Goal: Information Seeking & Learning: Find specific fact

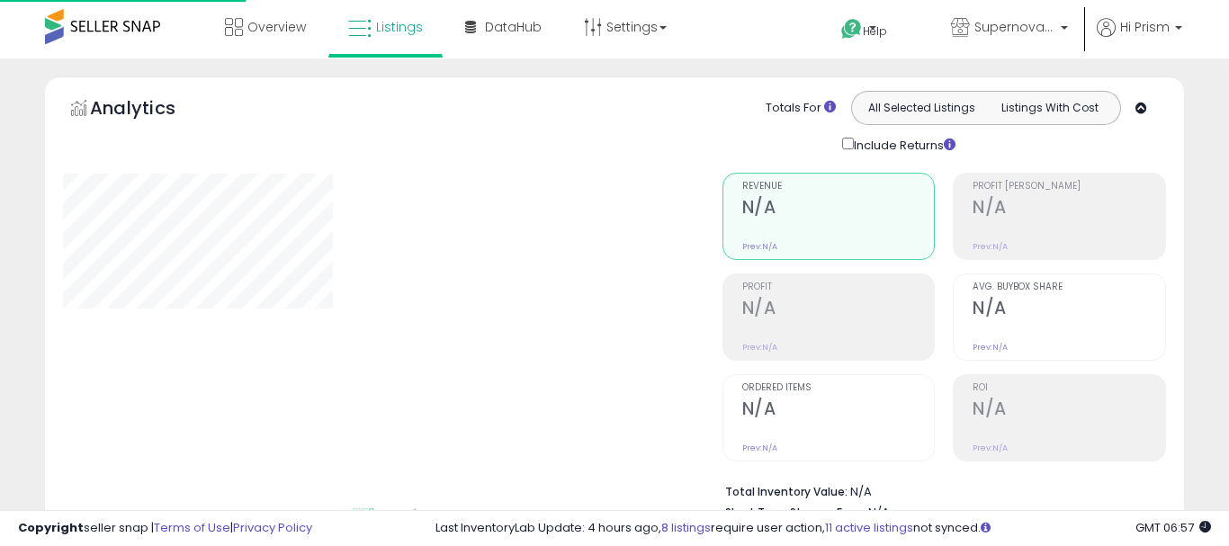
type input "**********"
select select "**"
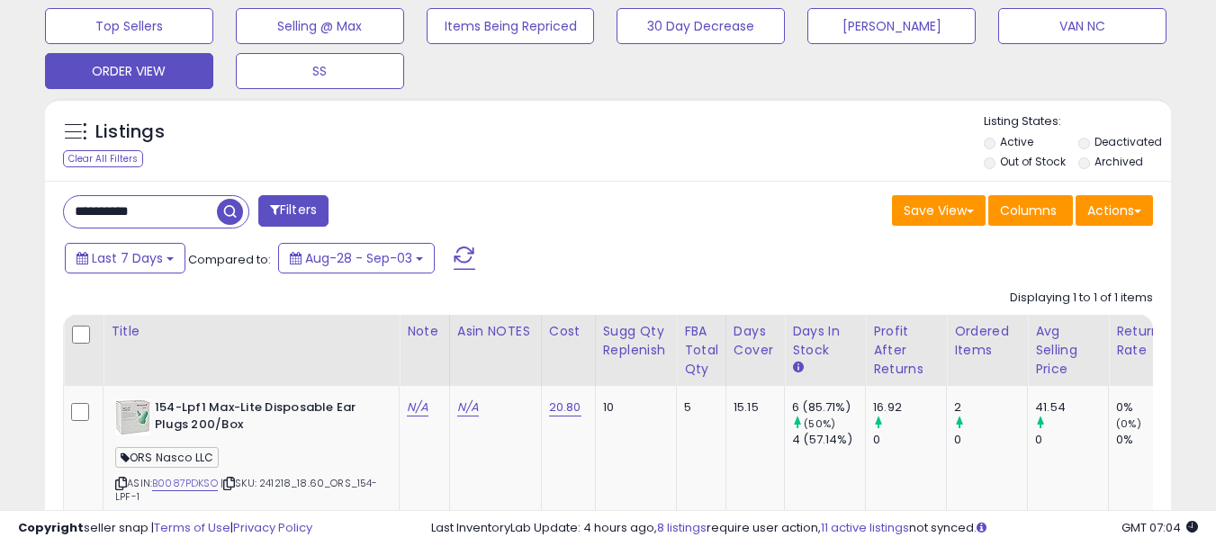
scroll to position [630, 0]
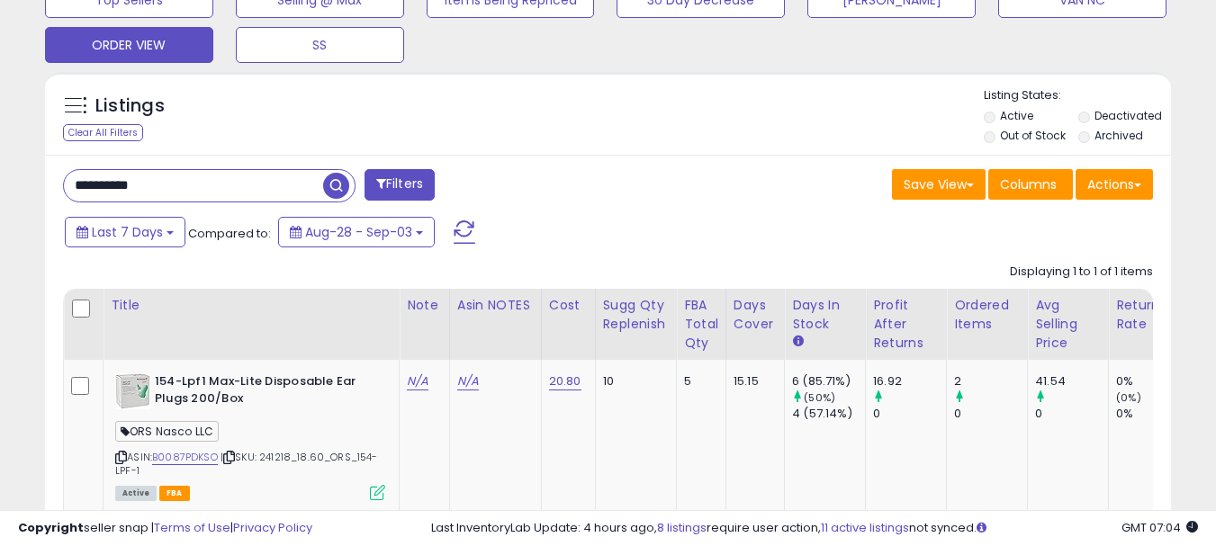
click at [142, 191] on input "**********" at bounding box center [193, 186] width 259 height 32
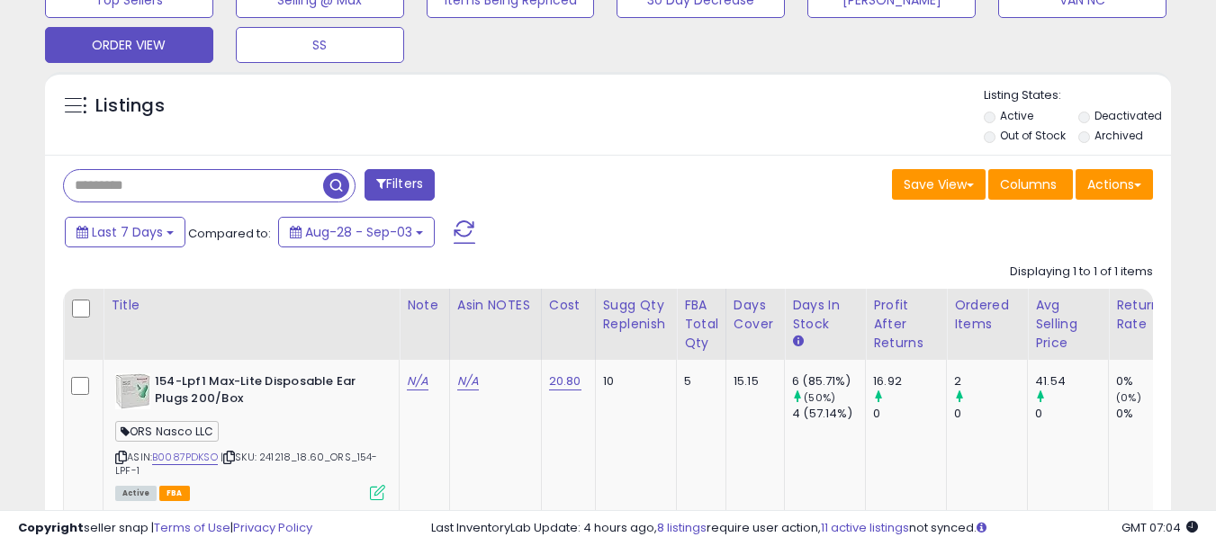
click at [329, 177] on span "button" at bounding box center [336, 186] width 26 height 26
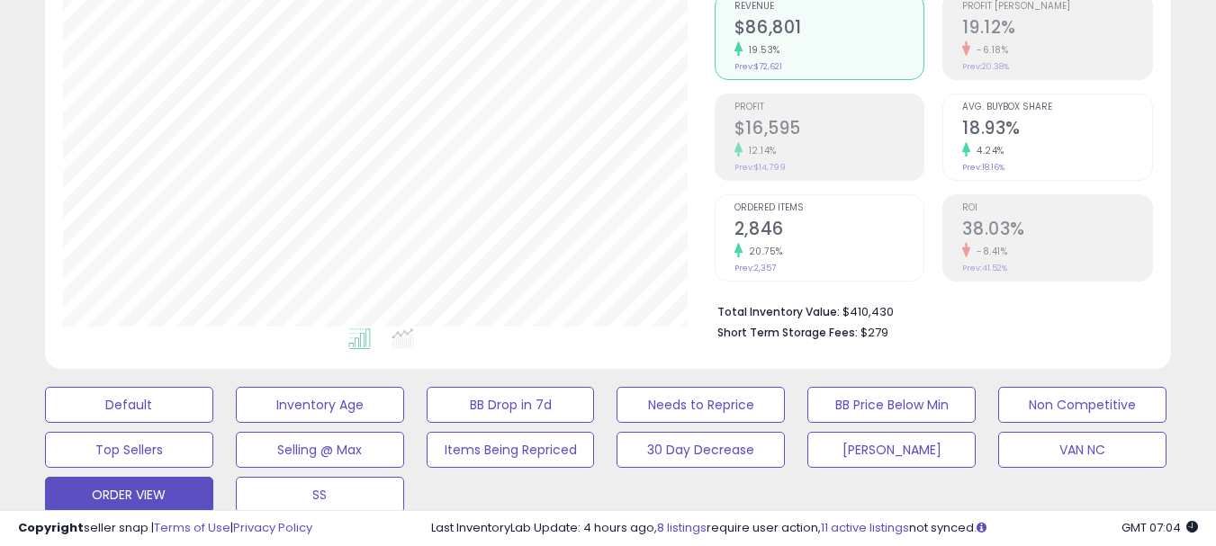
scroll to position [720, 0]
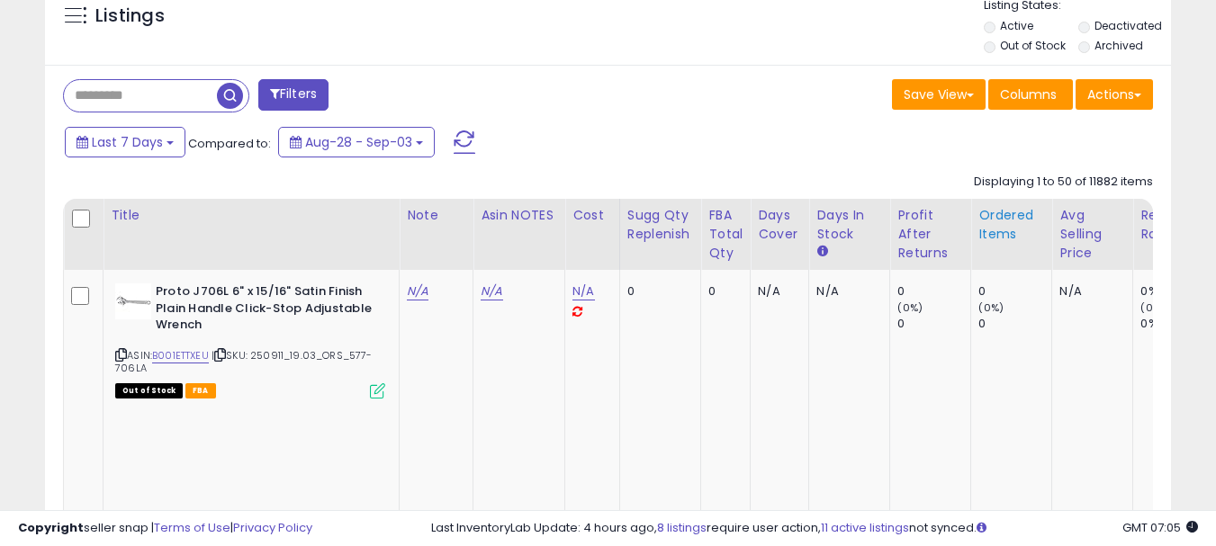
click at [994, 217] on div "Ordered Items" at bounding box center [1011, 225] width 66 height 38
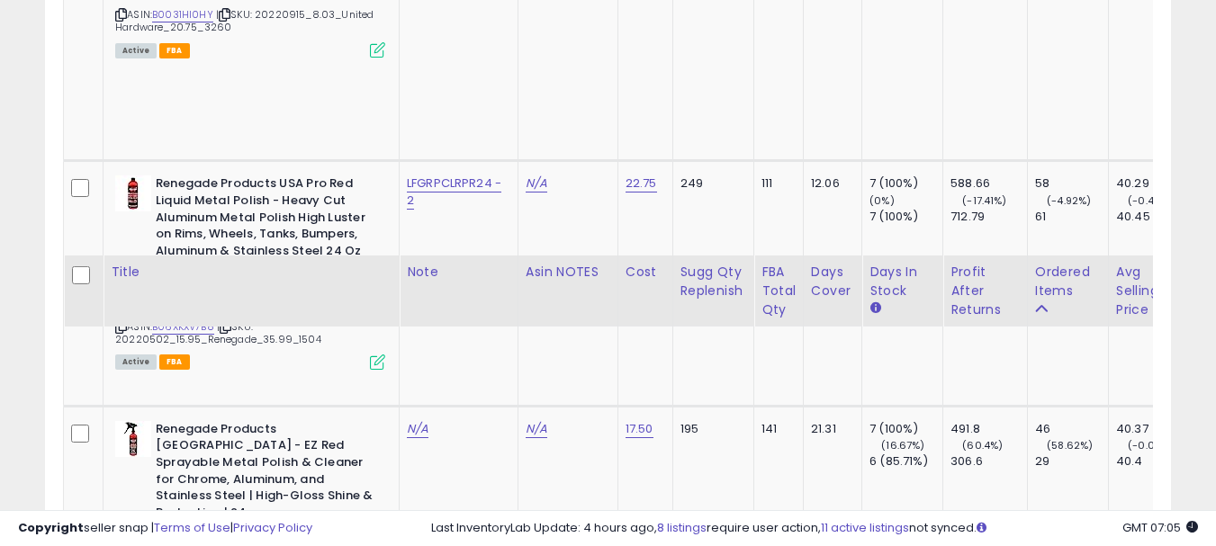
scroll to position [1890, 0]
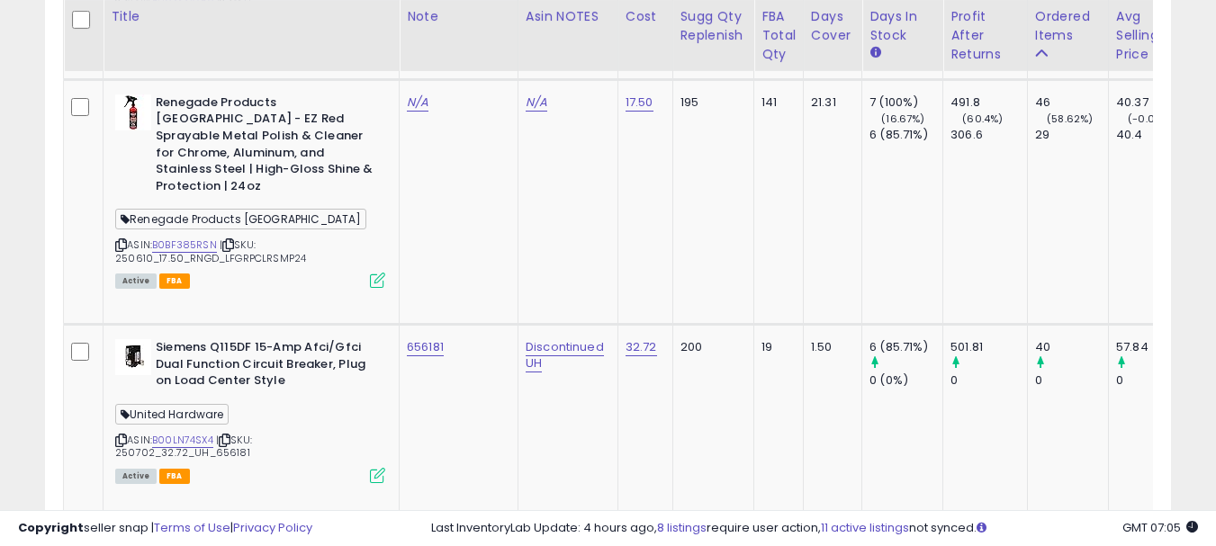
copy span "[PERSON_NAME] Distribution"
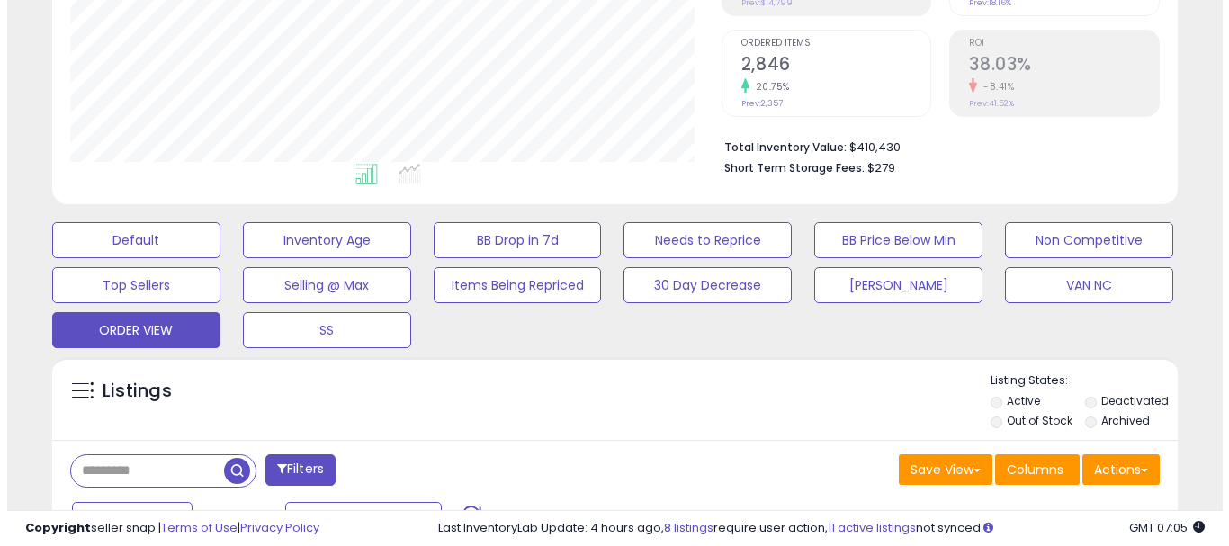
scroll to position [720, 0]
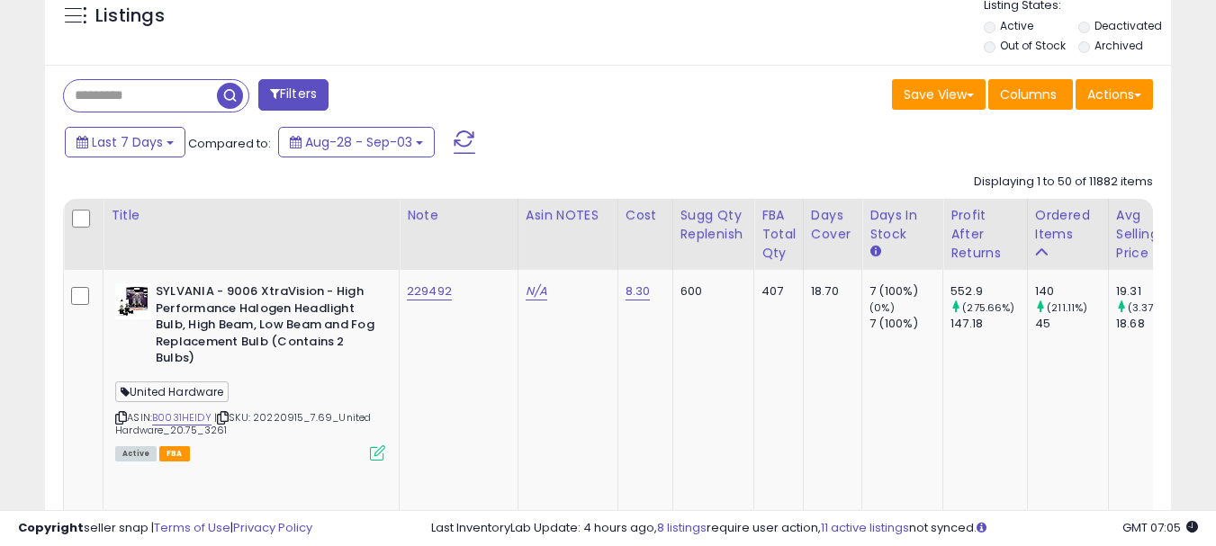
click at [275, 104] on button "Filters" at bounding box center [293, 95] width 70 height 32
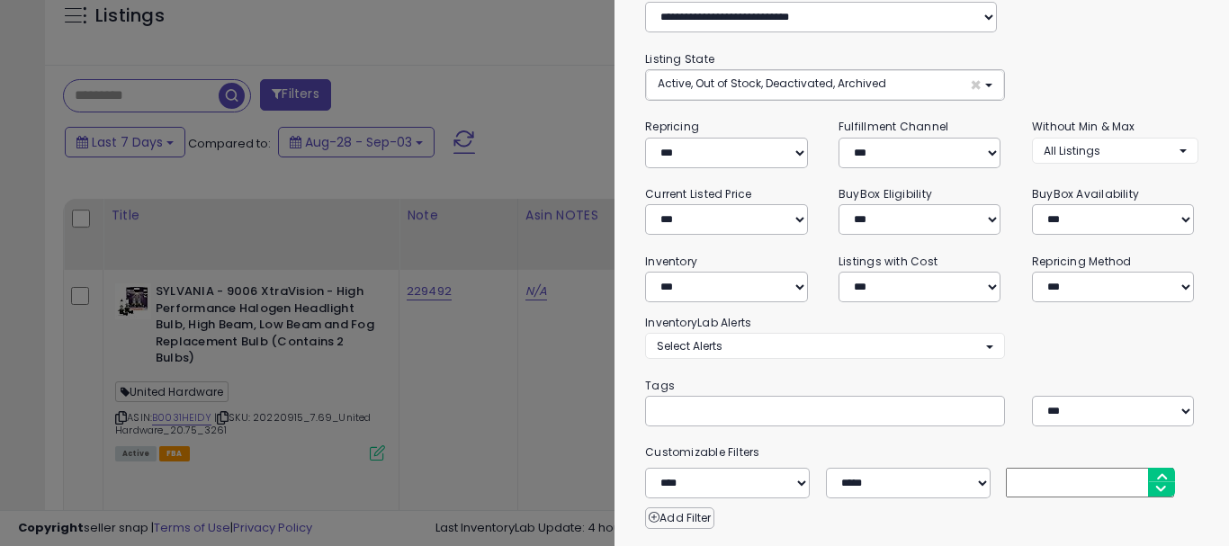
scroll to position [260, 0]
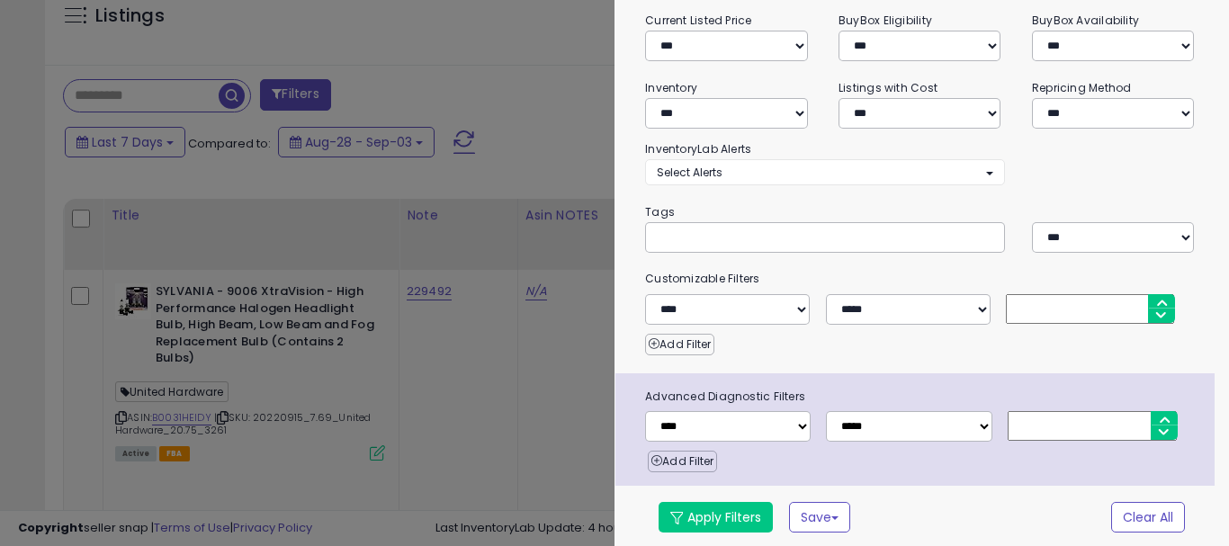
click at [707, 239] on input "text" at bounding box center [792, 237] width 270 height 18
paste input "**********"
type input "**********"
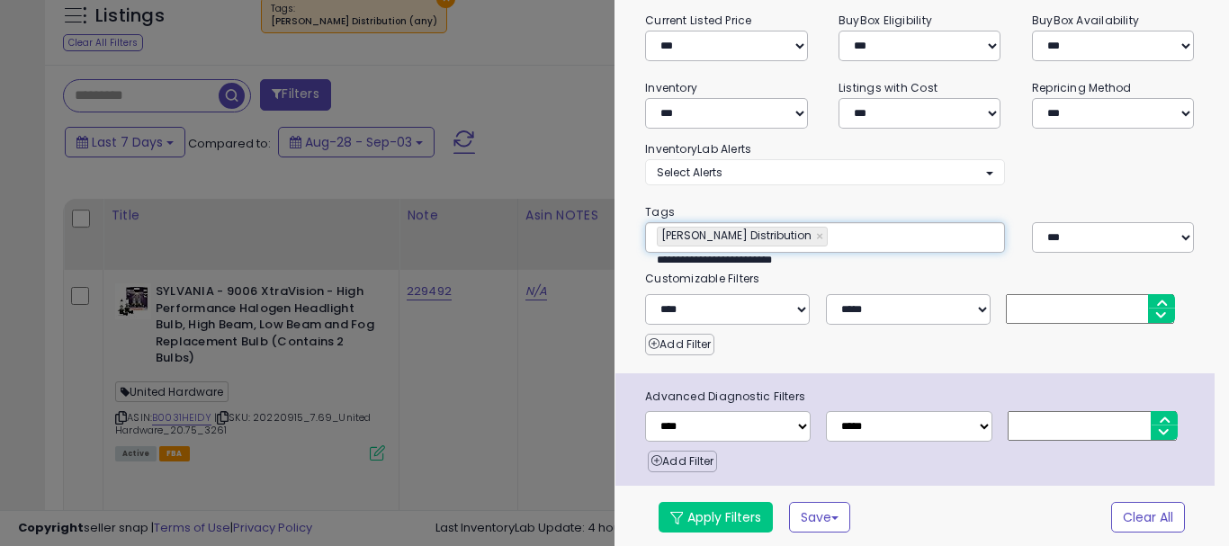
type input "**********"
click at [690, 521] on button "Apply Filters" at bounding box center [716, 517] width 114 height 31
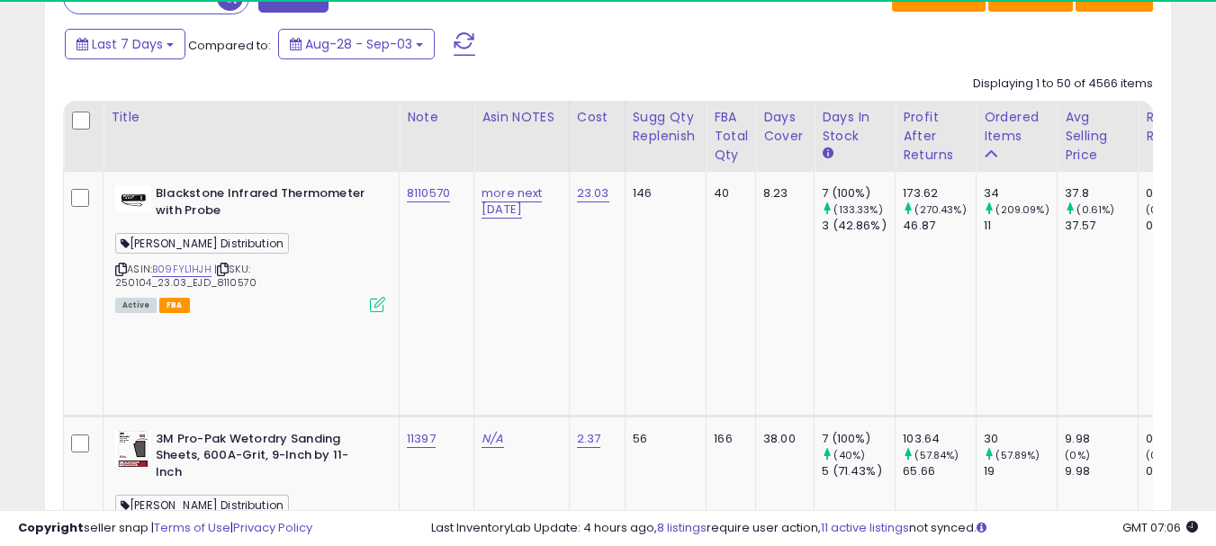
scroll to position [900, 0]
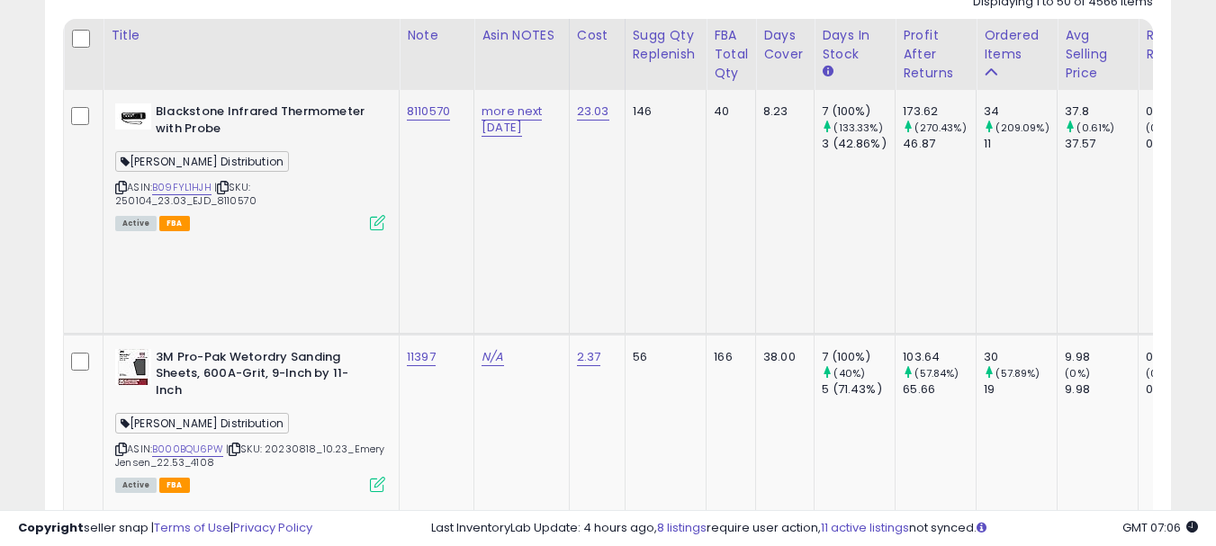
click at [439, 150] on td "8110570" at bounding box center [437, 212] width 75 height 244
drag, startPoint x: 439, startPoint y: 150, endPoint x: 463, endPoint y: 168, distance: 29.5
copy tr "8110570"
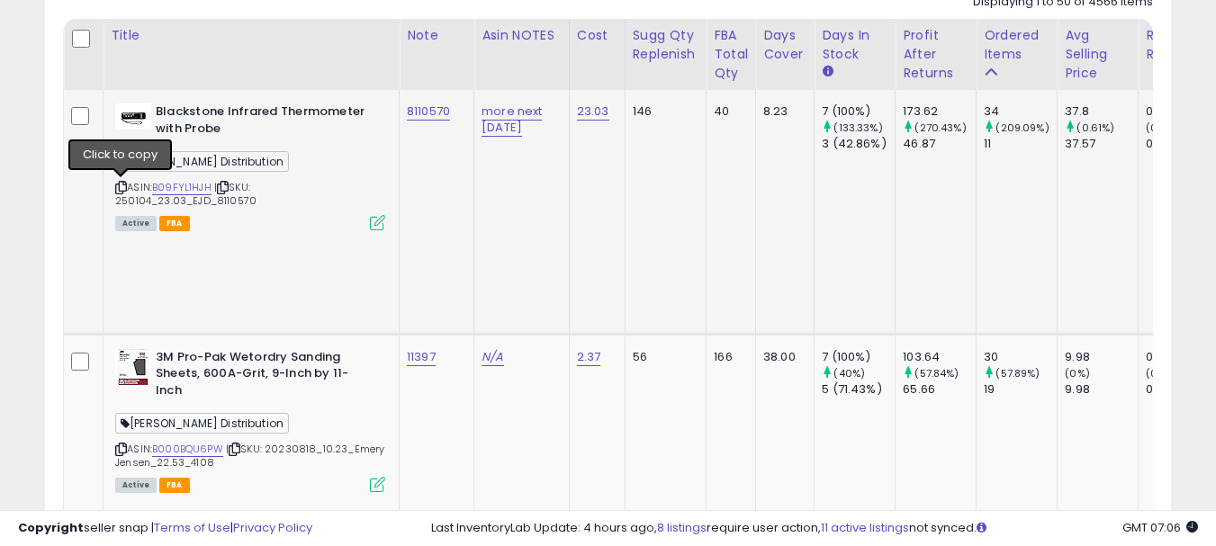
click at [117, 183] on icon at bounding box center [121, 188] width 12 height 10
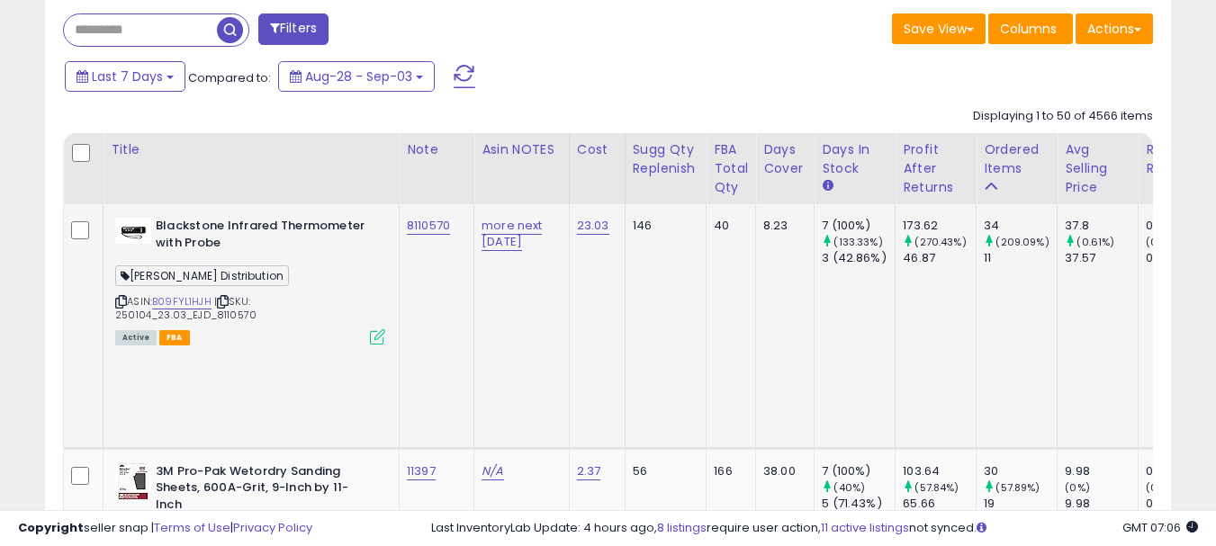
scroll to position [810, 0]
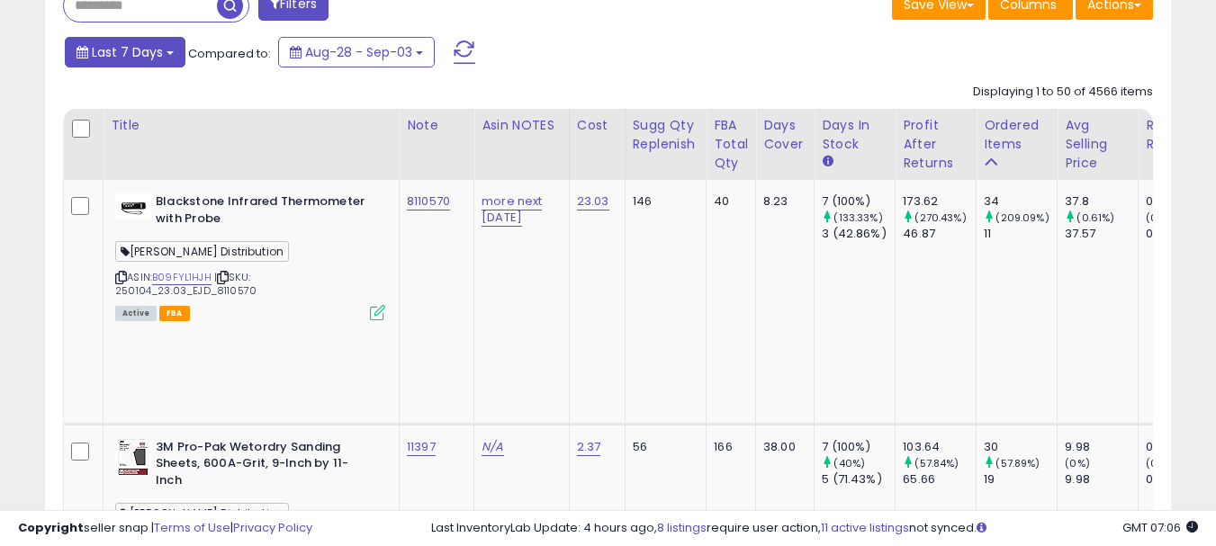
click at [154, 60] on span "Last 7 Days" at bounding box center [127, 52] width 71 height 18
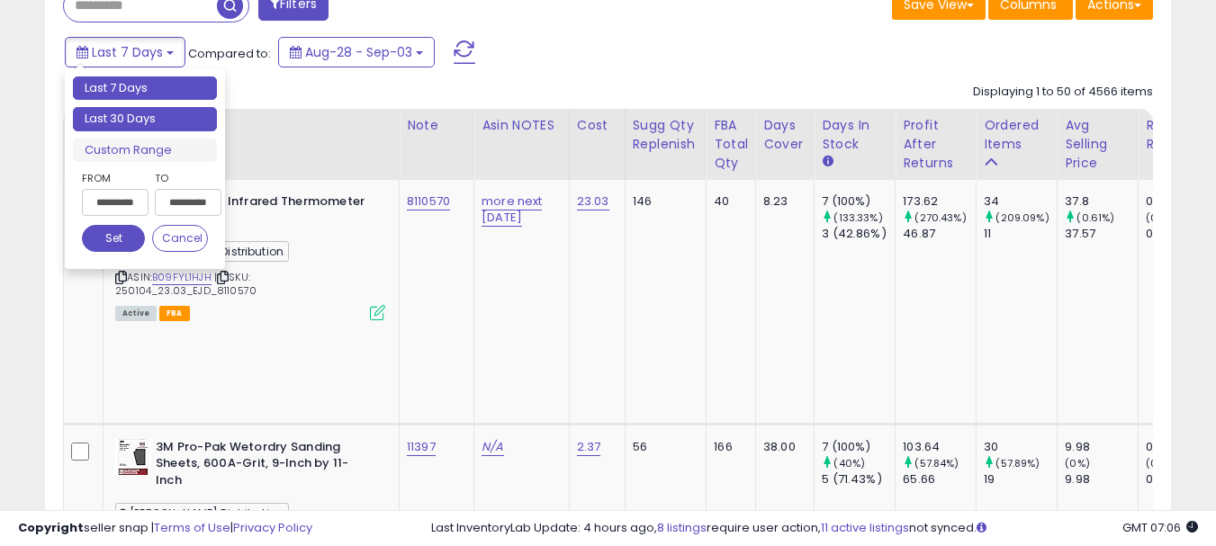
type input "**********"
drag, startPoint x: 136, startPoint y: 106, endPoint x: 133, endPoint y: 119, distance: 12.9
click at [133, 119] on ul "Last 7 Days Last 30 Days Custom Range" at bounding box center [145, 120] width 144 height 86
click at [133, 119] on li "Last 30 Days" at bounding box center [145, 119] width 144 height 24
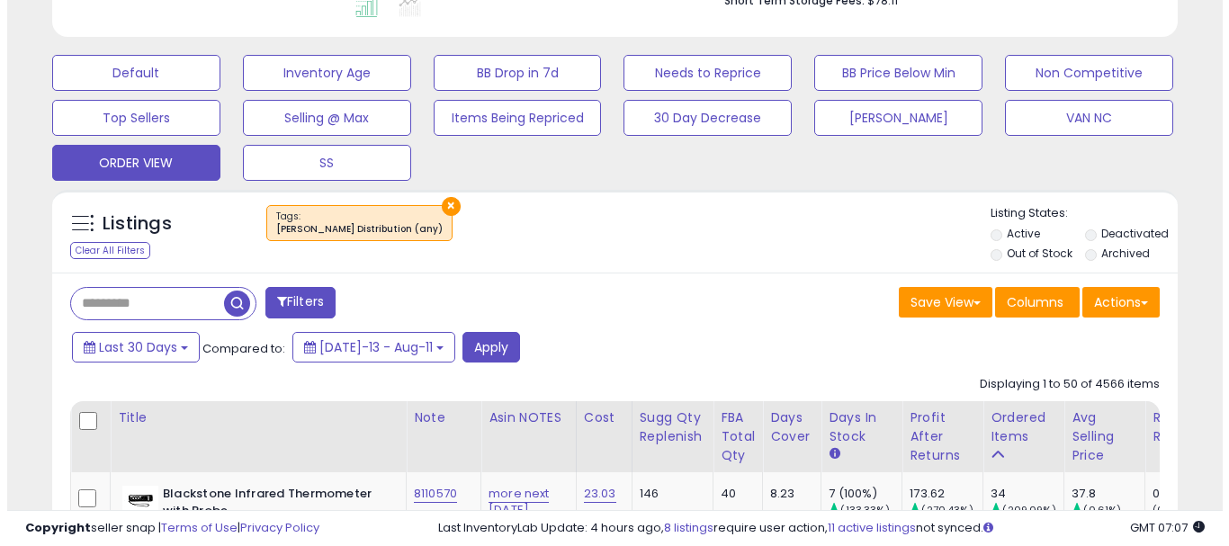
scroll to position [540, 0]
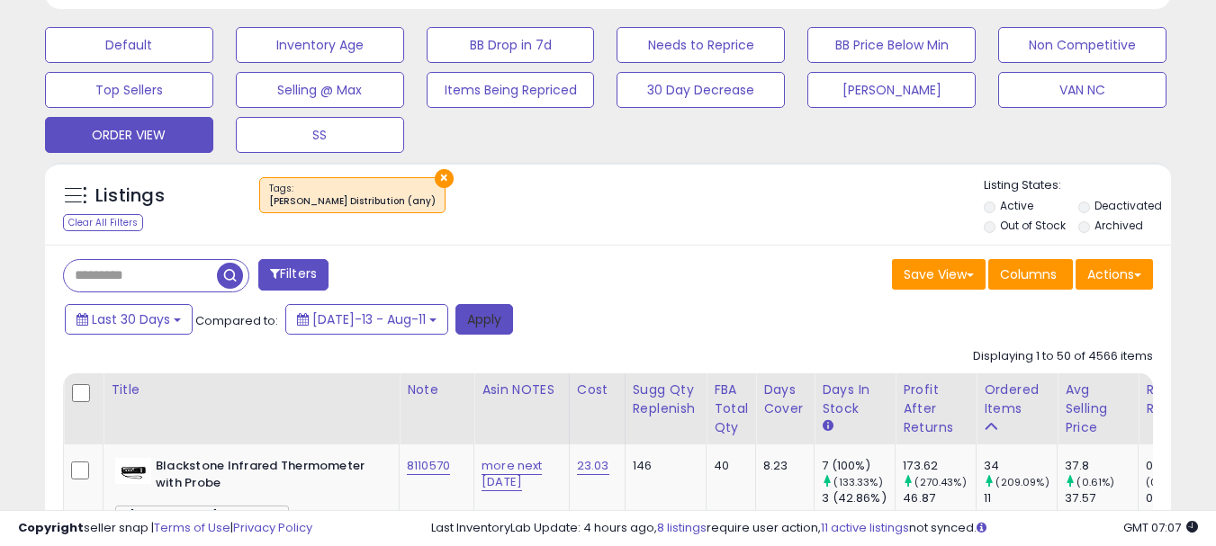
click at [464, 309] on button "Apply" at bounding box center [484, 319] width 58 height 31
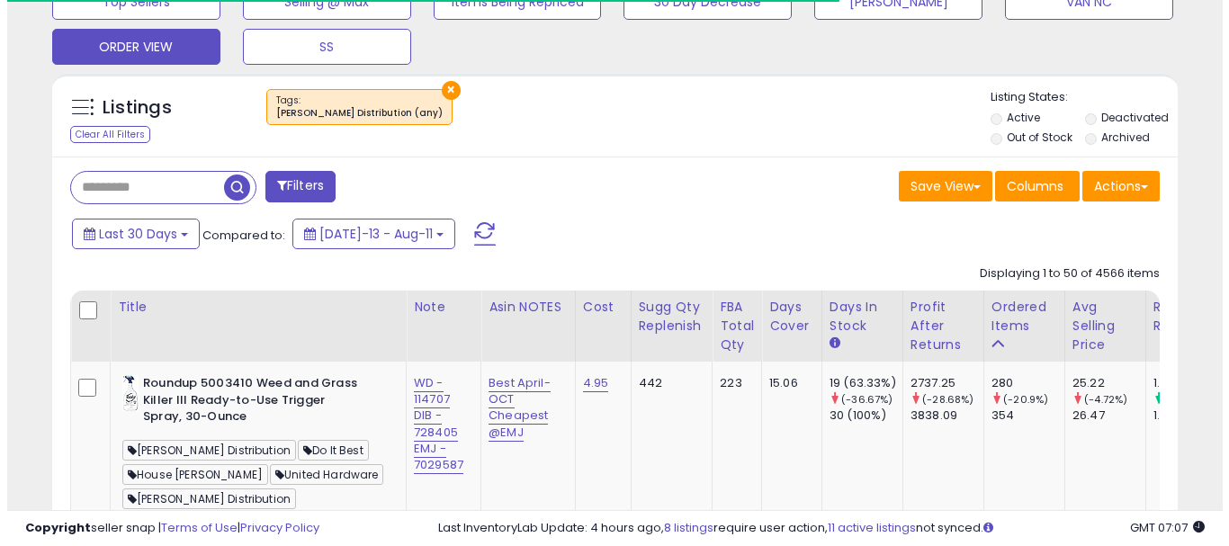
scroll to position [720, 0]
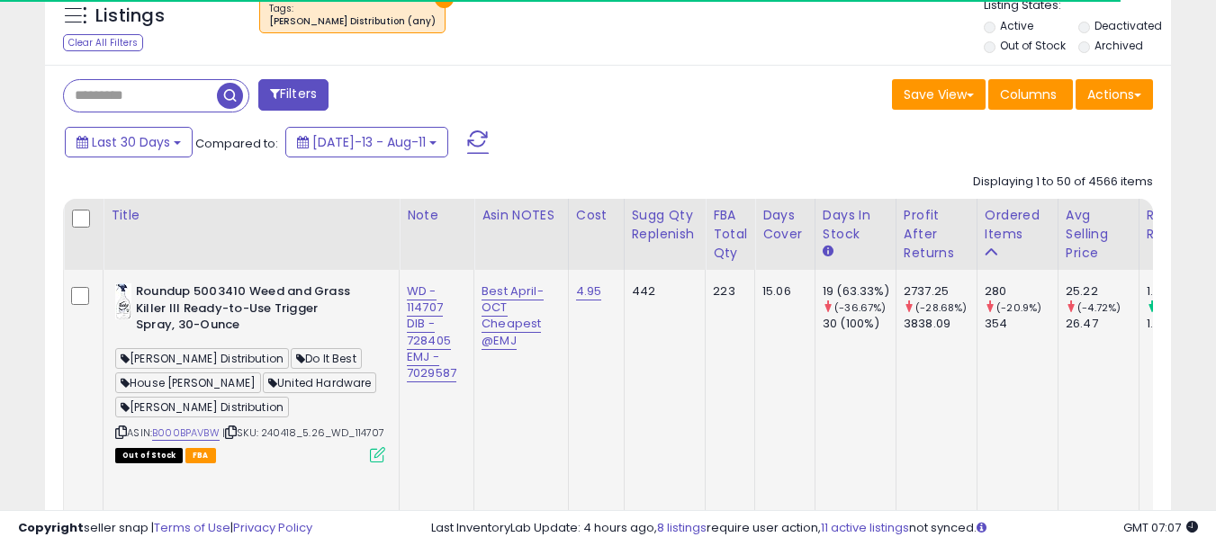
click at [373, 463] on icon at bounding box center [377, 454] width 15 height 15
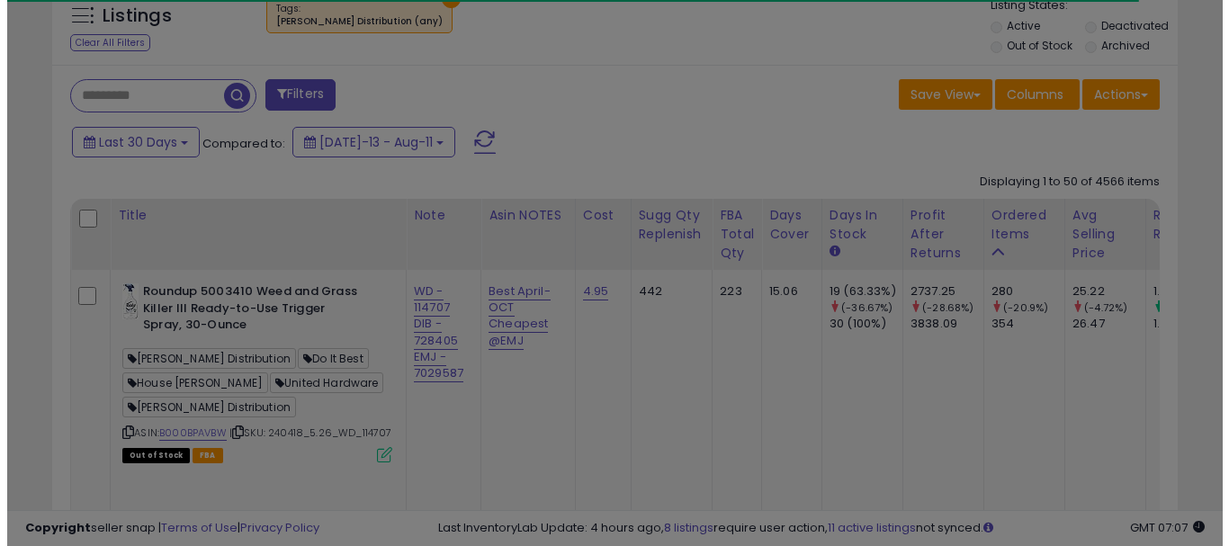
scroll to position [369, 659]
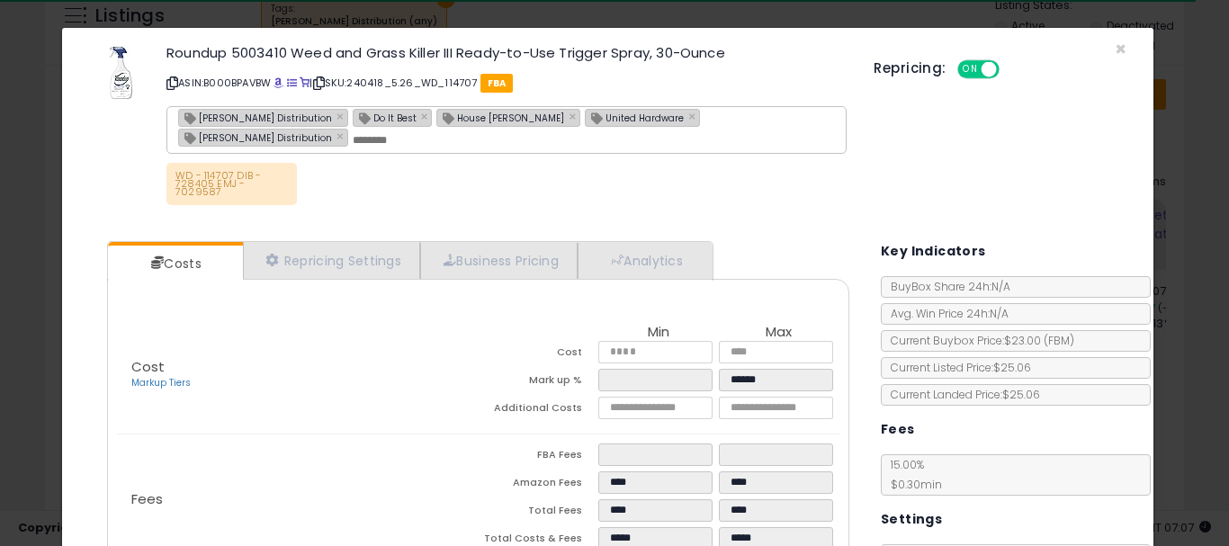
click at [642, 228] on div "Costs Repricing Settings Business Pricing Analytics Cost" at bounding box center [478, 481] width 779 height 506
click at [647, 242] on link "Analytics" at bounding box center [644, 260] width 133 height 37
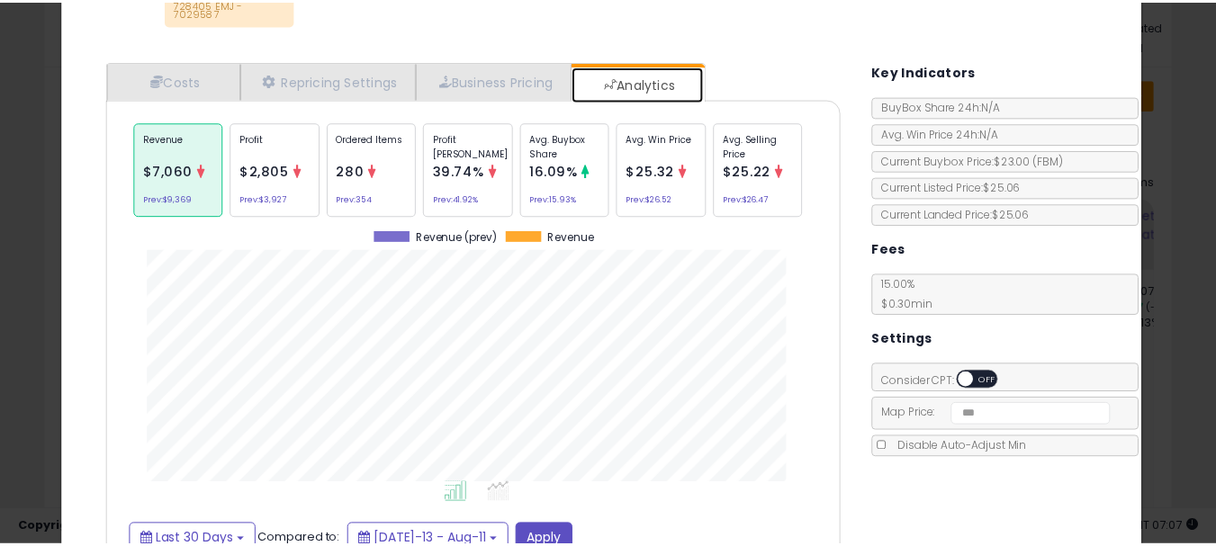
scroll to position [0, 0]
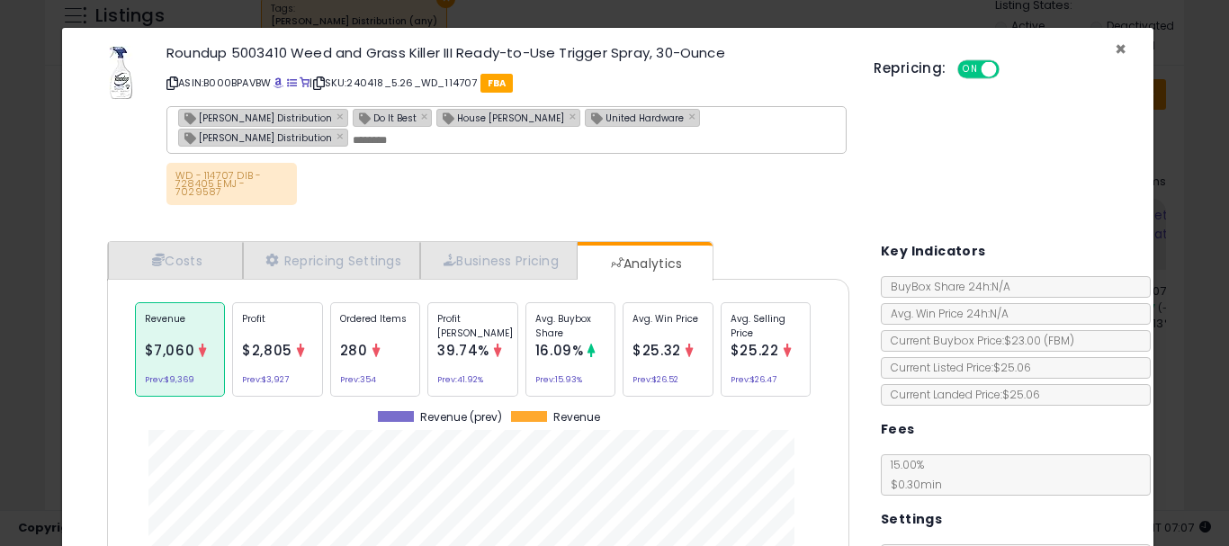
click at [1115, 48] on span "×" at bounding box center [1121, 49] width 12 height 26
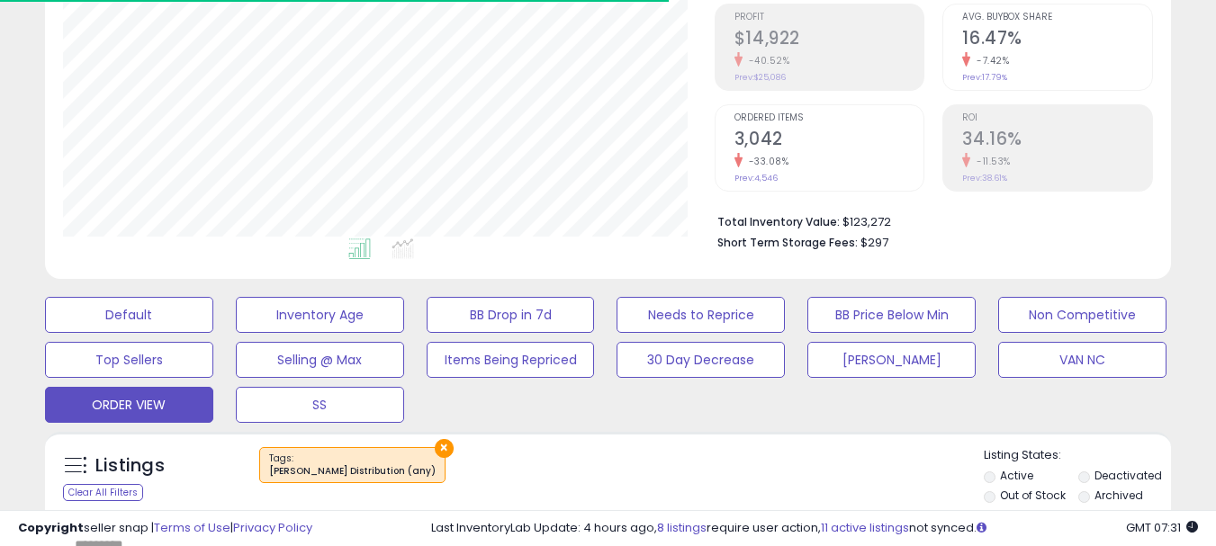
scroll to position [630, 0]
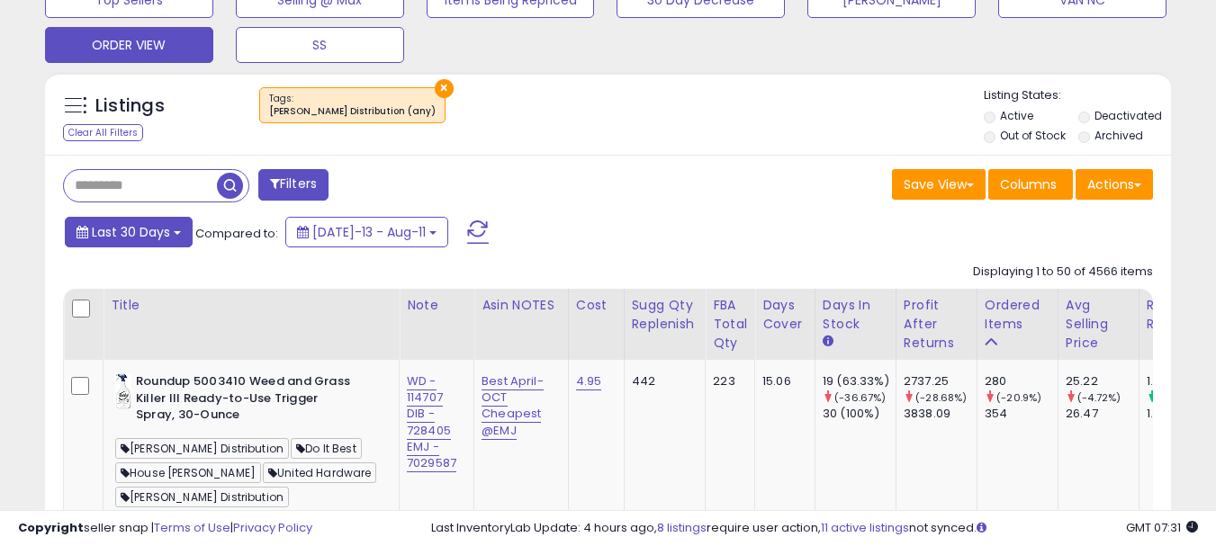
click at [122, 240] on span "Last 30 Days" at bounding box center [131, 232] width 78 height 18
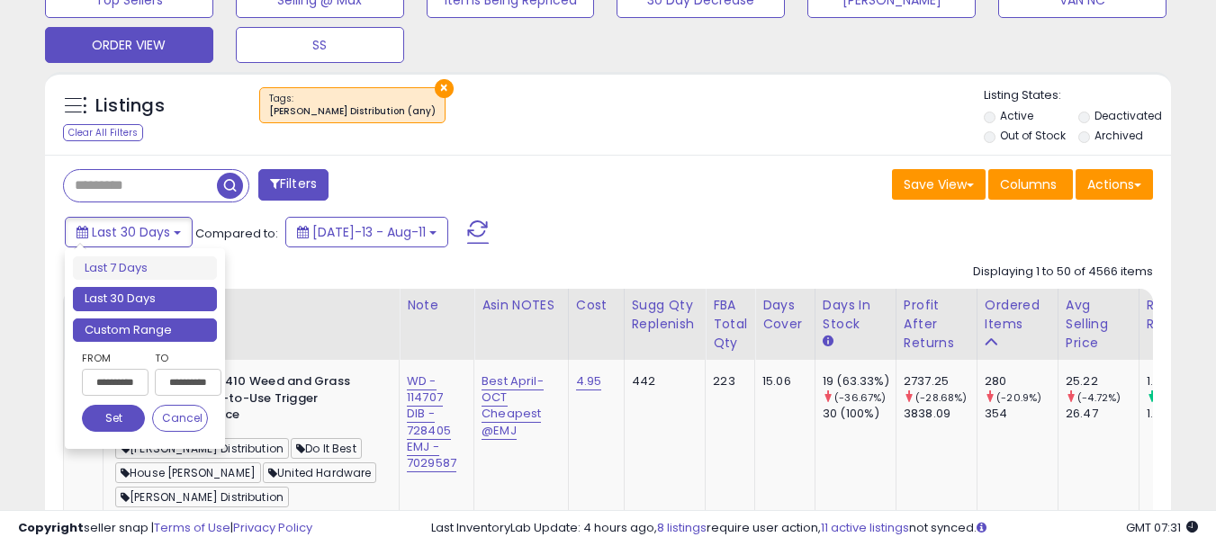
click at [131, 325] on li "Custom Range" at bounding box center [145, 331] width 144 height 24
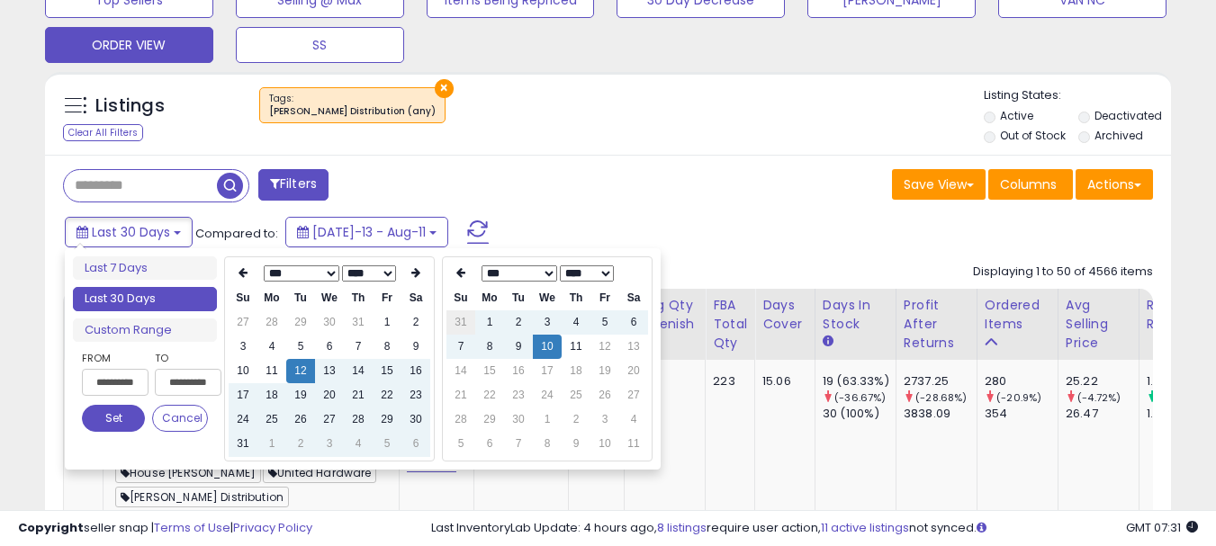
type input "**********"
click at [581, 279] on select "****" at bounding box center [587, 274] width 54 height 16
click at [284, 274] on select "*** *** *** *** *** *** *** *** ***" at bounding box center [302, 274] width 76 height 16
click at [376, 278] on select "**** **** **** **** **** **** **** **** **** **** **** **** **** **** **** ****…" at bounding box center [369, 274] width 54 height 16
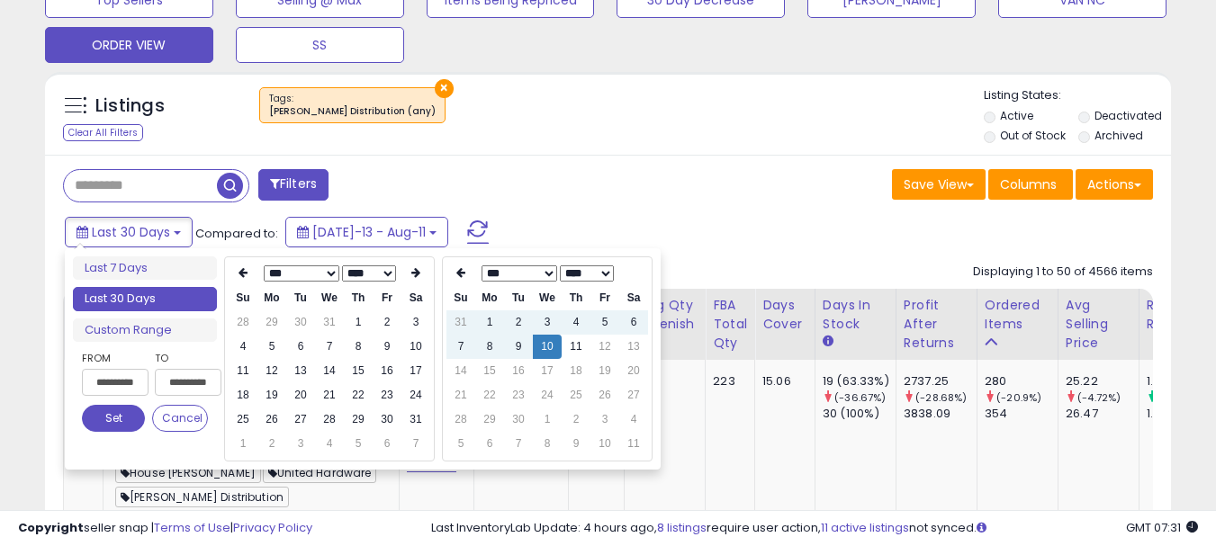
click at [292, 279] on select "*** *** *** *** *** *** *** *** *** *** *** ***" at bounding box center [302, 274] width 76 height 16
type input "**********"
click at [232, 354] on td "1" at bounding box center [243, 347] width 29 height 24
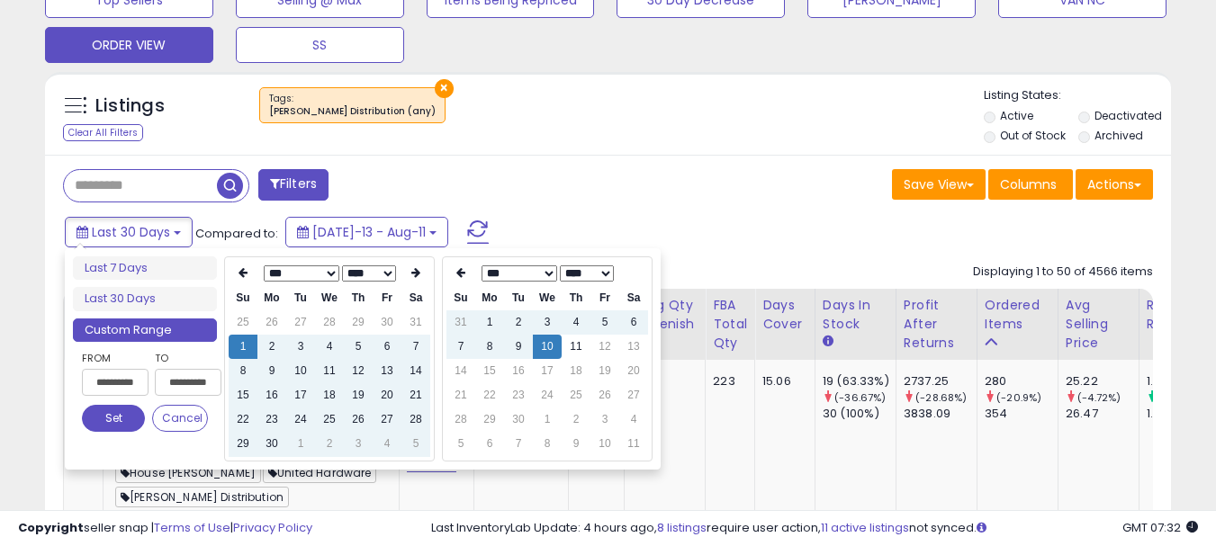
click at [507, 269] on select "*** *** *** *** *** *** *** *** ***" at bounding box center [520, 274] width 76 height 16
click at [583, 273] on select "**** ****" at bounding box center [587, 274] width 54 height 16
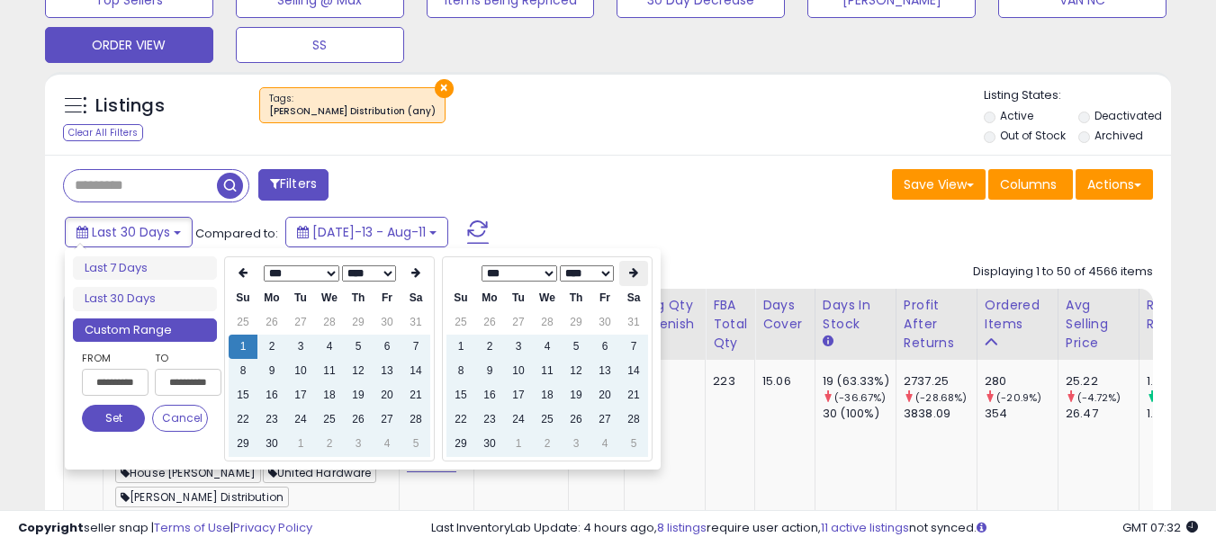
click at [622, 282] on th at bounding box center [633, 273] width 29 height 25
click at [572, 422] on td "31" at bounding box center [576, 420] width 29 height 24
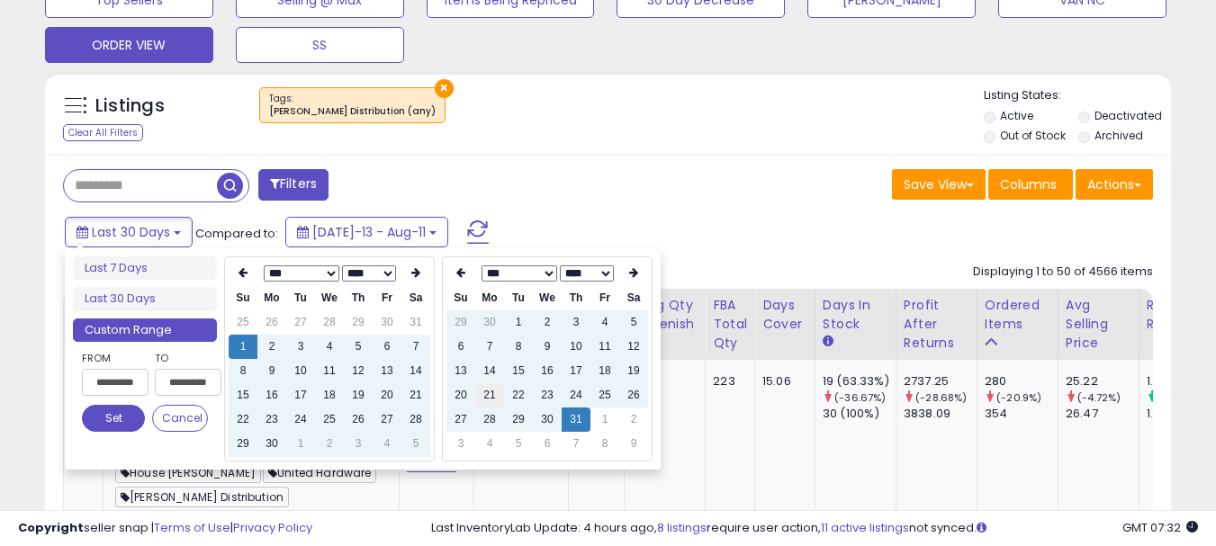
type input "**********"
click at [126, 416] on button "Set" at bounding box center [113, 418] width 63 height 27
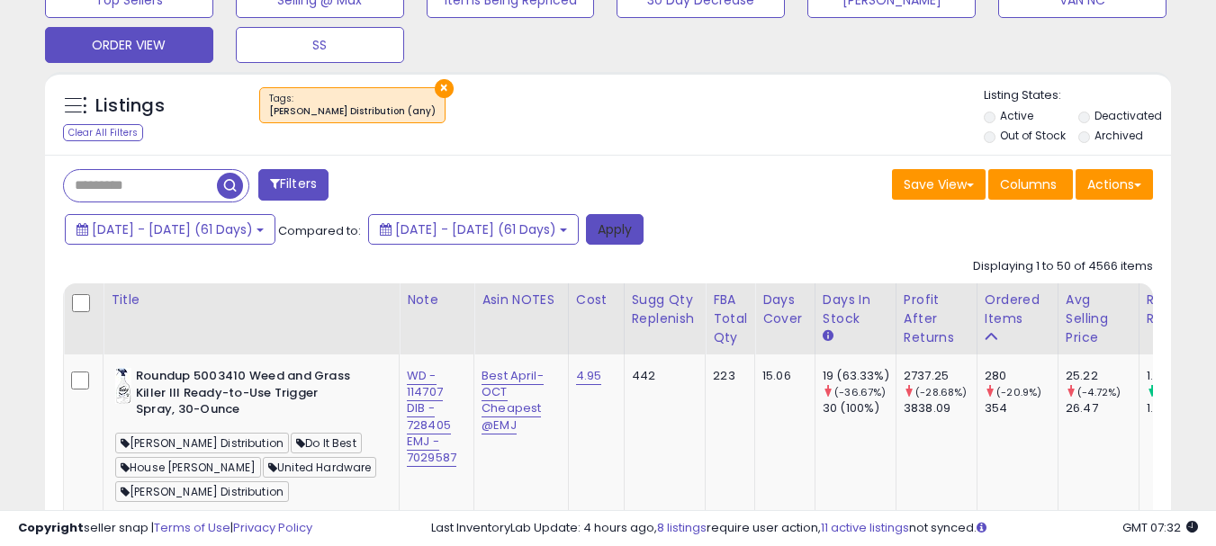
click at [644, 241] on button "Apply" at bounding box center [615, 229] width 58 height 31
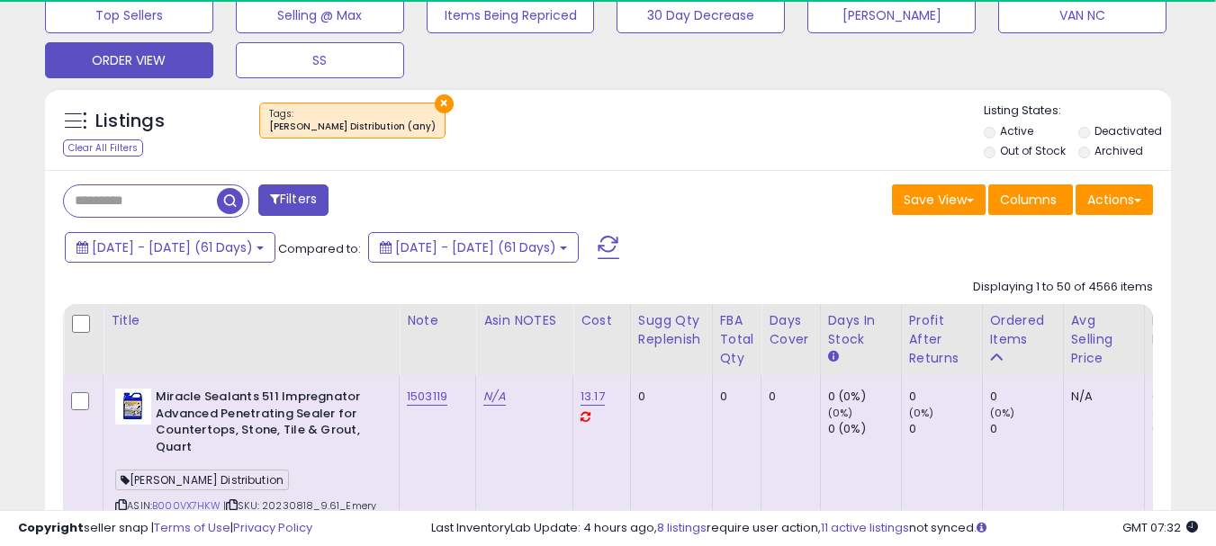
scroll to position [899651, 899368]
click at [1025, 339] on div "Ordered Items" at bounding box center [1023, 330] width 66 height 38
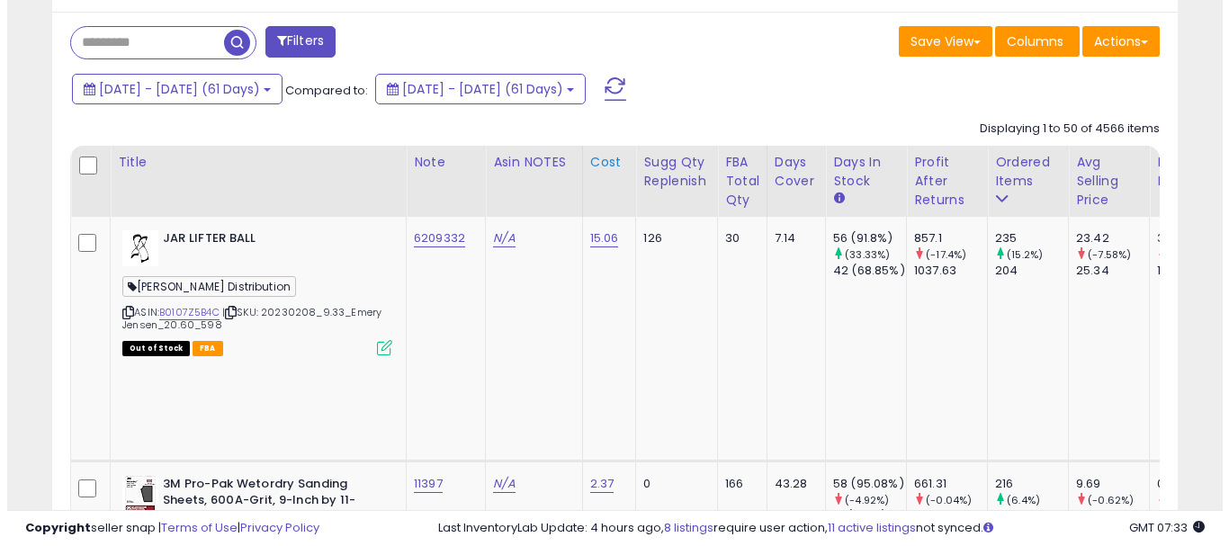
scroll to position [615, 0]
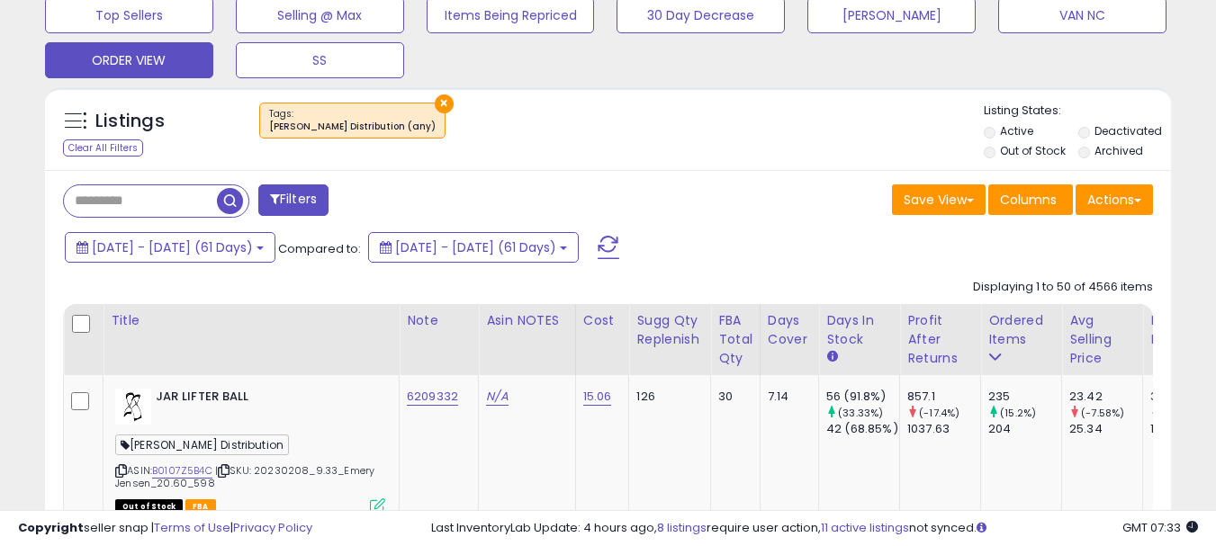
click at [296, 206] on button "Filters" at bounding box center [293, 201] width 70 height 32
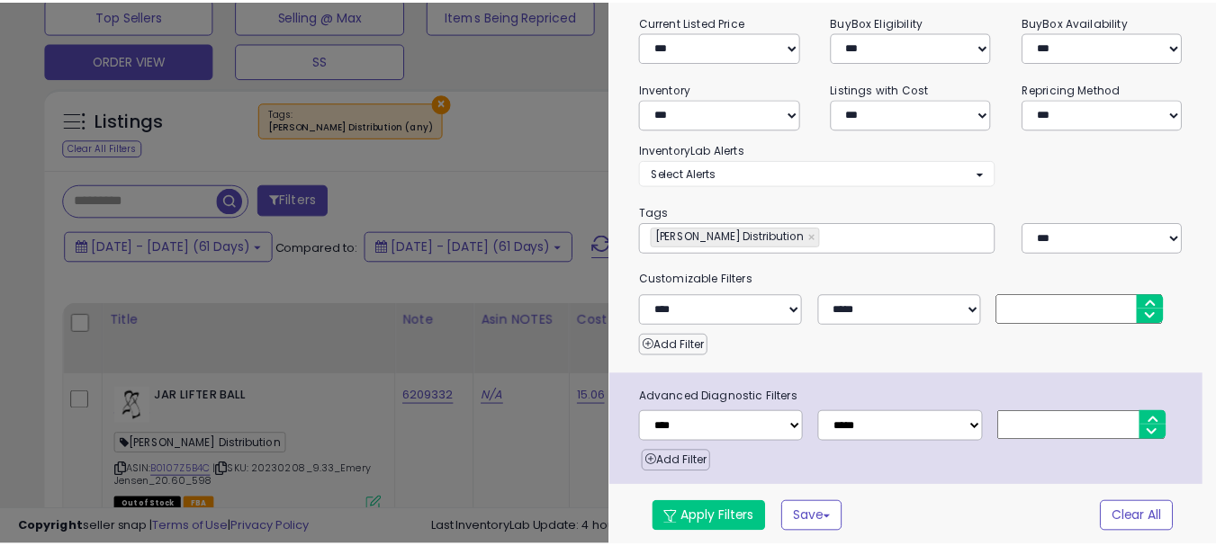
scroll to position [369, 659]
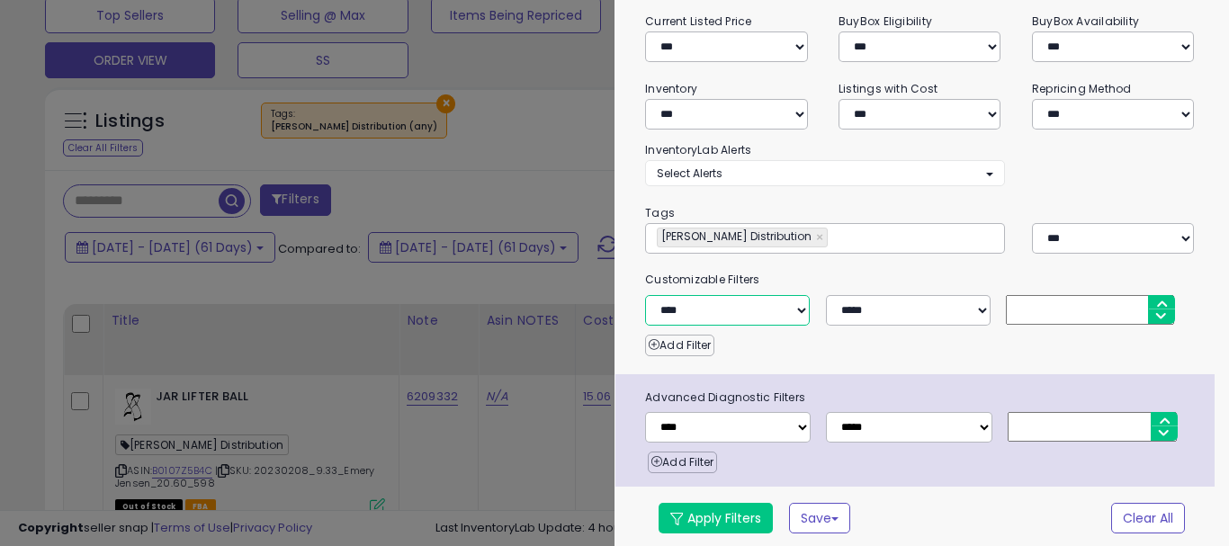
click at [728, 302] on select "**********" at bounding box center [727, 310] width 165 height 31
click at [574, 157] on div at bounding box center [614, 273] width 1229 height 546
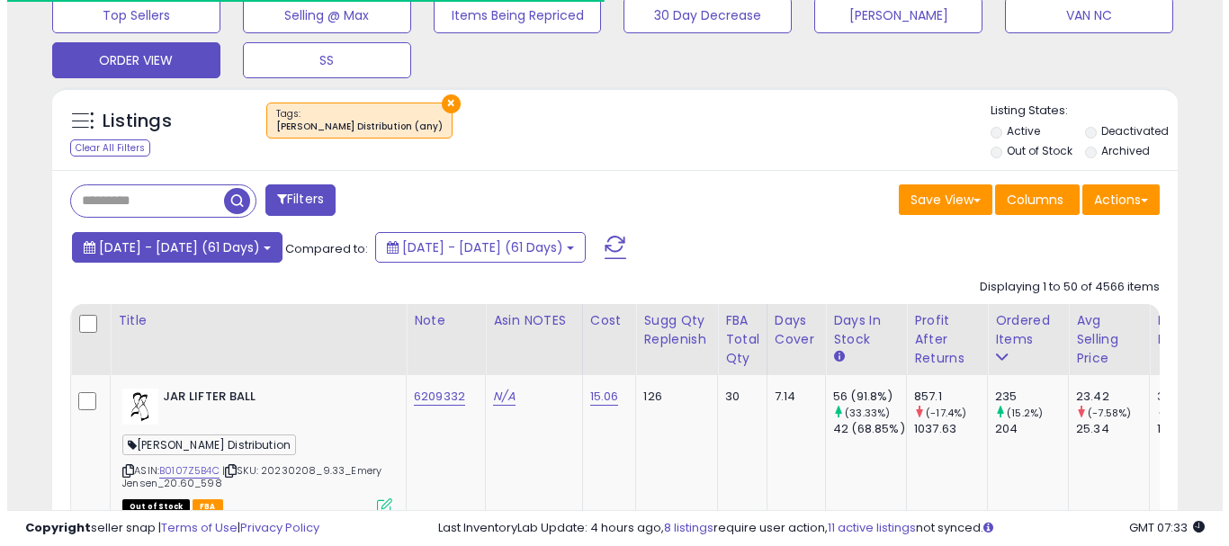
scroll to position [525, 0]
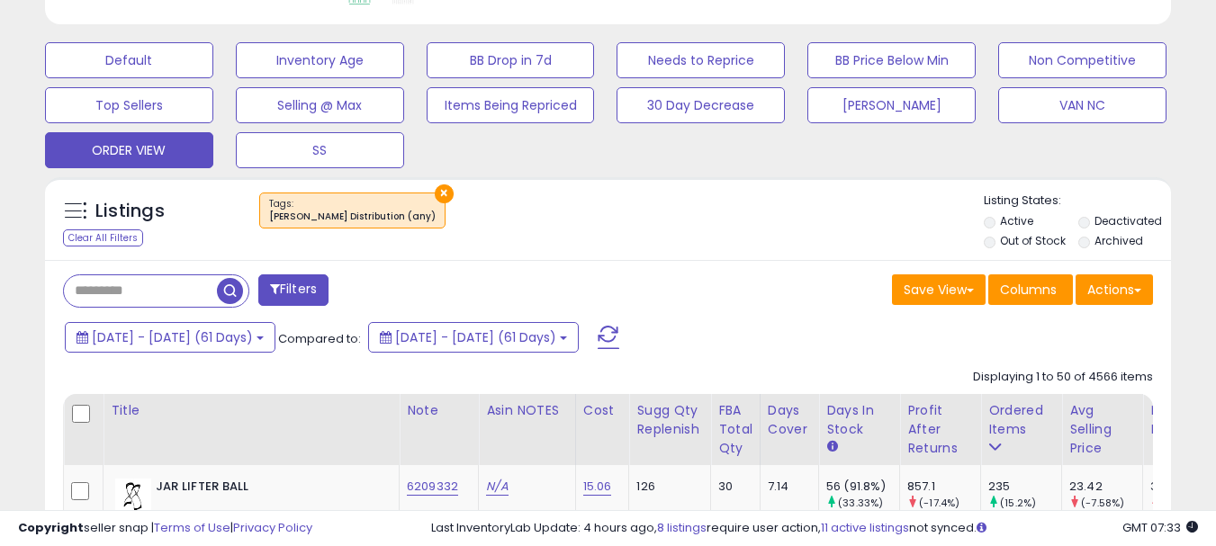
click at [297, 283] on button "Filters" at bounding box center [293, 291] width 70 height 32
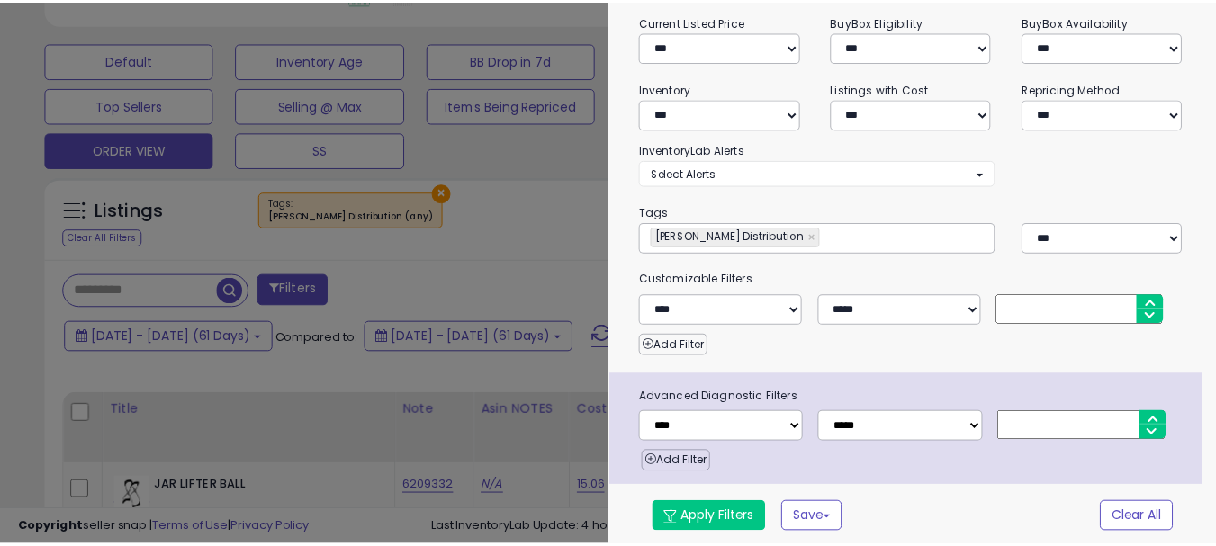
scroll to position [260, 0]
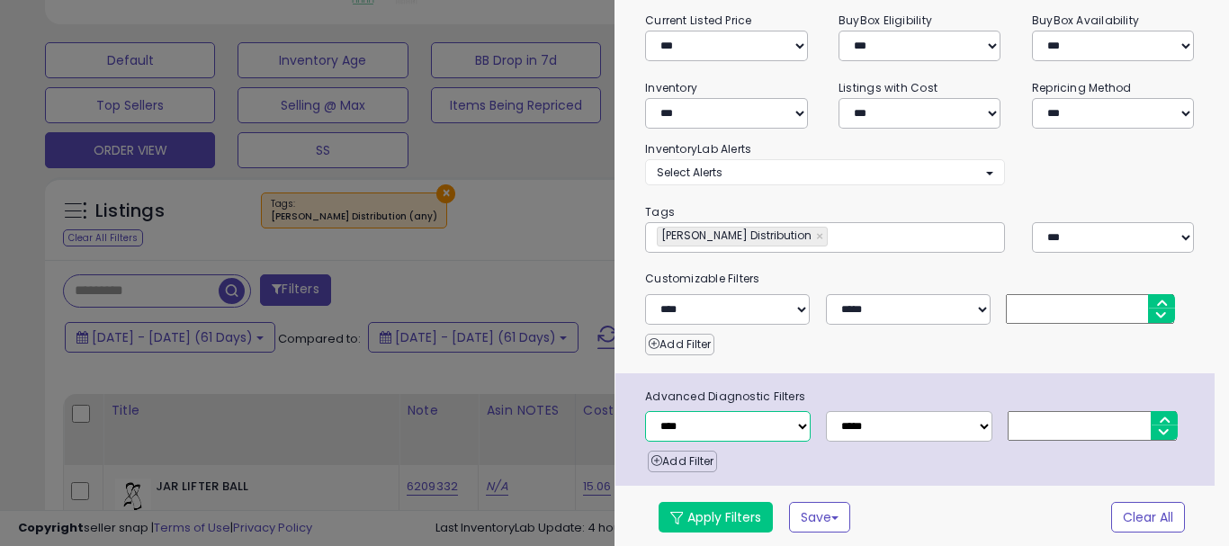
click at [734, 428] on select "**********" at bounding box center [728, 426] width 166 height 31
select select "**********"
click at [645, 411] on select "**********" at bounding box center [728, 426] width 166 height 31
click at [1085, 432] on input "number" at bounding box center [1092, 426] width 169 height 30
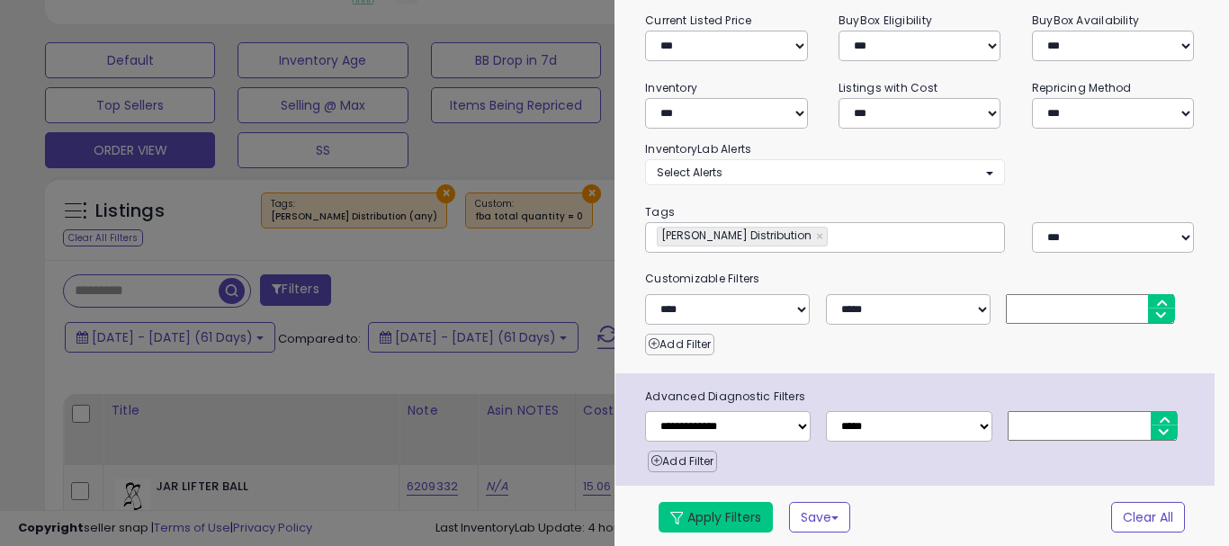
type input "*"
click at [727, 527] on button "Apply Filters" at bounding box center [716, 517] width 114 height 31
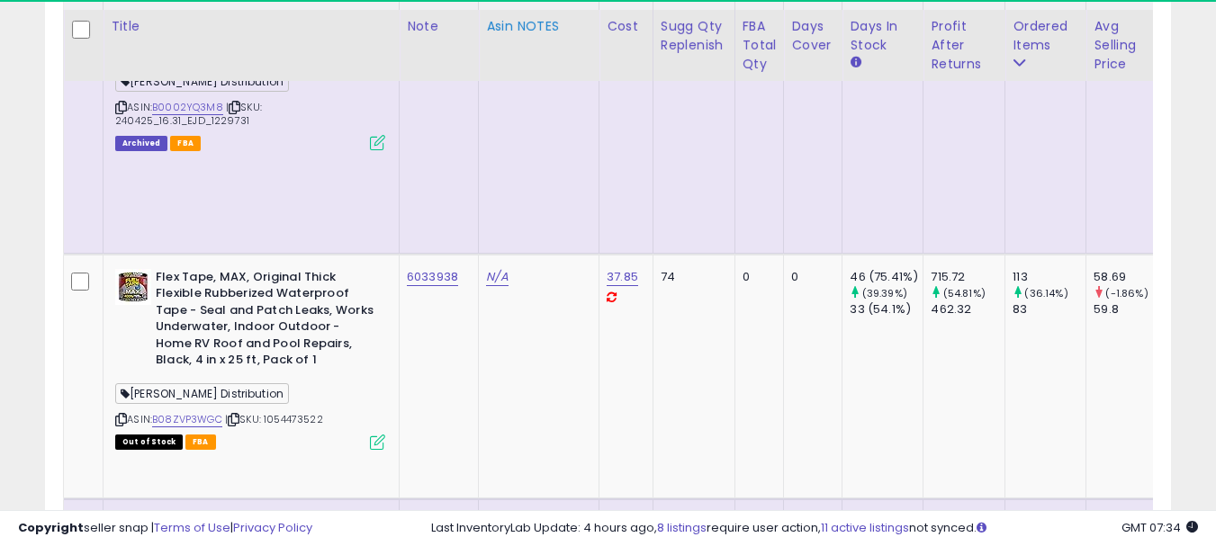
scroll to position [990, 0]
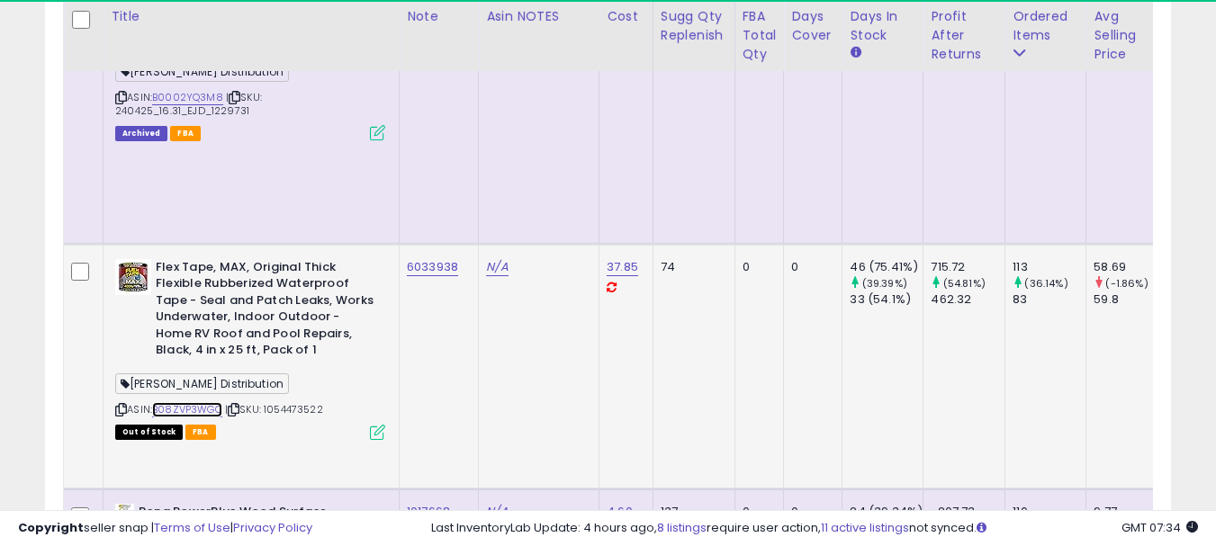
click at [180, 402] on link "B08ZVP3WGC" at bounding box center [187, 409] width 70 height 15
click at [415, 244] on td "6033938" at bounding box center [439, 366] width 79 height 245
copy link "6033938"
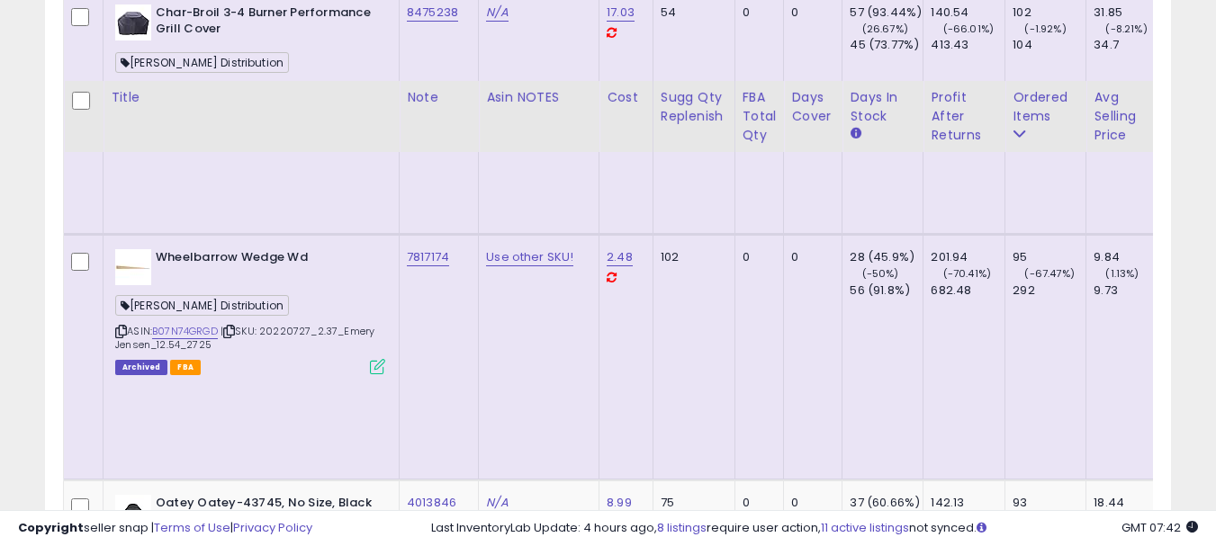
scroll to position [2070, 0]
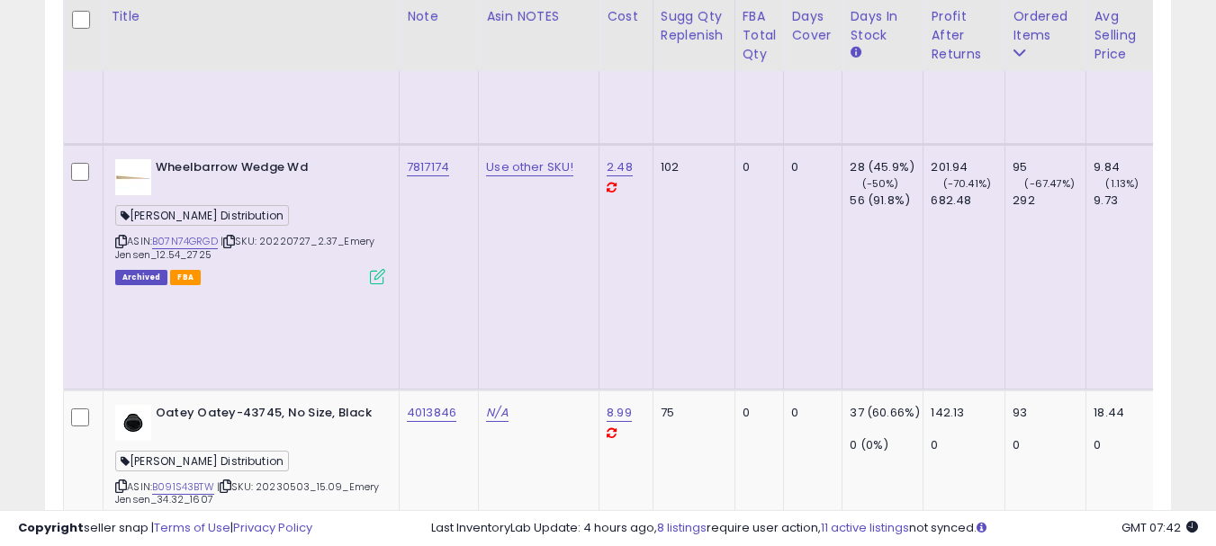
copy link "2665966"
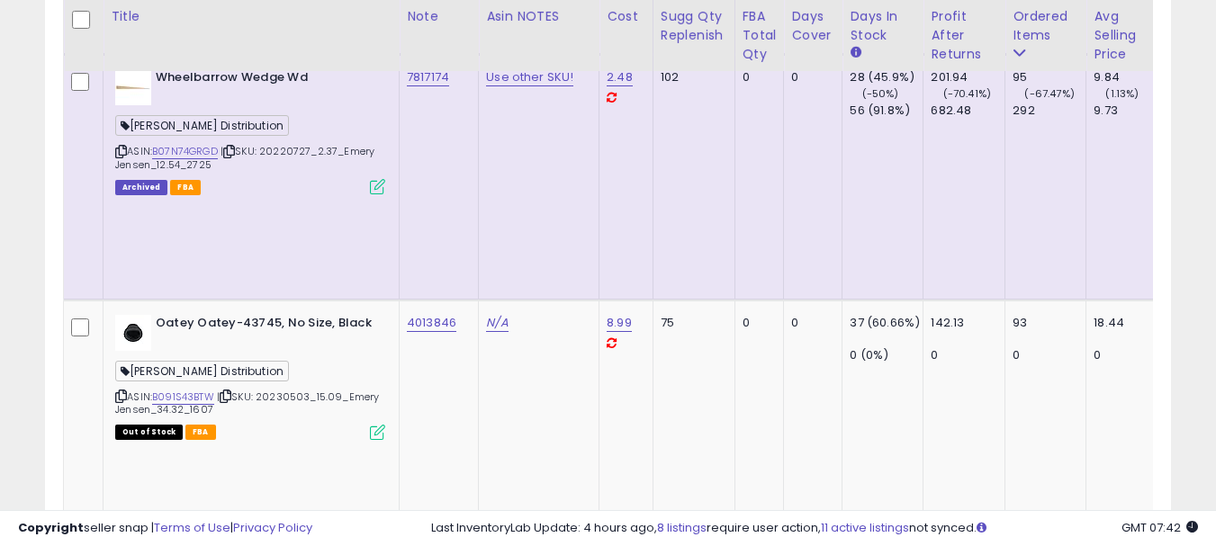
scroll to position [2250, 0]
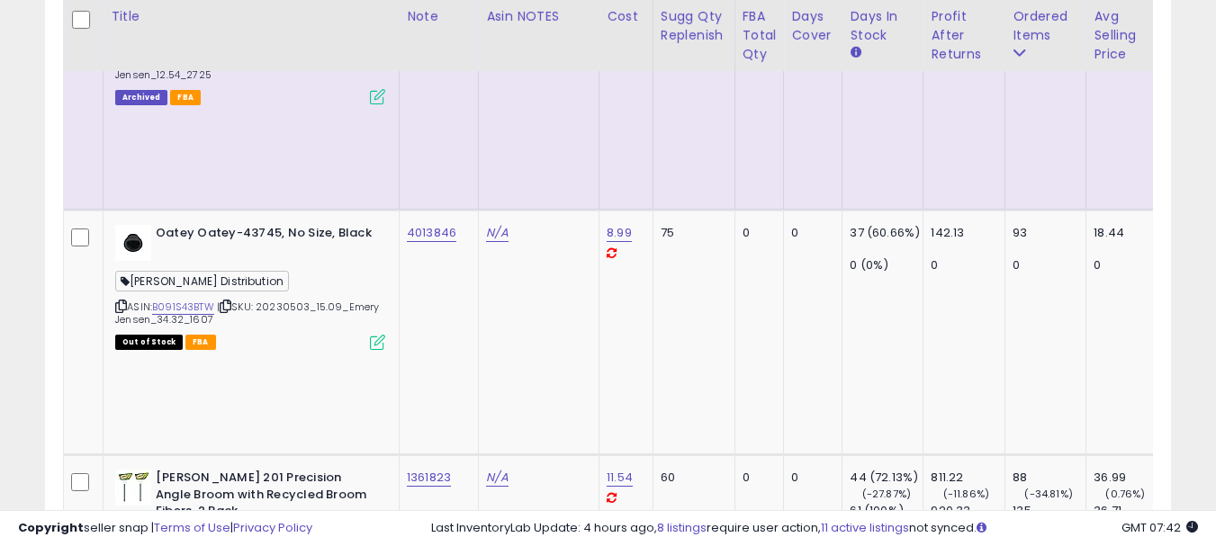
copy tr "6073902"
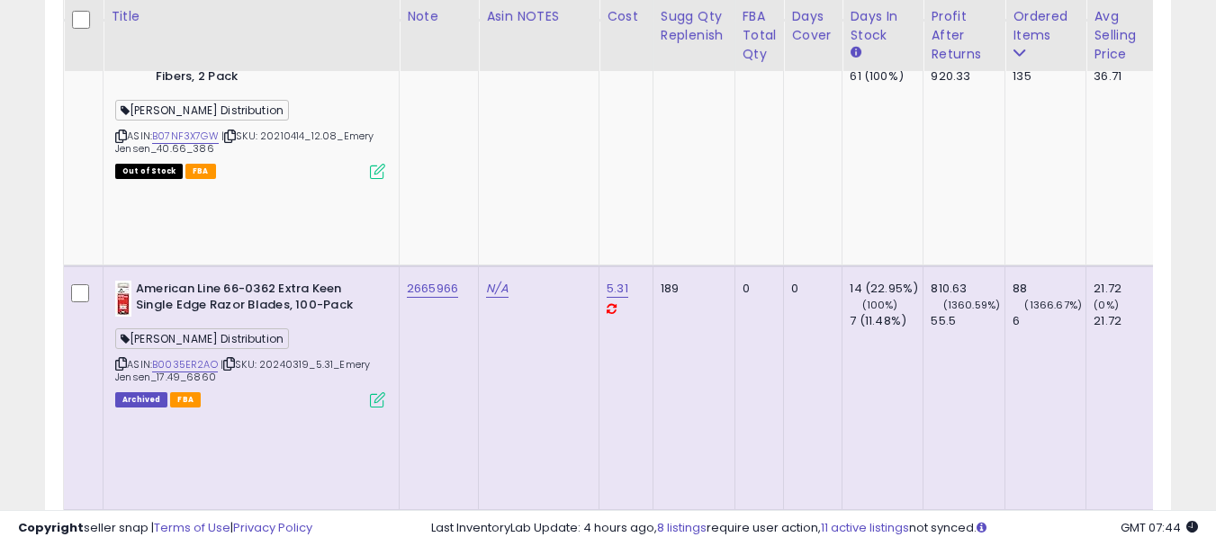
scroll to position [2700, 0]
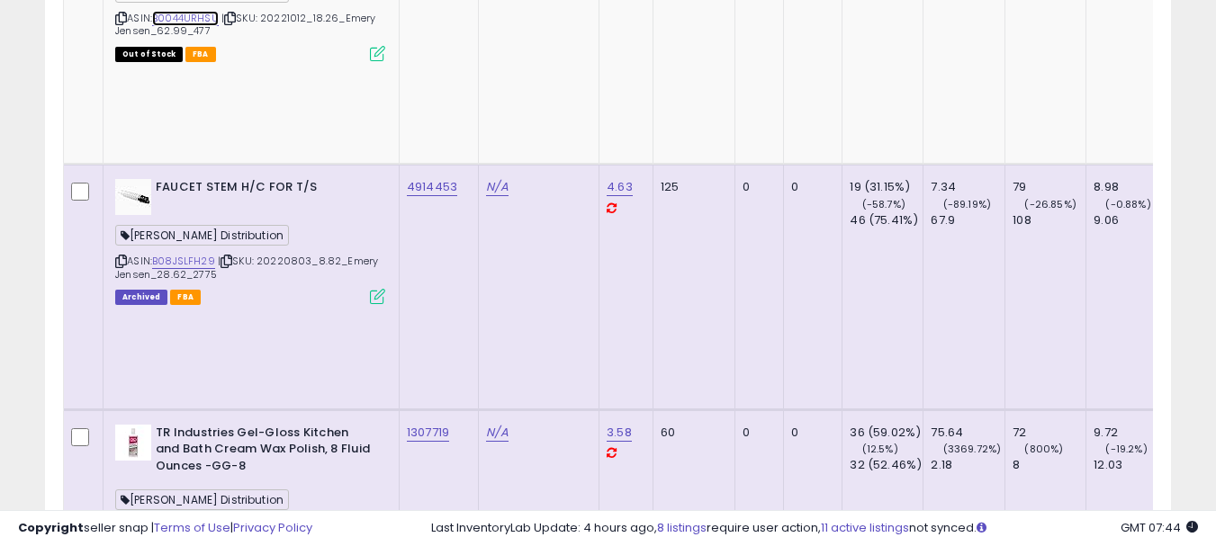
scroll to position [3780, 0]
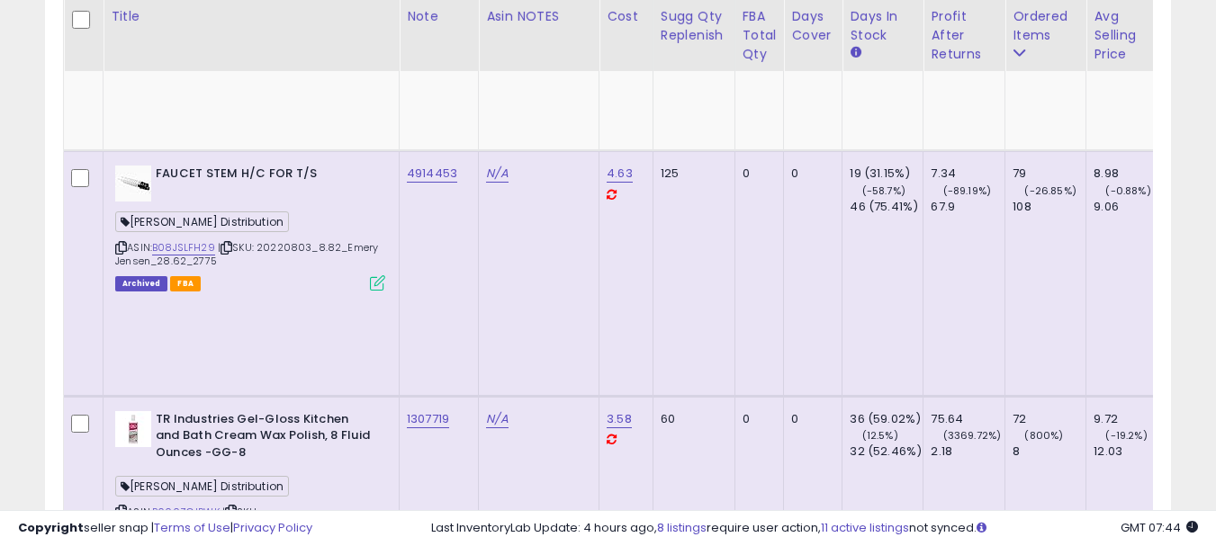
copy link "1023948"
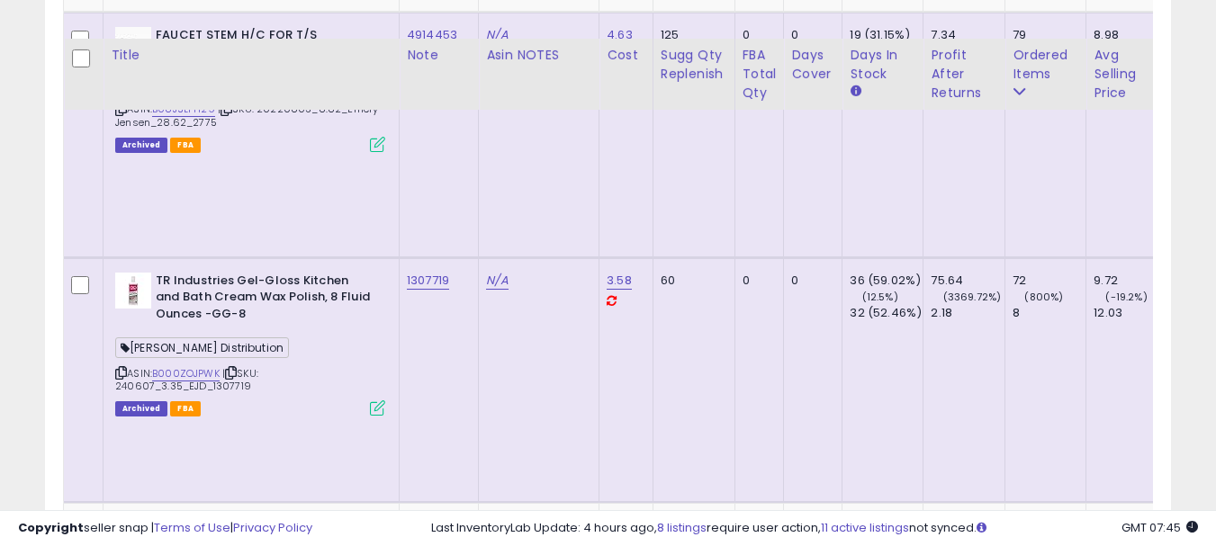
scroll to position [3960, 0]
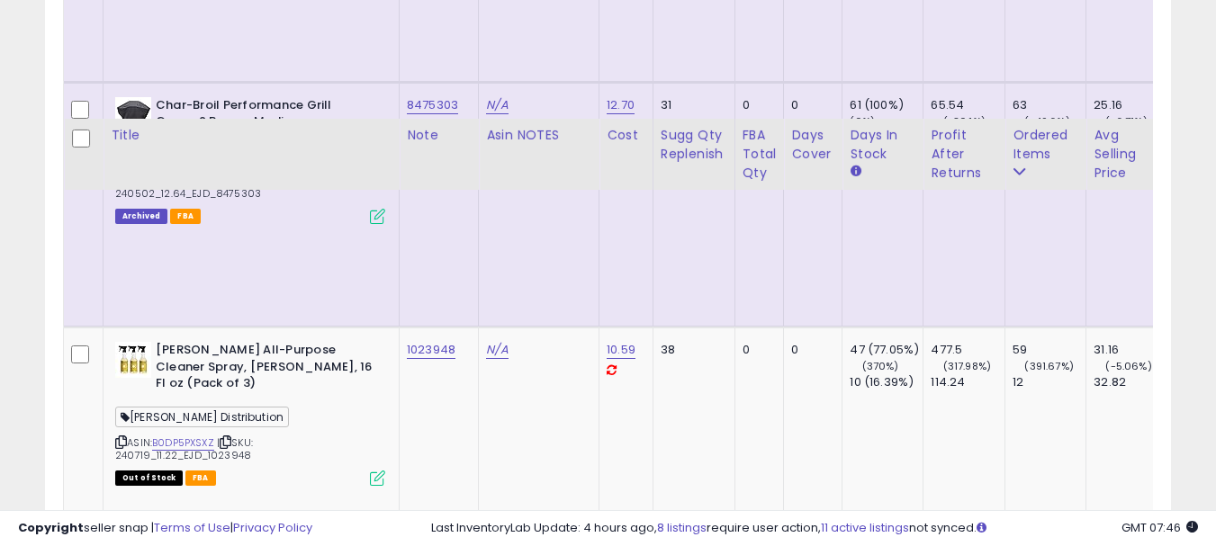
scroll to position [5220, 0]
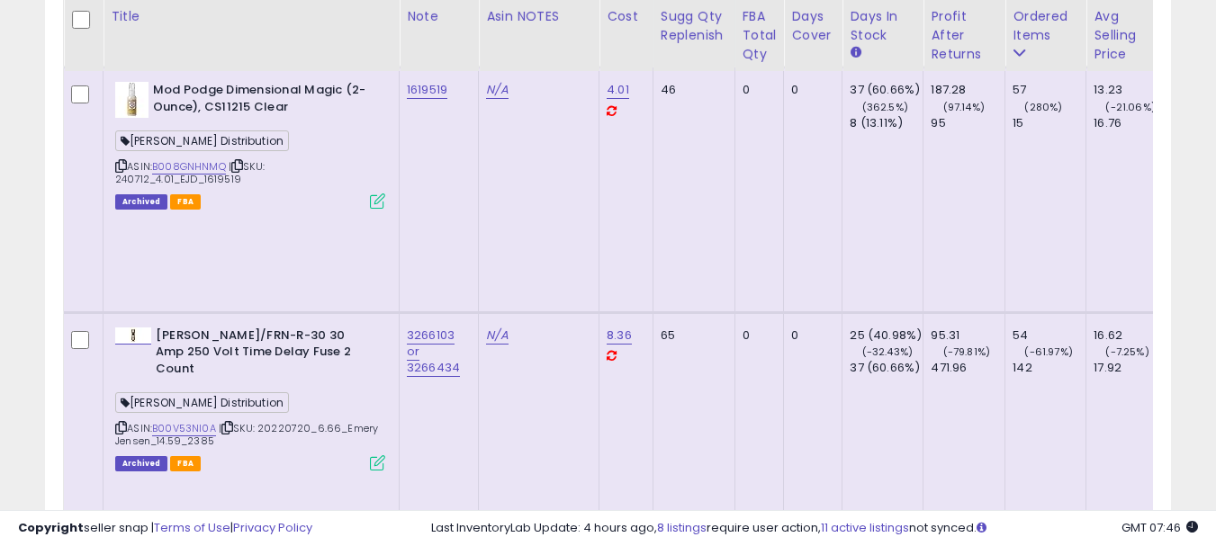
scroll to position [5670, 0]
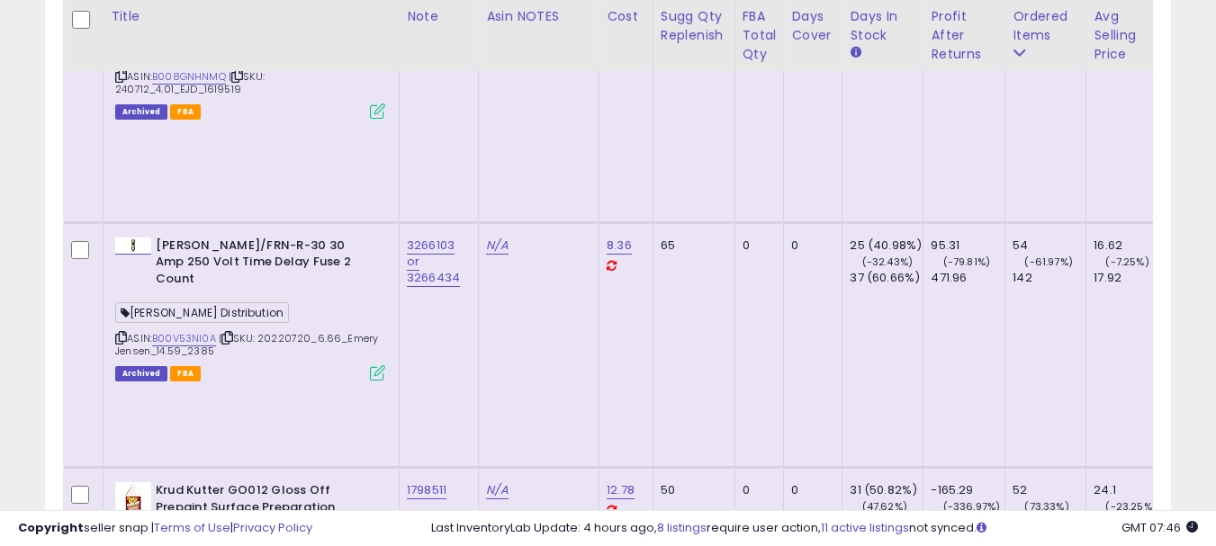
copy link "19817"
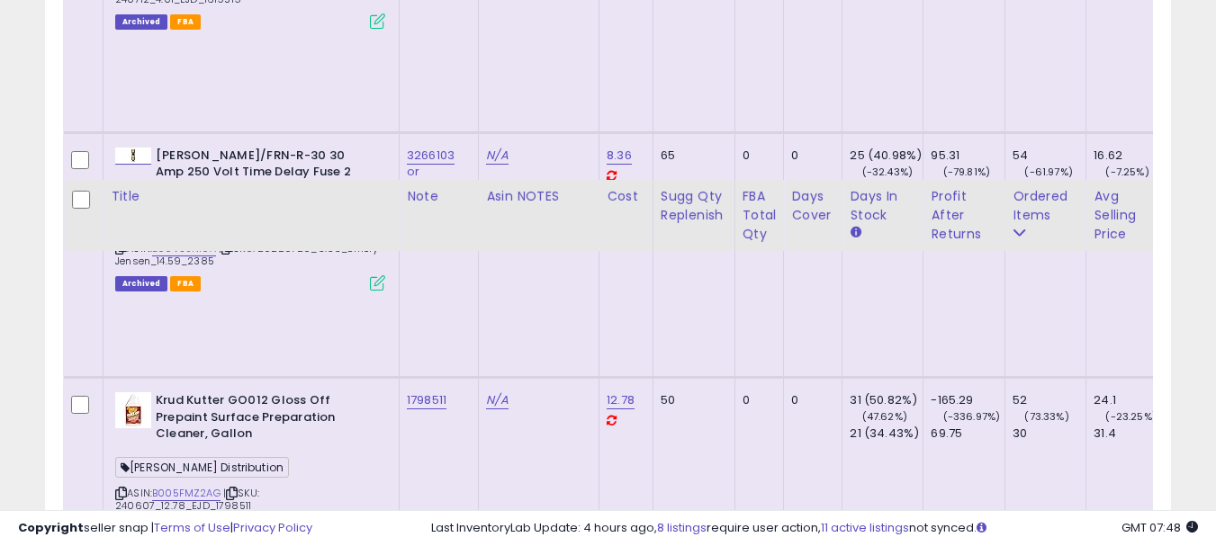
scroll to position [5940, 0]
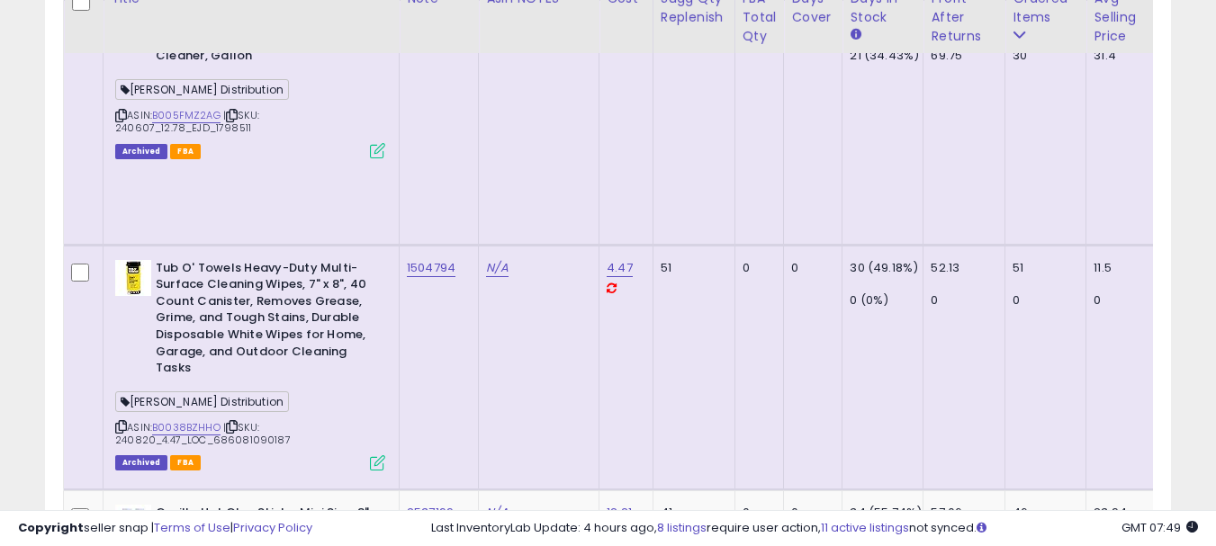
scroll to position [6210, 0]
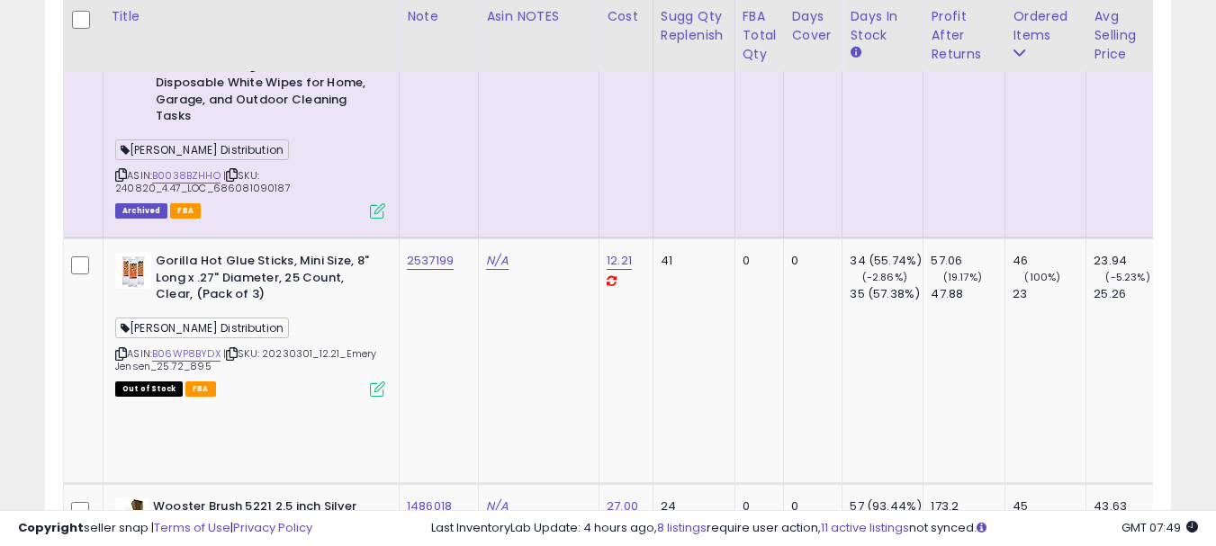
scroll to position [6570, 0]
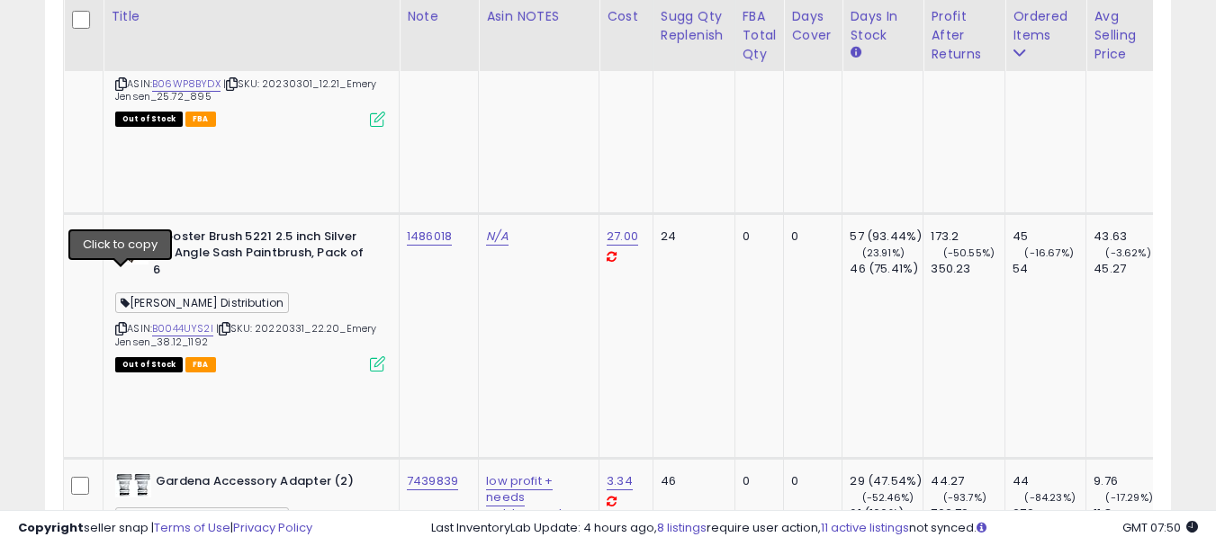
copy link "22837"
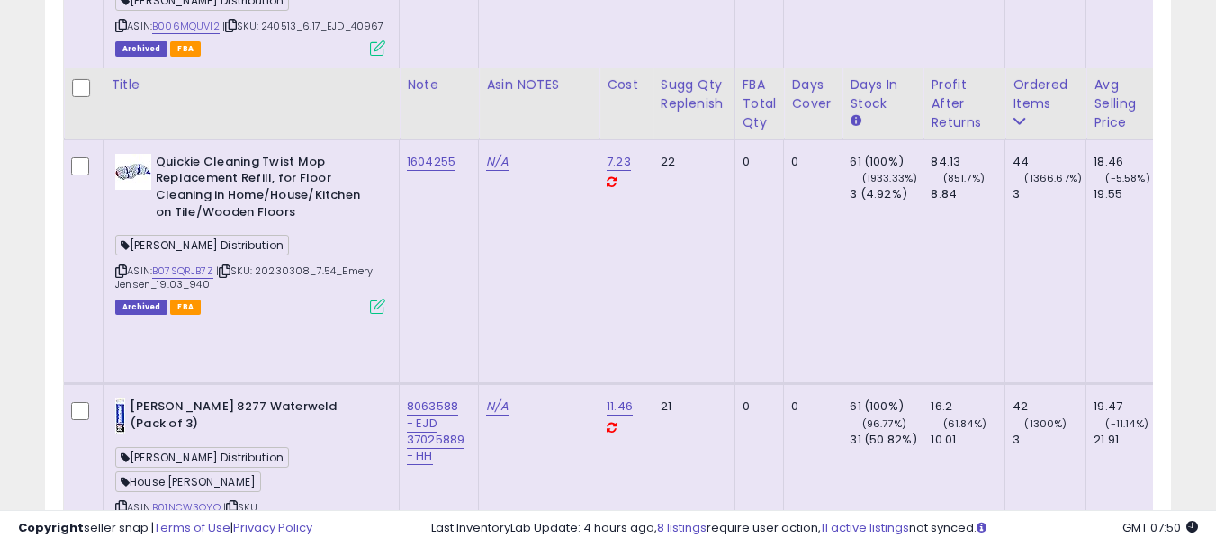
scroll to position [7650, 0]
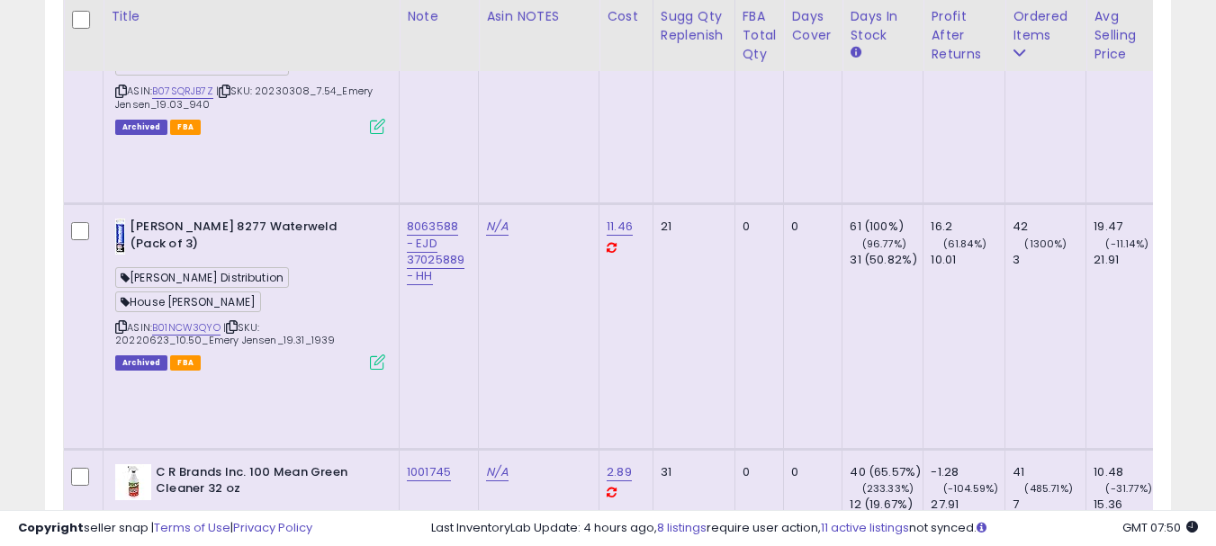
copy link "8005977"
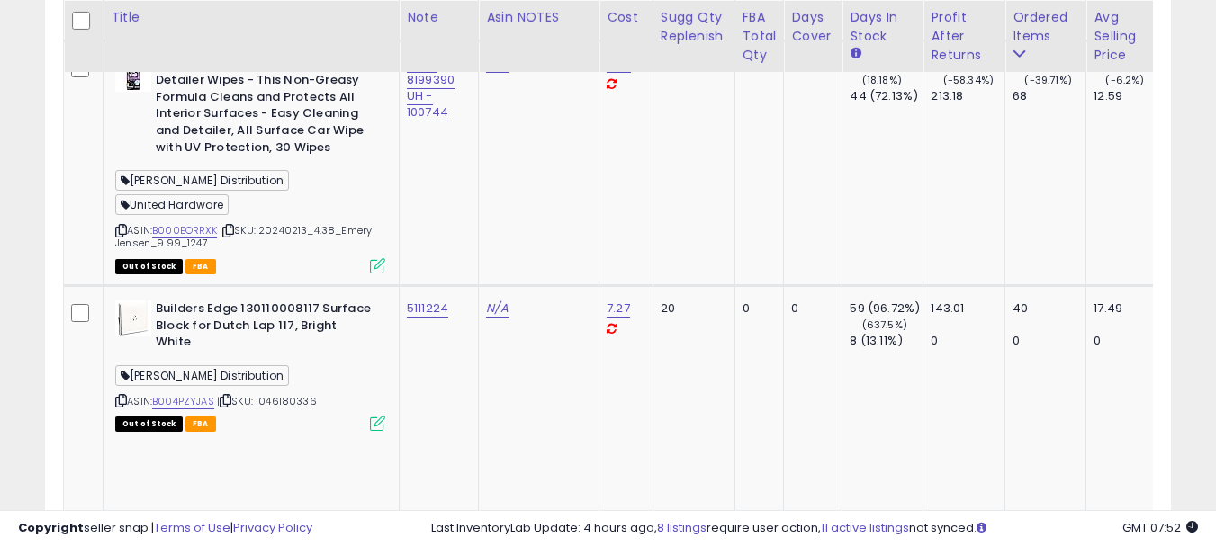
scroll to position [8550, 0]
copy link "1188192"
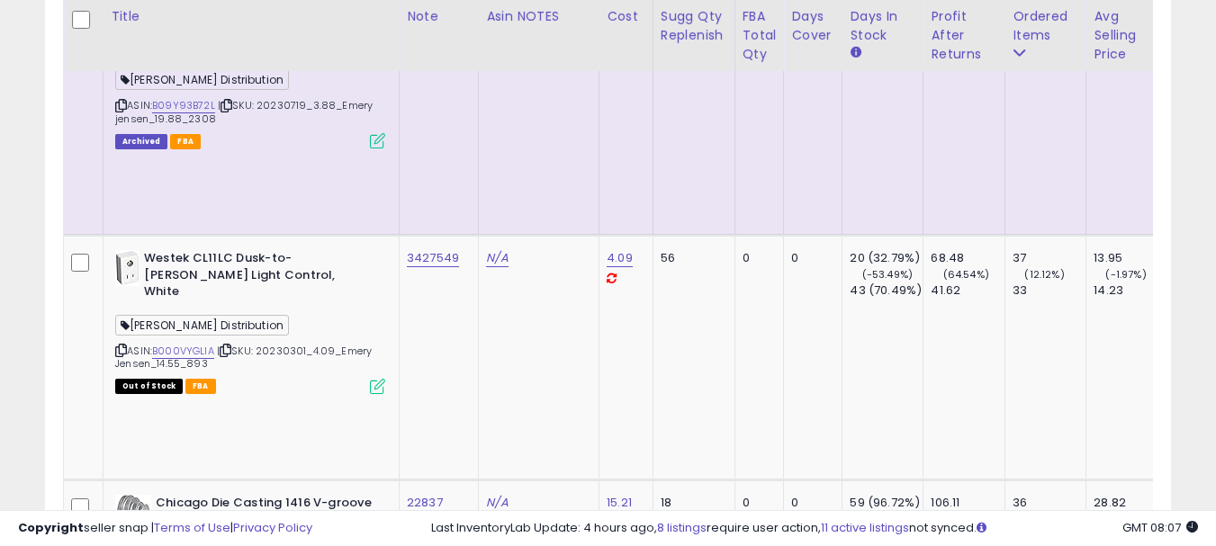
scroll to position [9093, 0]
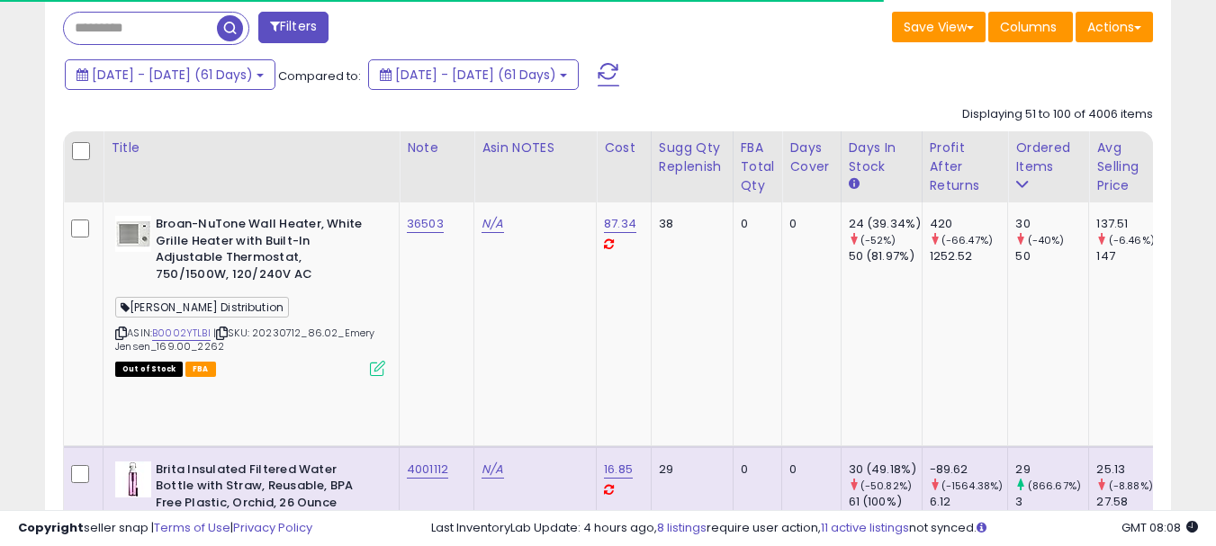
scroll to position [795, 0]
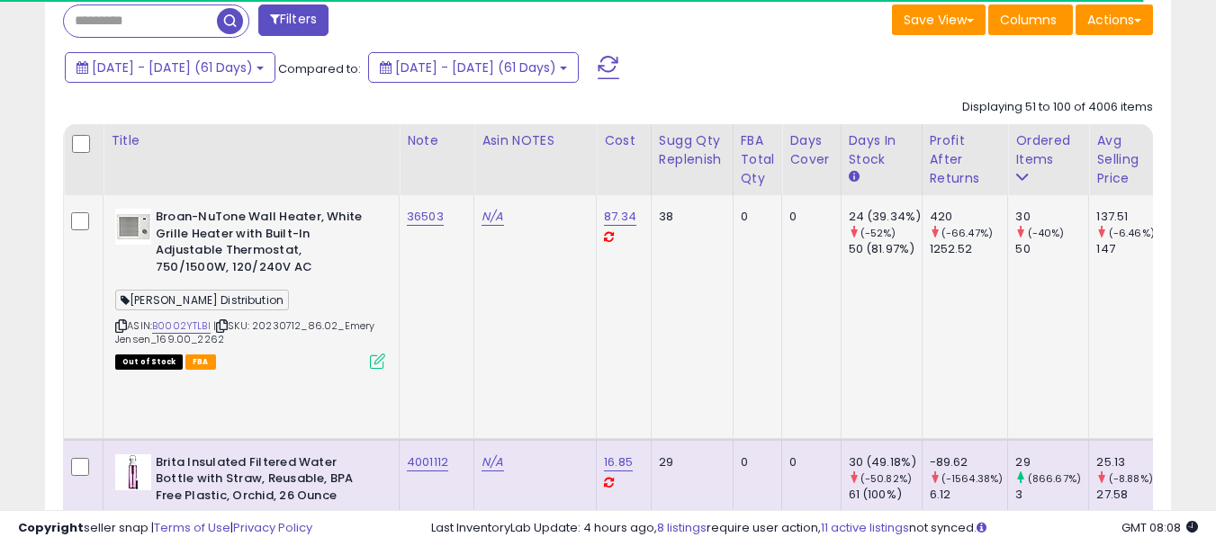
click at [119, 322] on icon at bounding box center [121, 326] width 12 height 10
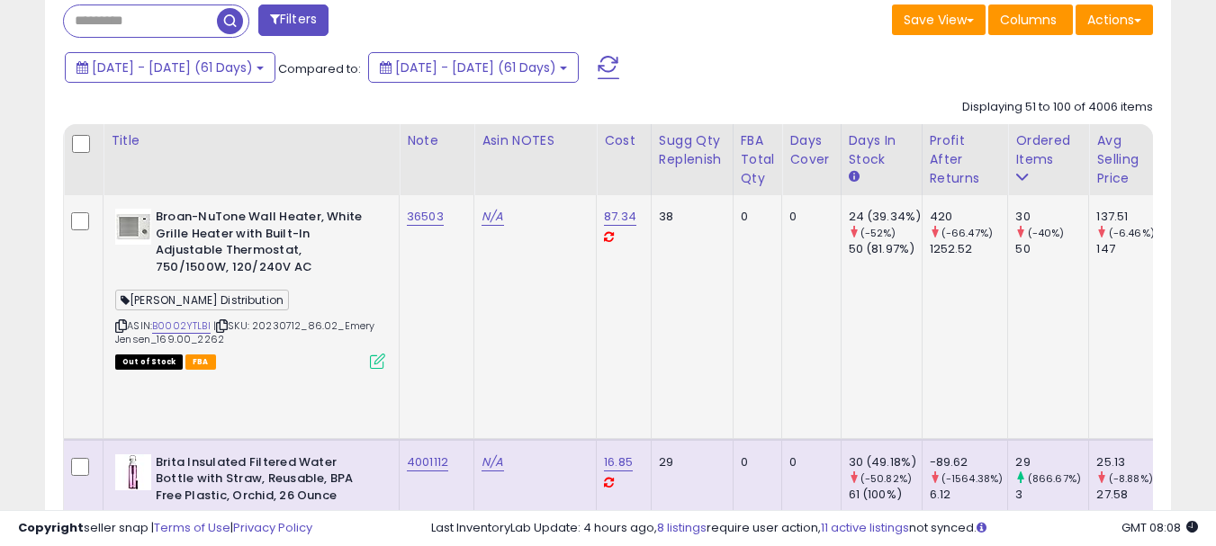
click at [421, 250] on td "36503" at bounding box center [437, 317] width 75 height 244
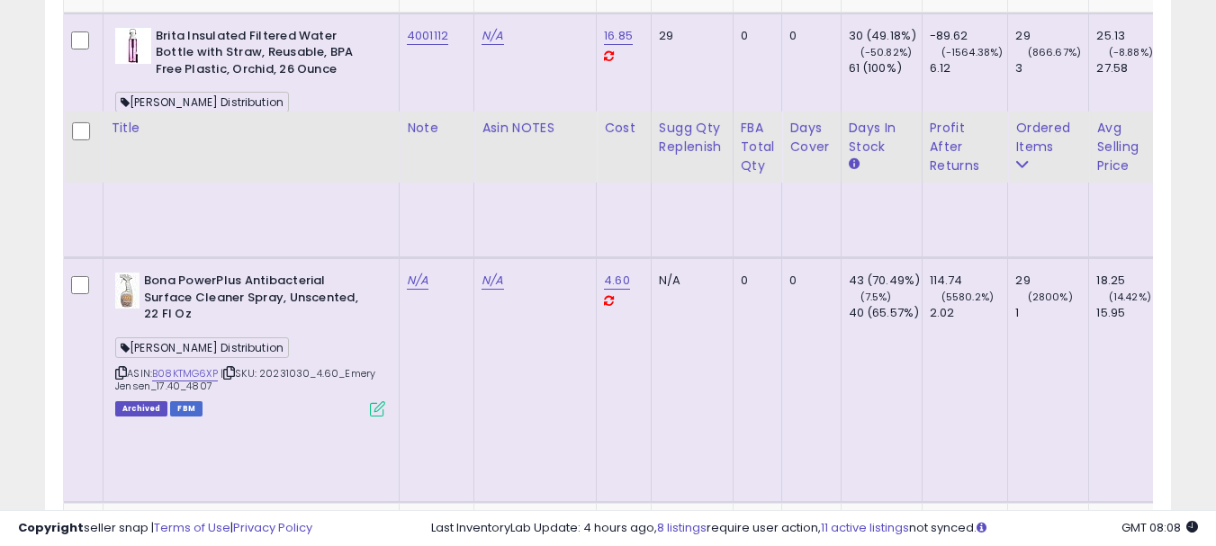
scroll to position [1335, 0]
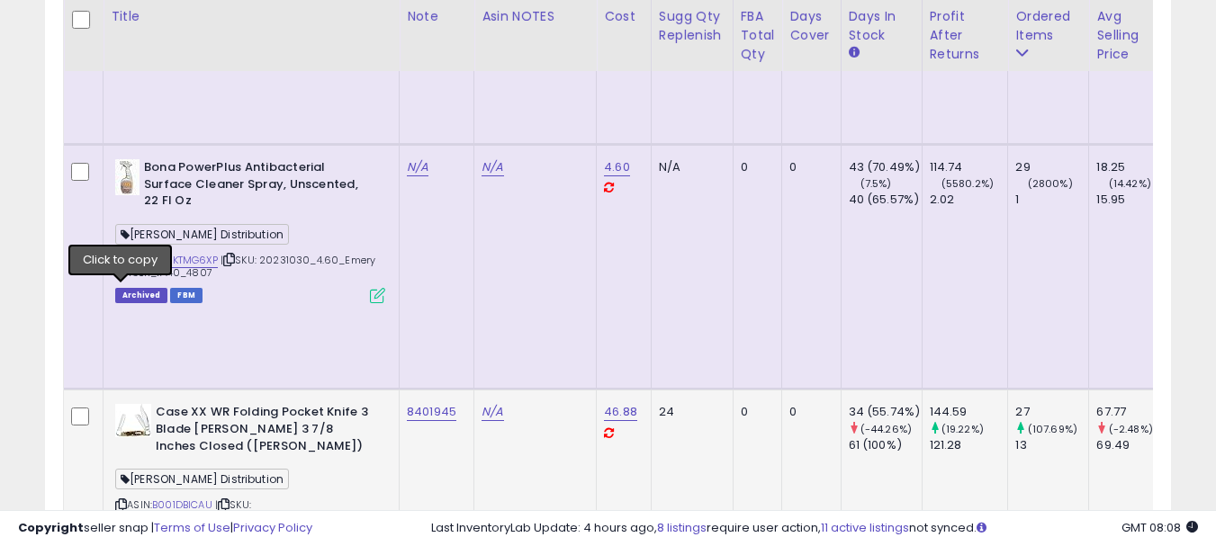
click at [120, 500] on icon at bounding box center [121, 505] width 12 height 10
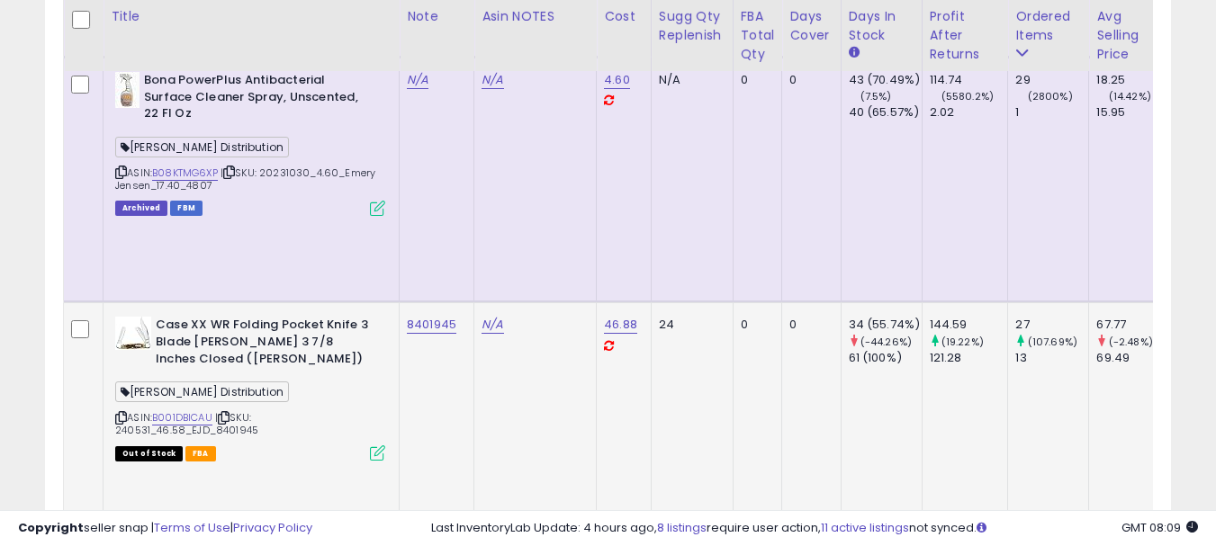
scroll to position [1425, 0]
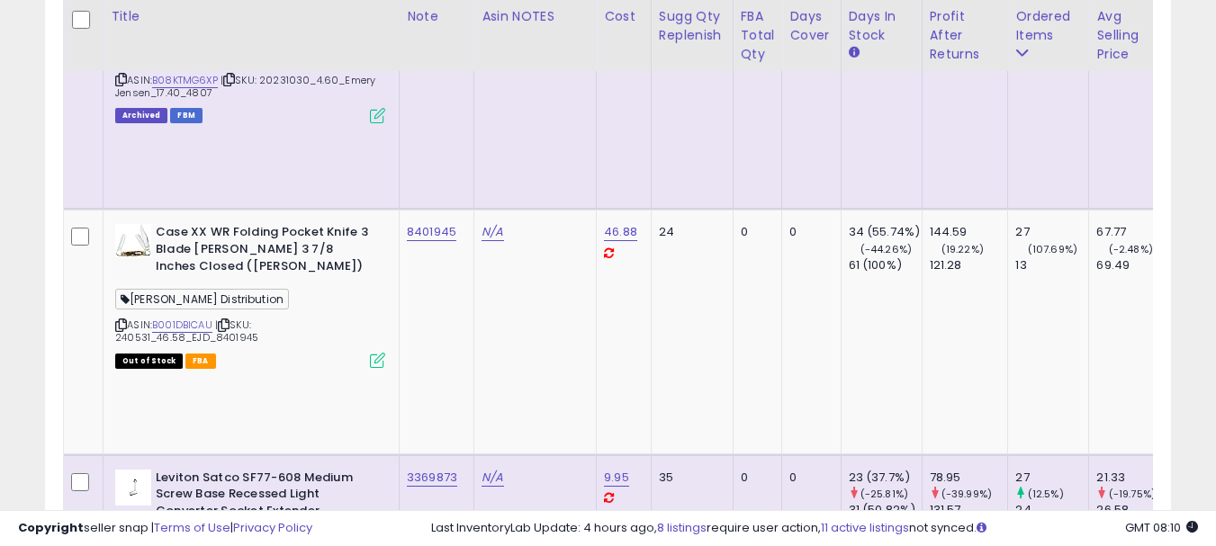
scroll to position [1605, 0]
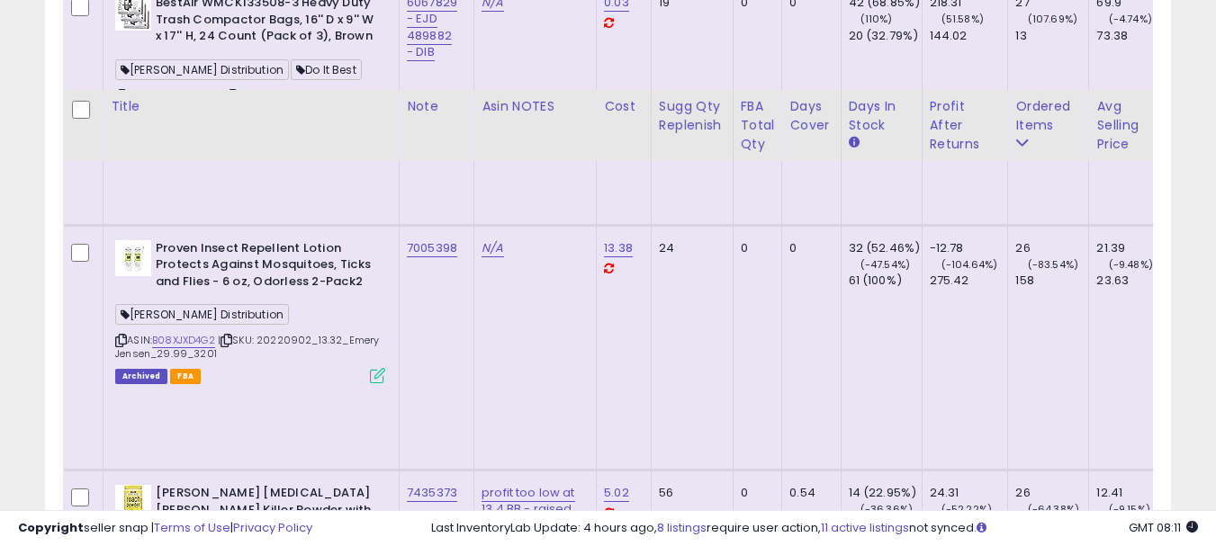
scroll to position [2325, 0]
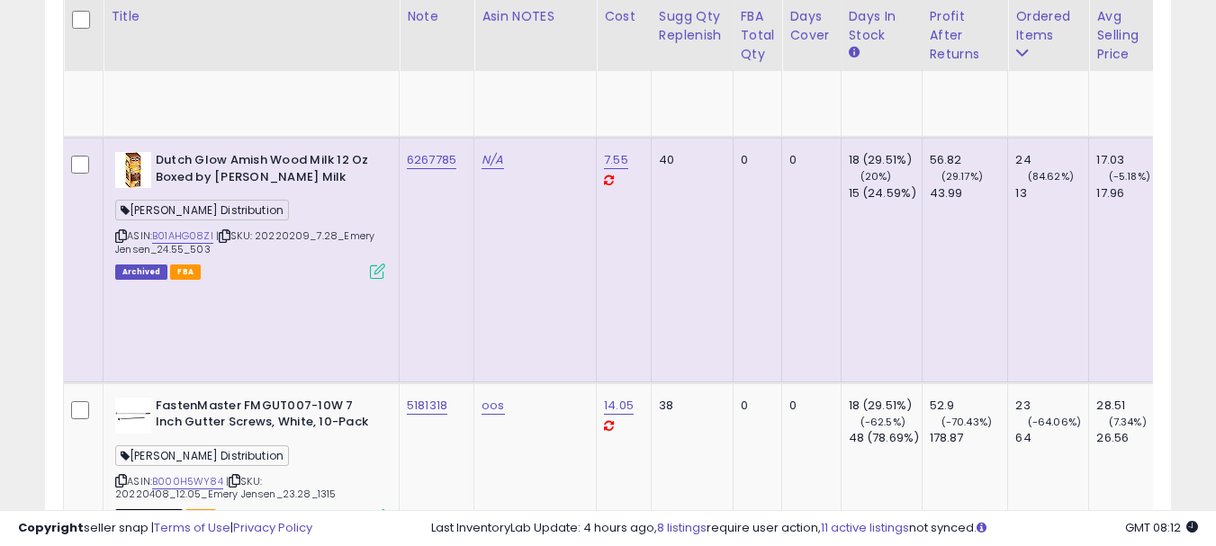
scroll to position [4305, 0]
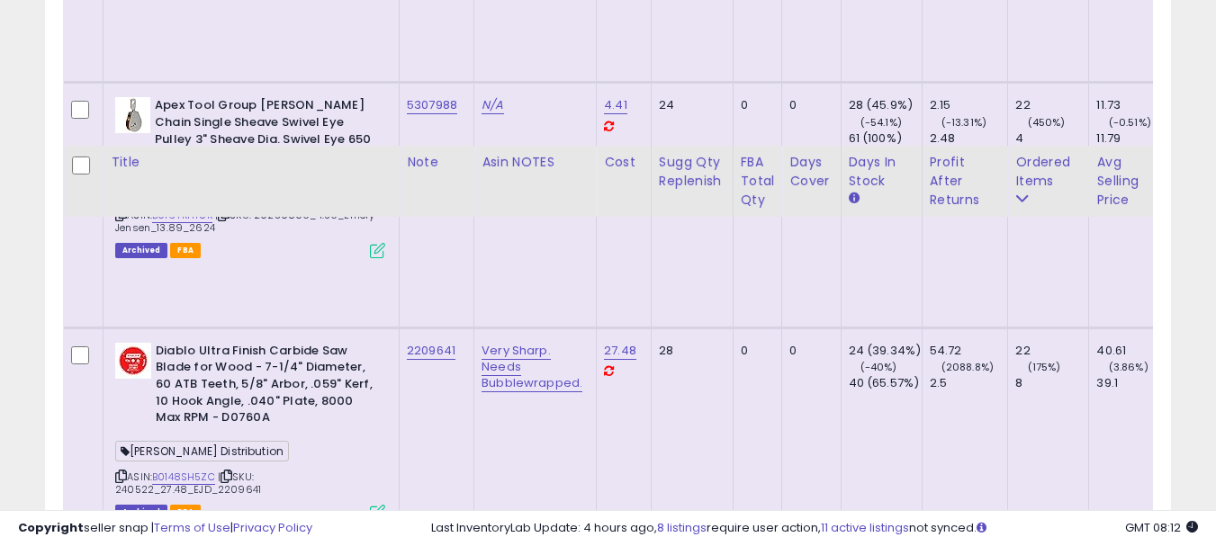
scroll to position [5745, 0]
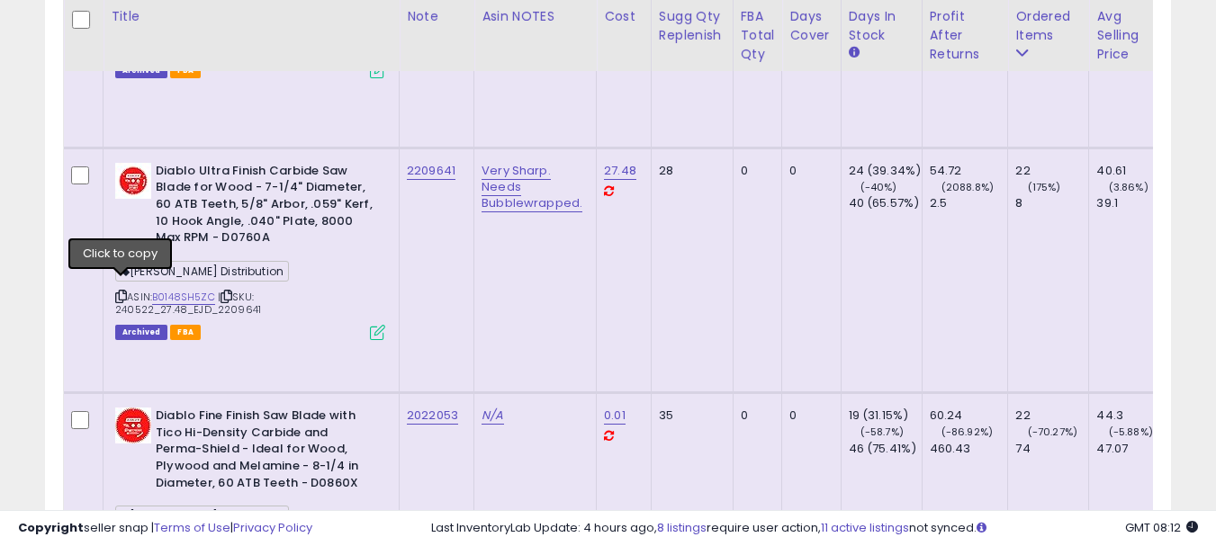
drag, startPoint x: 460, startPoint y: 213, endPoint x: 409, endPoint y: 213, distance: 51.3
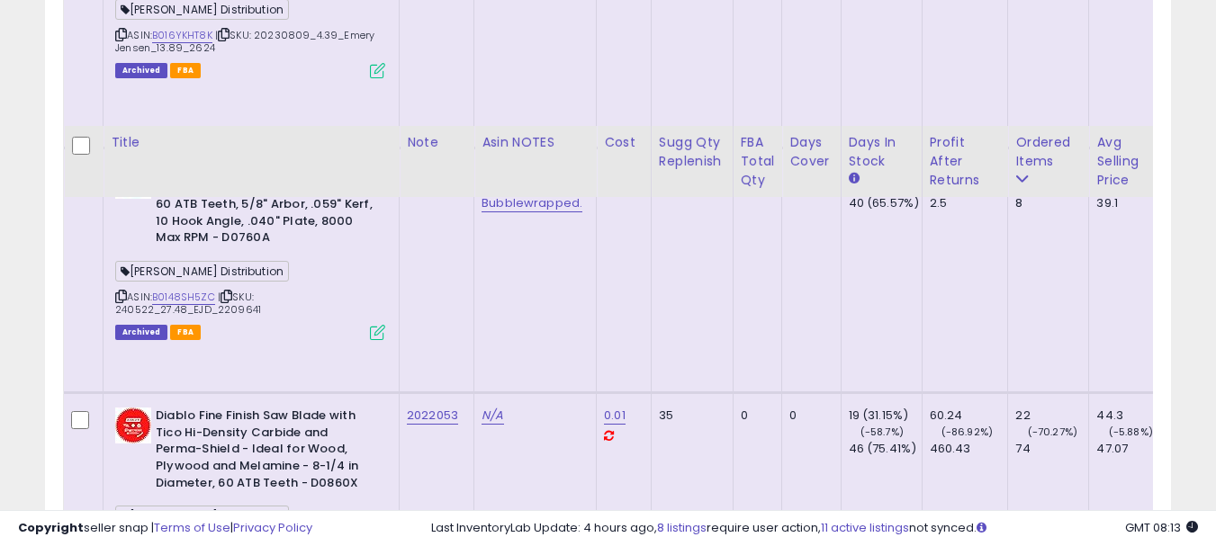
scroll to position [5925, 0]
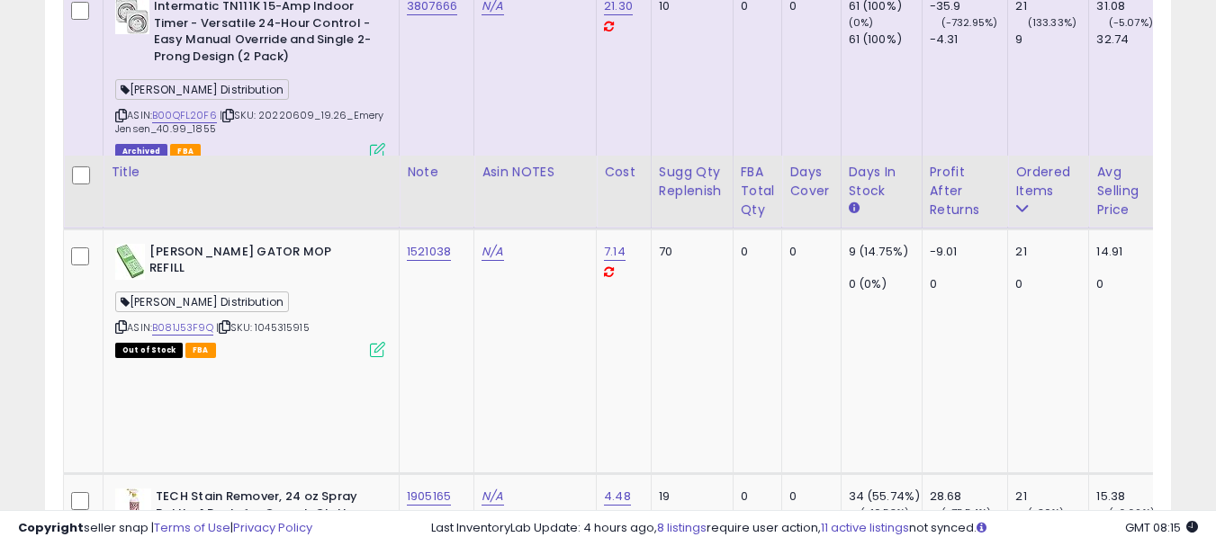
scroll to position [6825, 0]
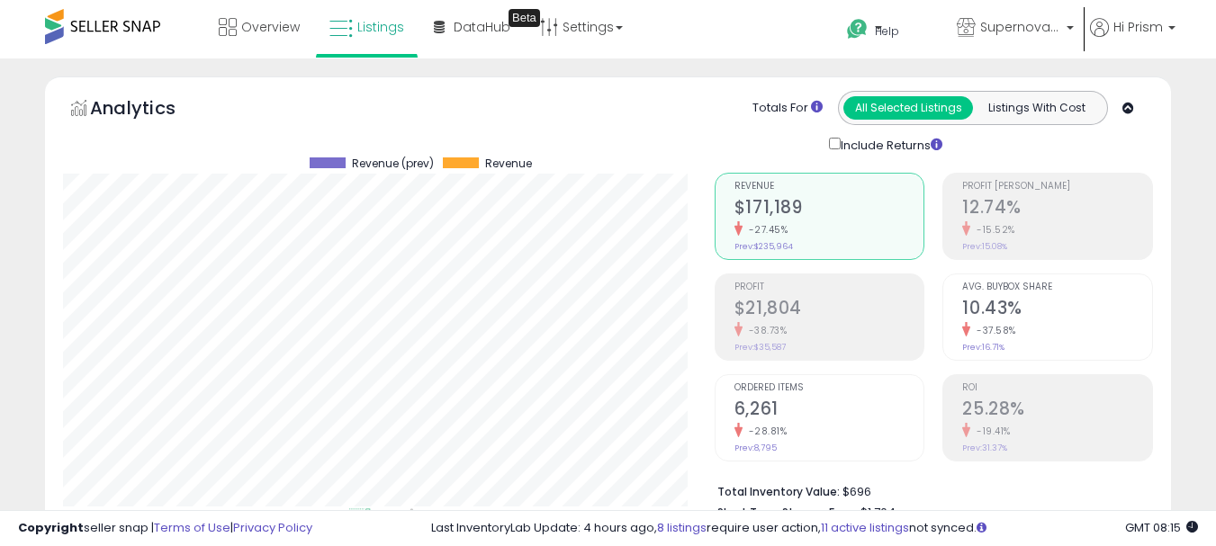
select select "**"
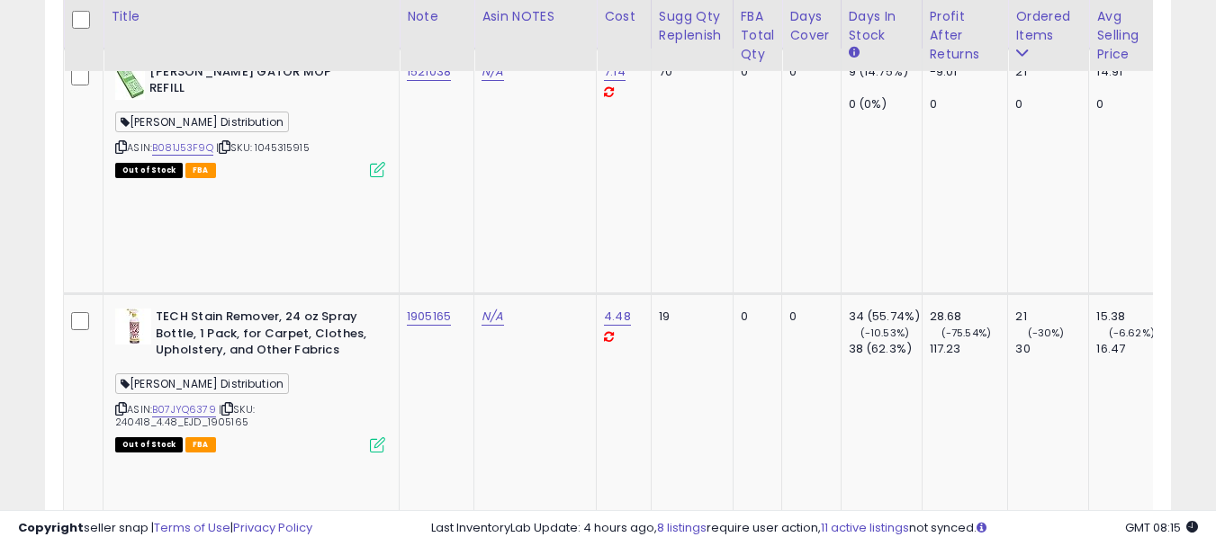
scroll to position [369, 652]
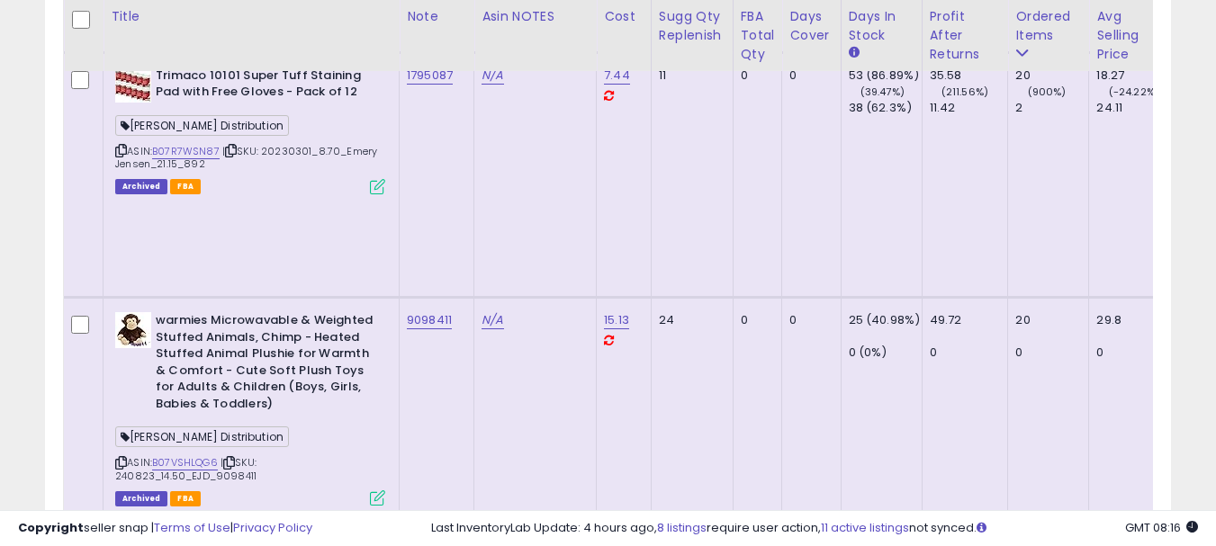
scroll to position [9074, 0]
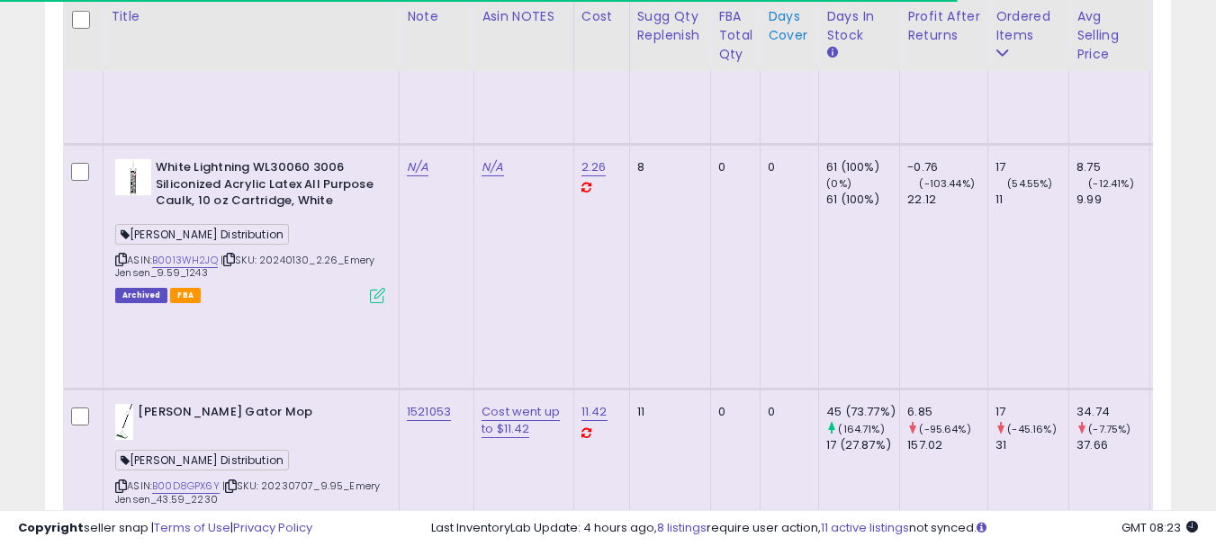
scroll to position [1425, 0]
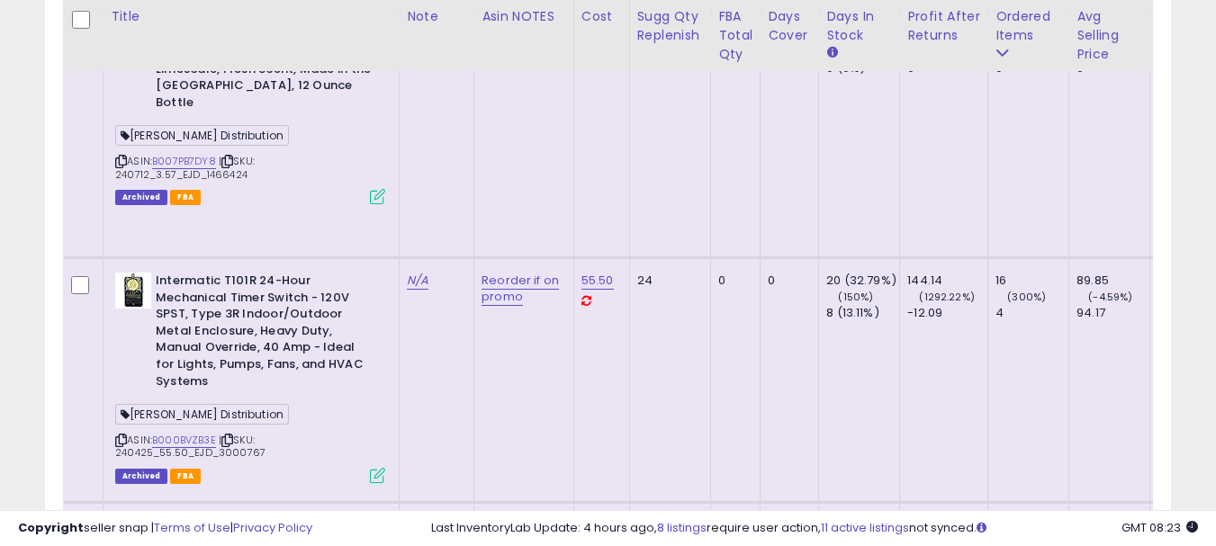
scroll to position [2955, 0]
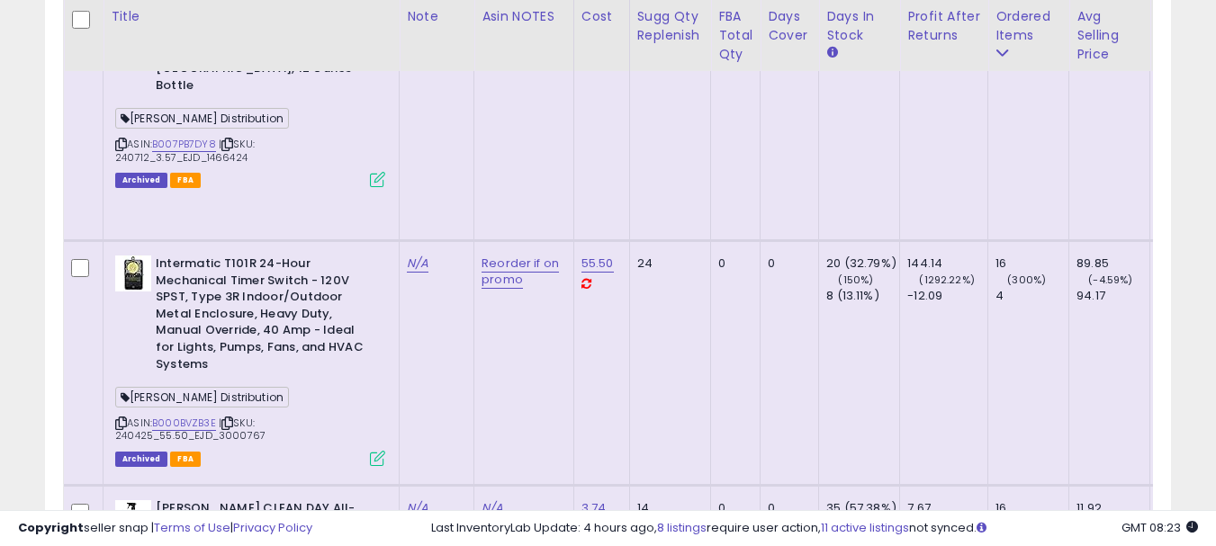
copy link "115737"
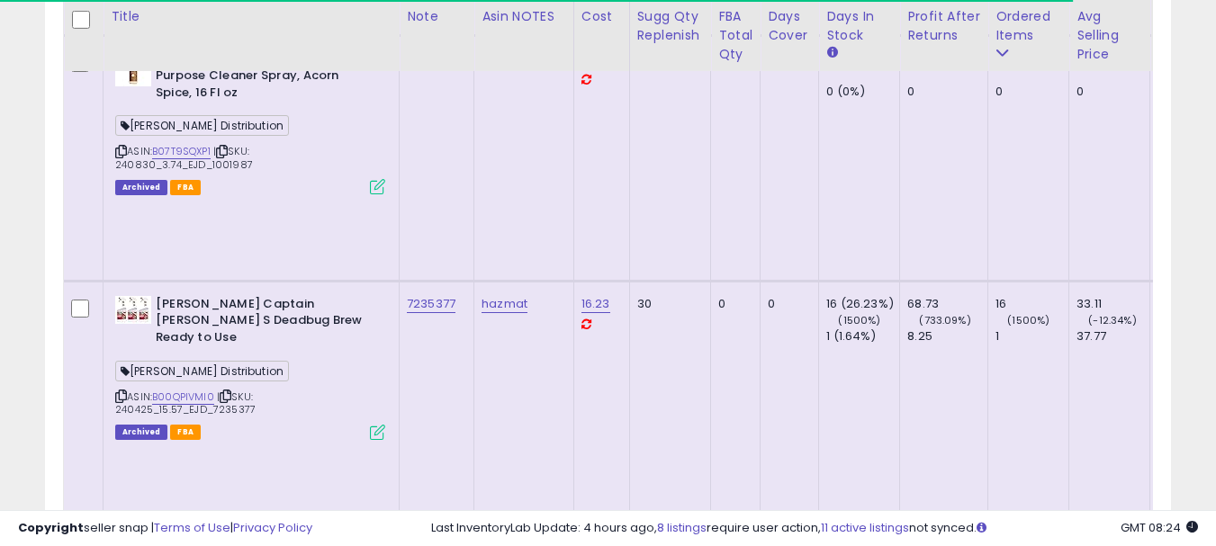
scroll to position [3585, 0]
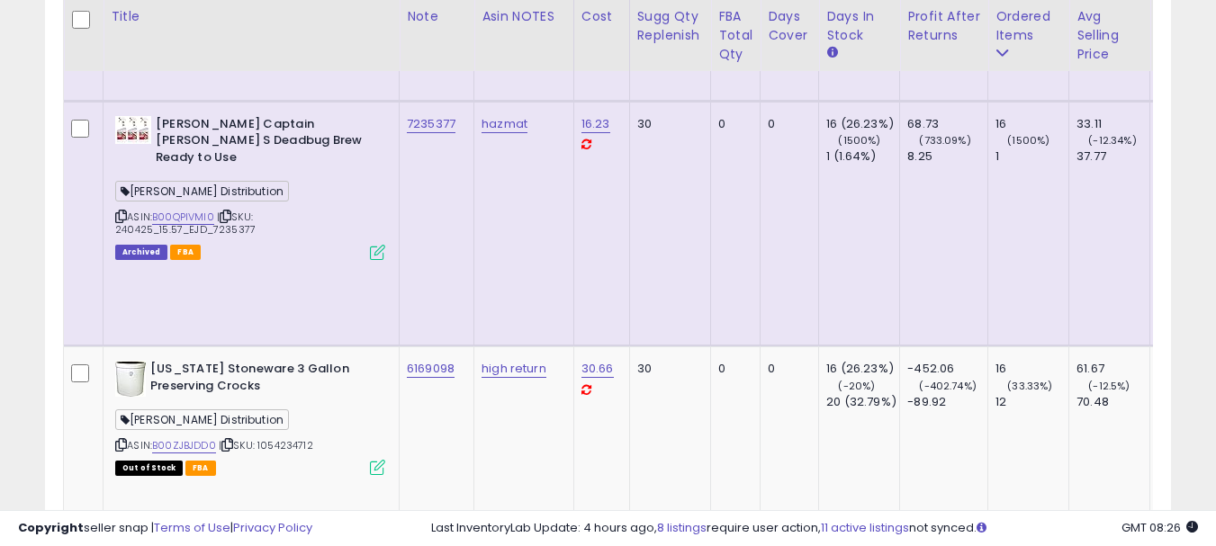
scroll to position [3765, 0]
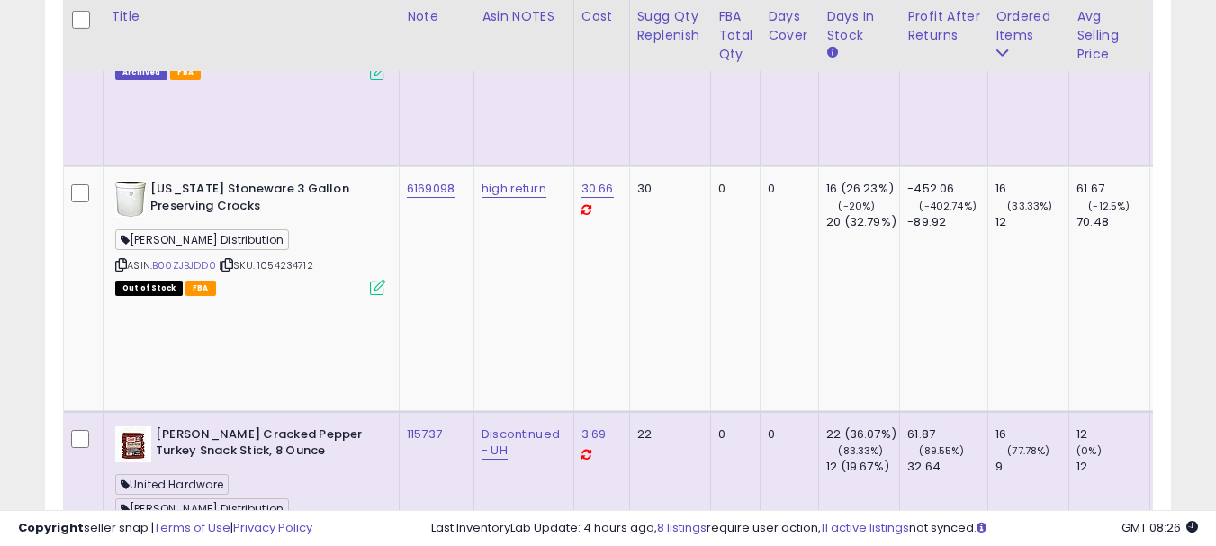
copy link "4926655"
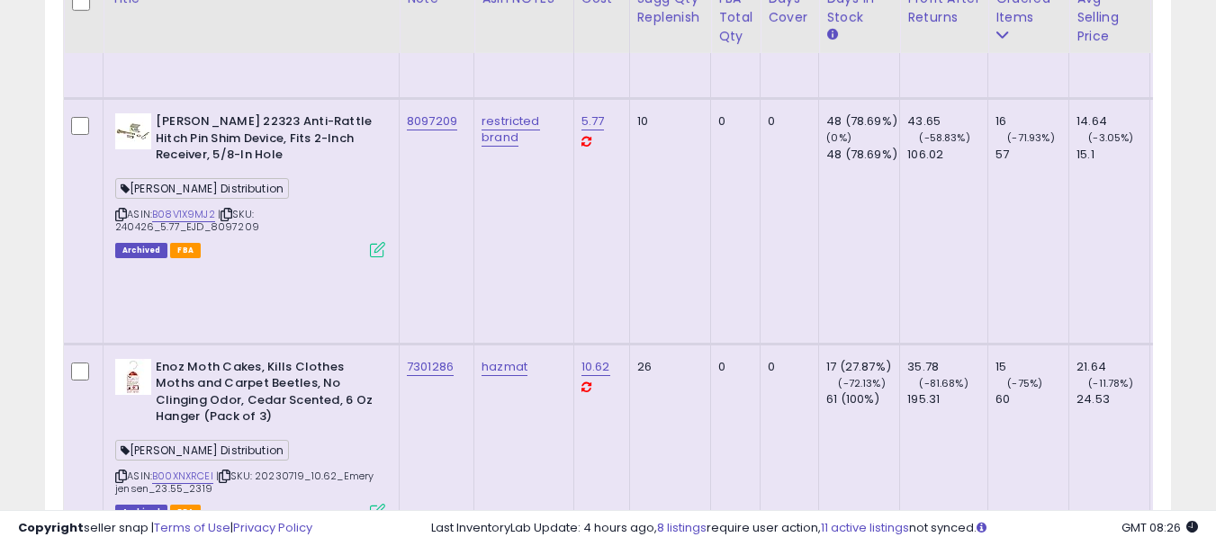
scroll to position [4485, 0]
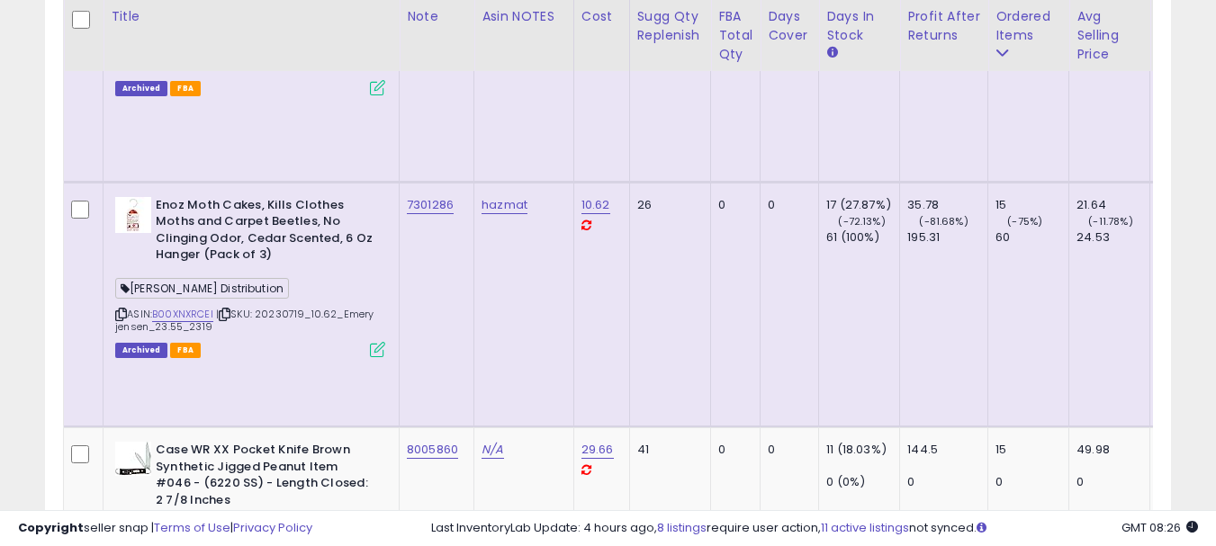
copy link "61410"
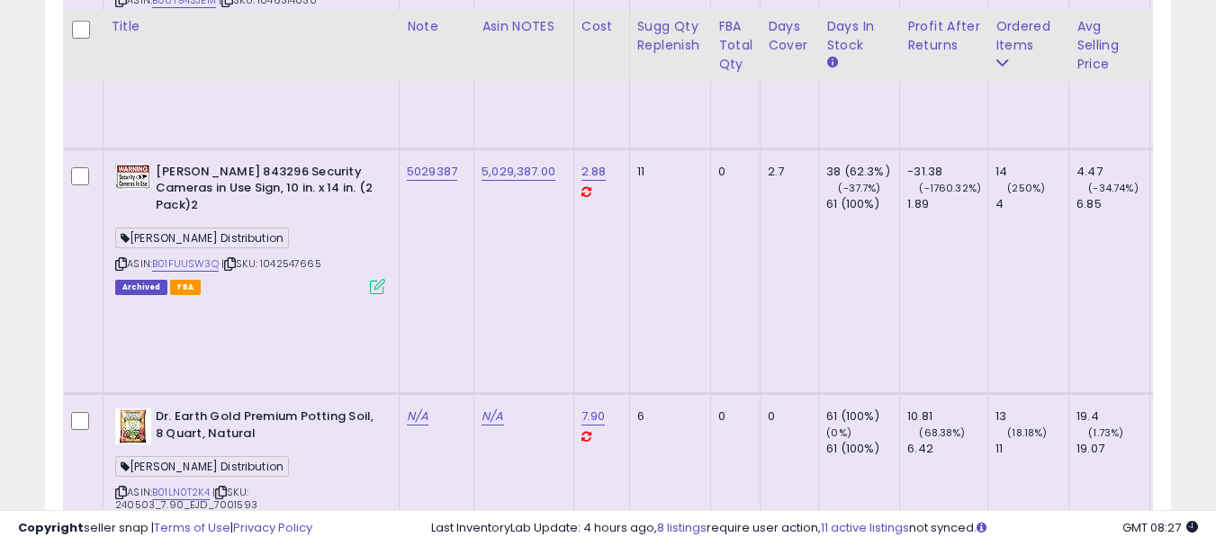
scroll to position [6735, 0]
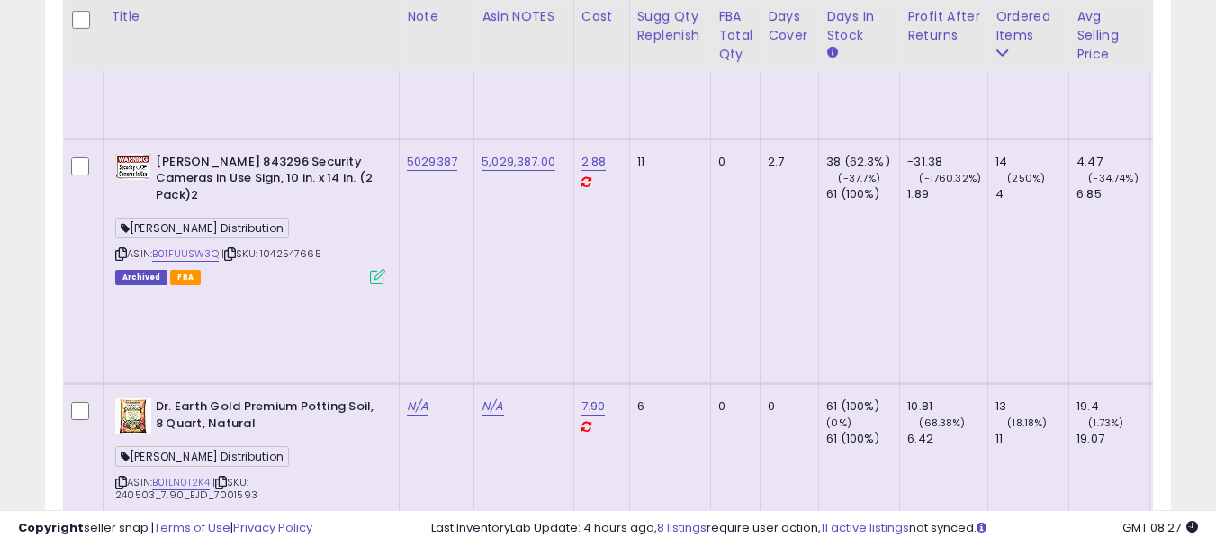
drag, startPoint x: 410, startPoint y: 311, endPoint x: 121, endPoint y: 346, distance: 291.9
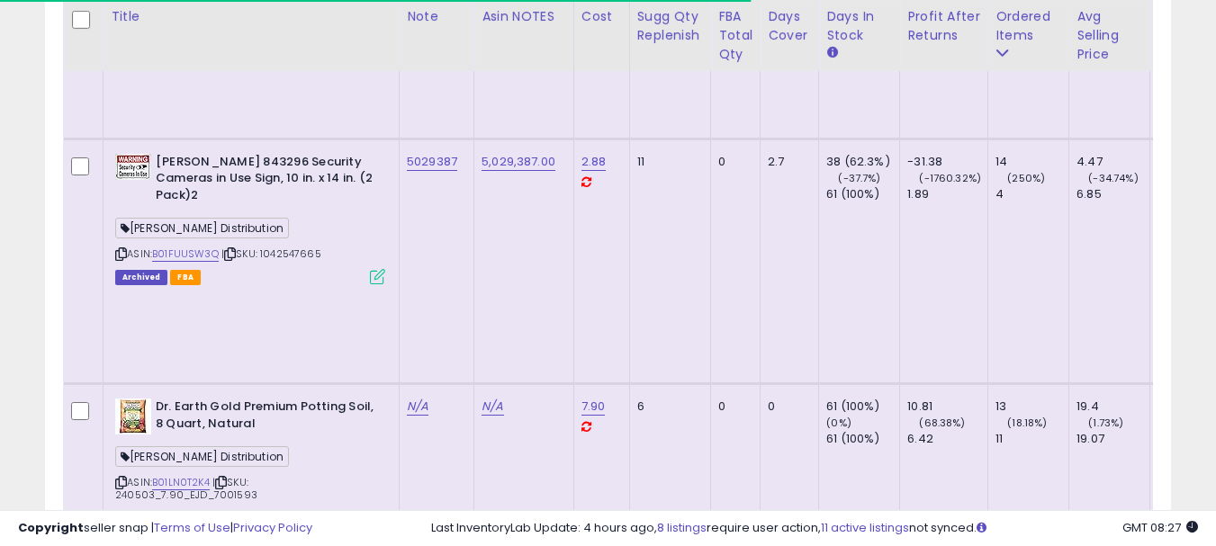
copy link "1026251"
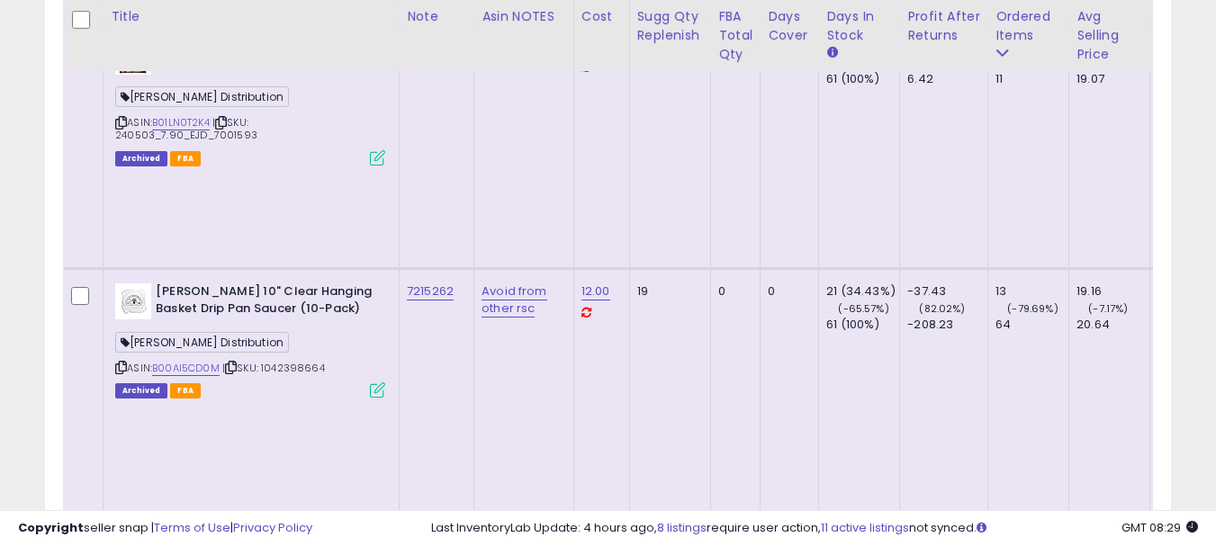
scroll to position [7185, 0]
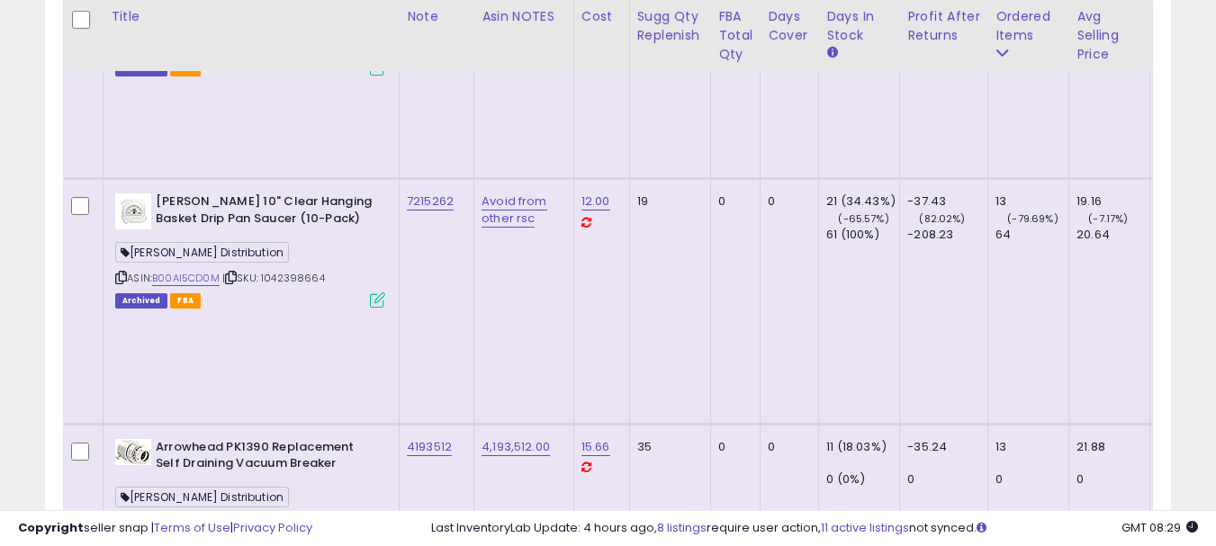
copy link "6160998"
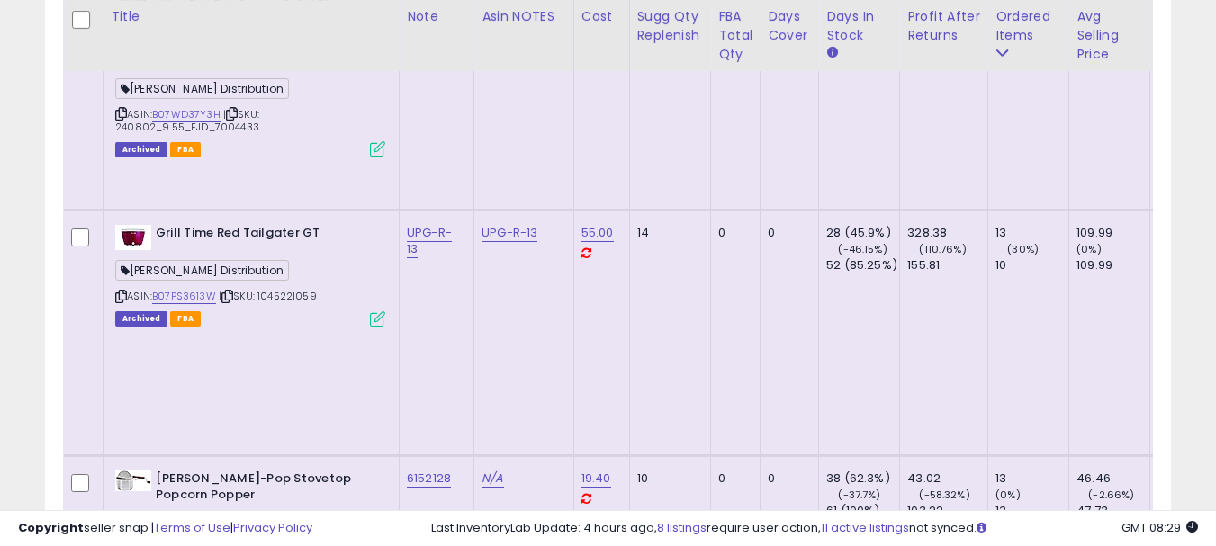
scroll to position [8715, 0]
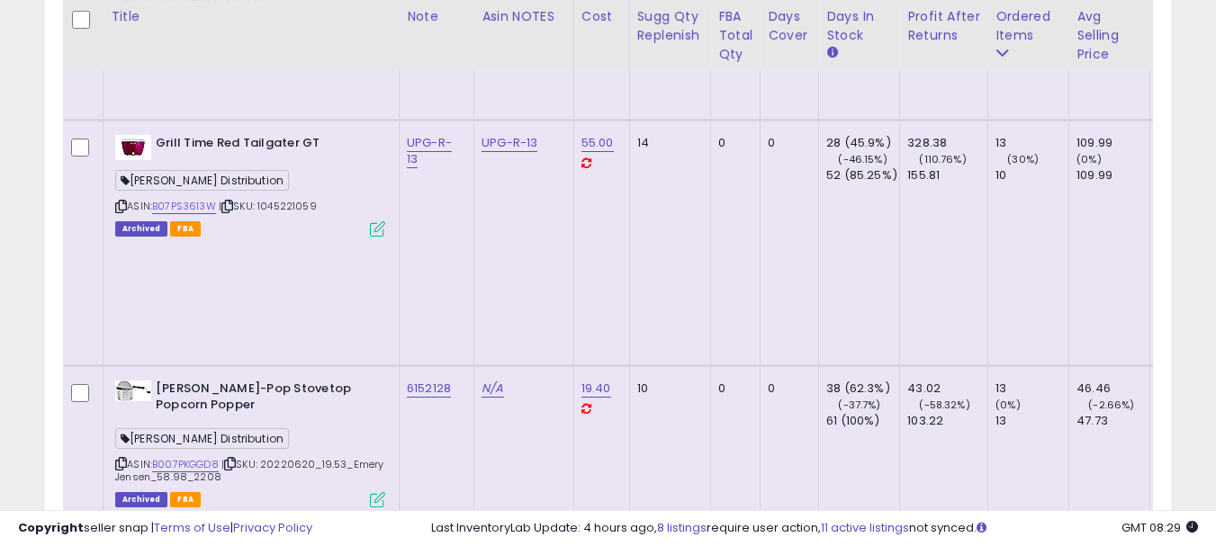
copy link "2185320"
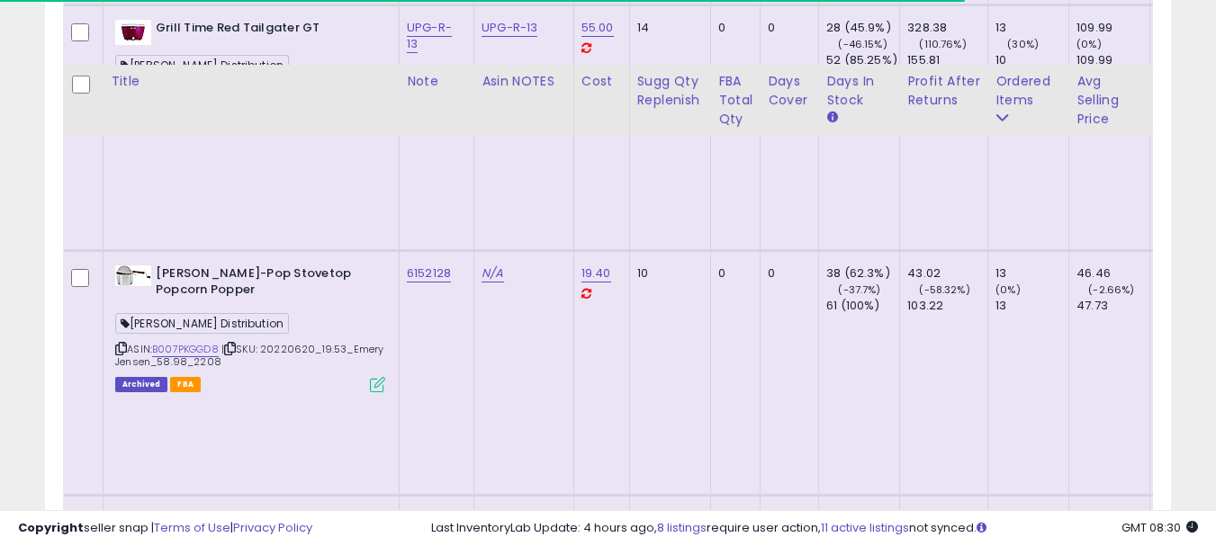
scroll to position [8895, 0]
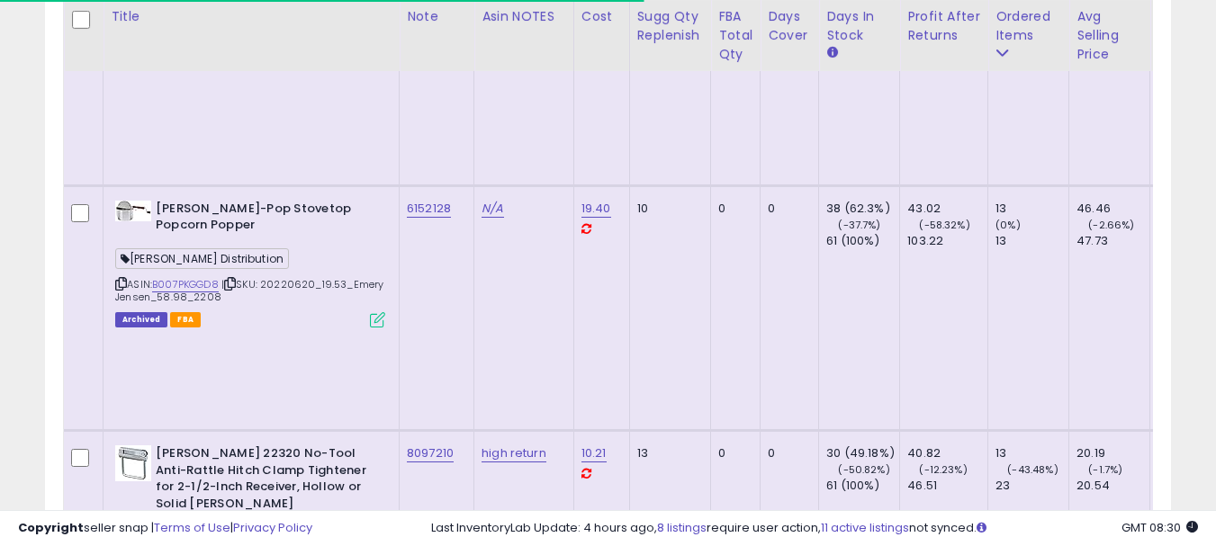
copy link "6074673"
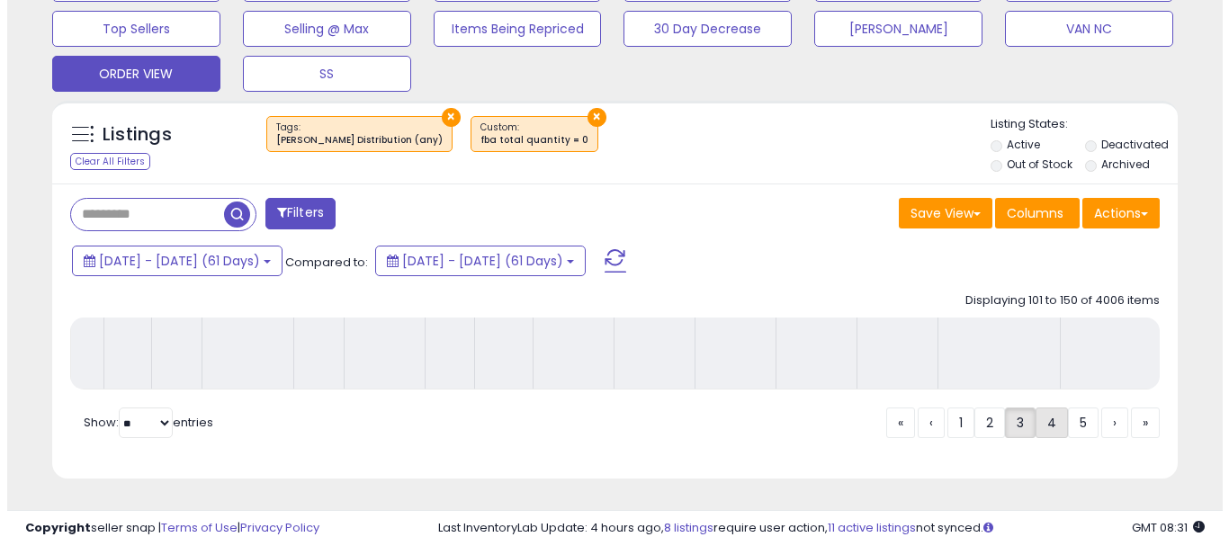
scroll to position [615, 0]
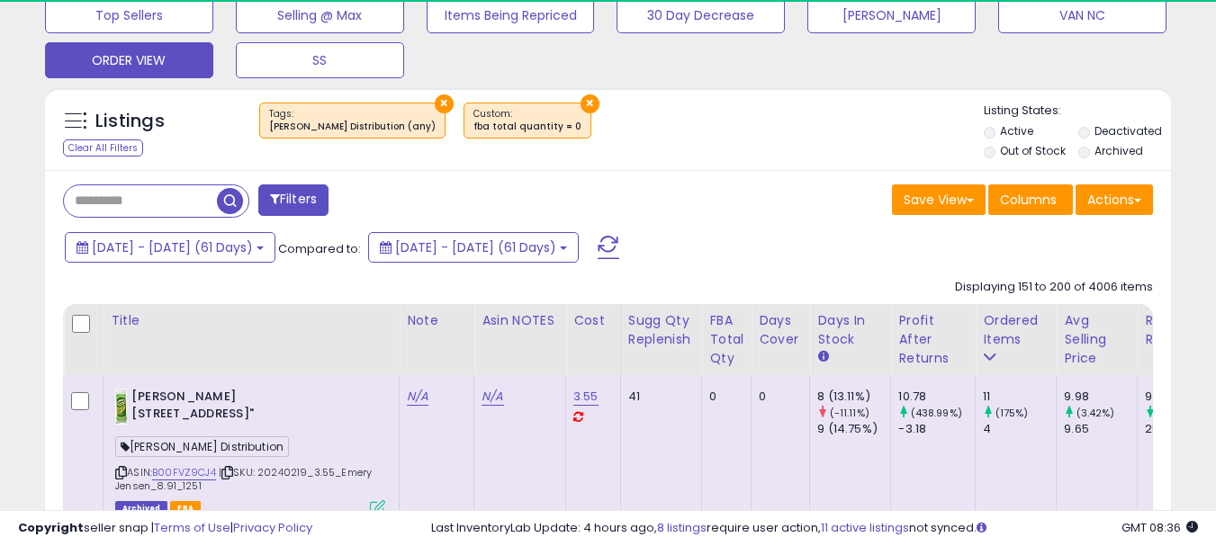
click at [435, 103] on button "×" at bounding box center [444, 104] width 19 height 19
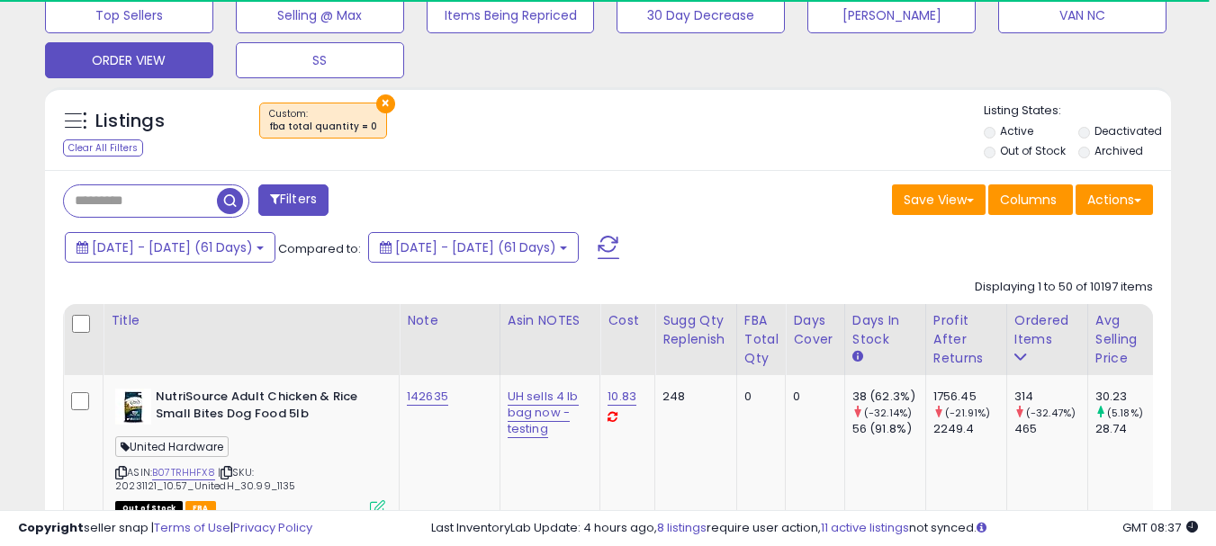
scroll to position [369, 652]
